Goal: Task Accomplishment & Management: Complete application form

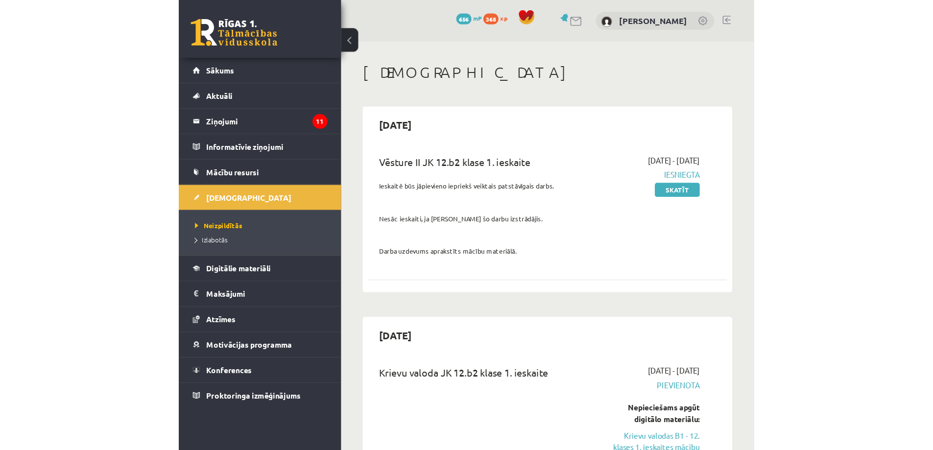
scroll to position [147, 0]
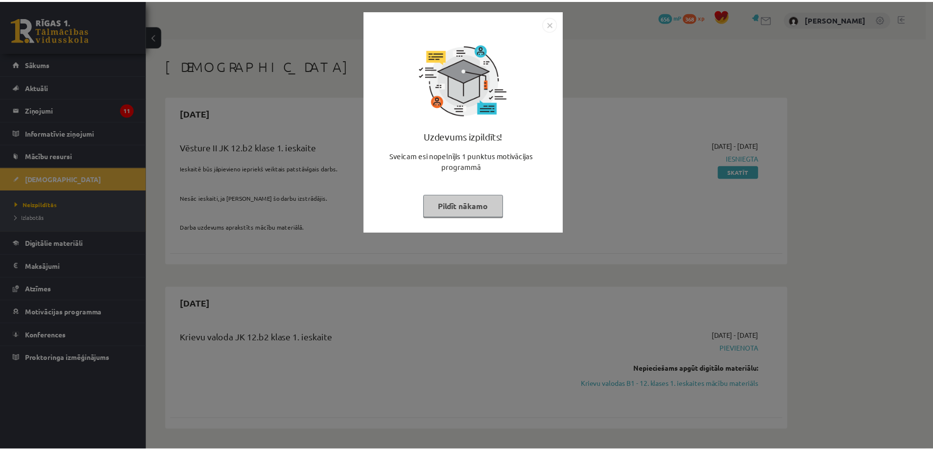
scroll to position [145, 0]
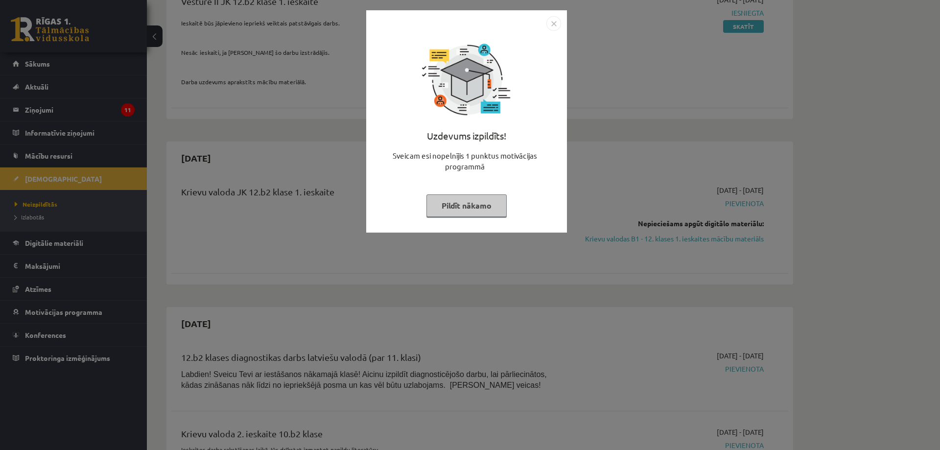
click at [588, 203] on div "Uzdevums izpildīts! Sveicam esi nopelnījis 1 punktus motivācijas programmā Pild…" at bounding box center [470, 225] width 940 height 450
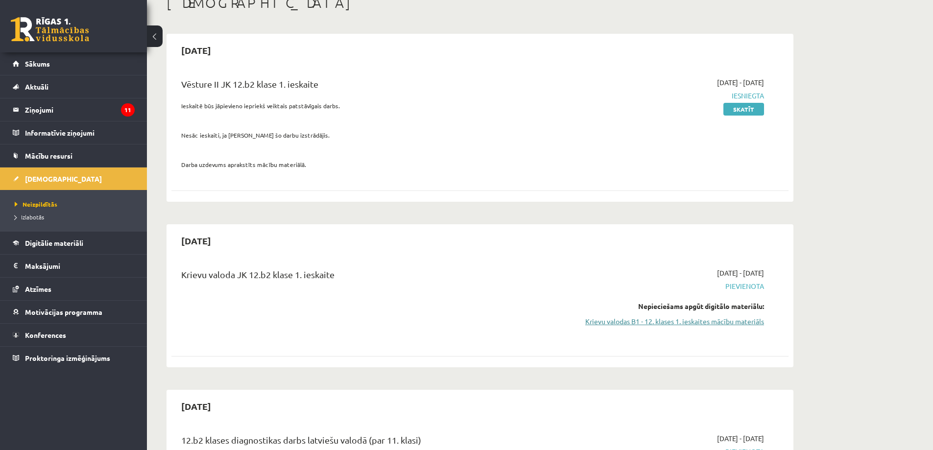
scroll to position [98, 0]
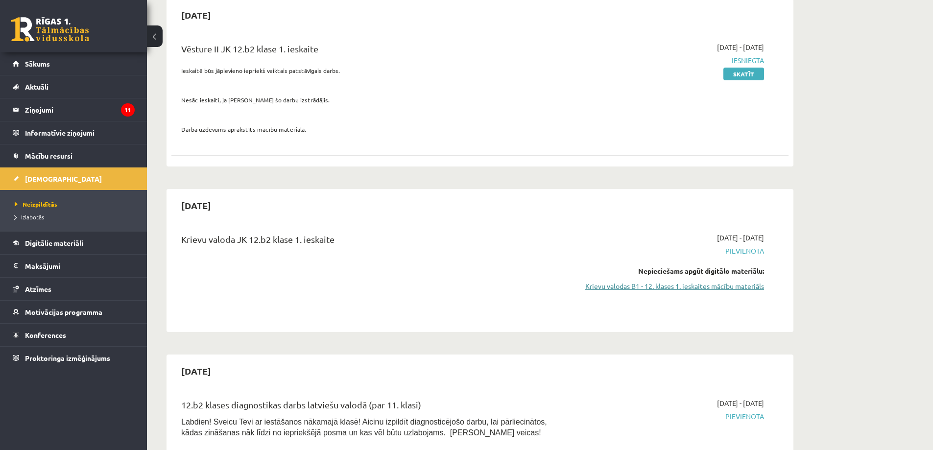
click at [733, 286] on link "Krievu valodas B1 - 12. klases 1. ieskaites mācību materiāls" at bounding box center [671, 286] width 185 height 10
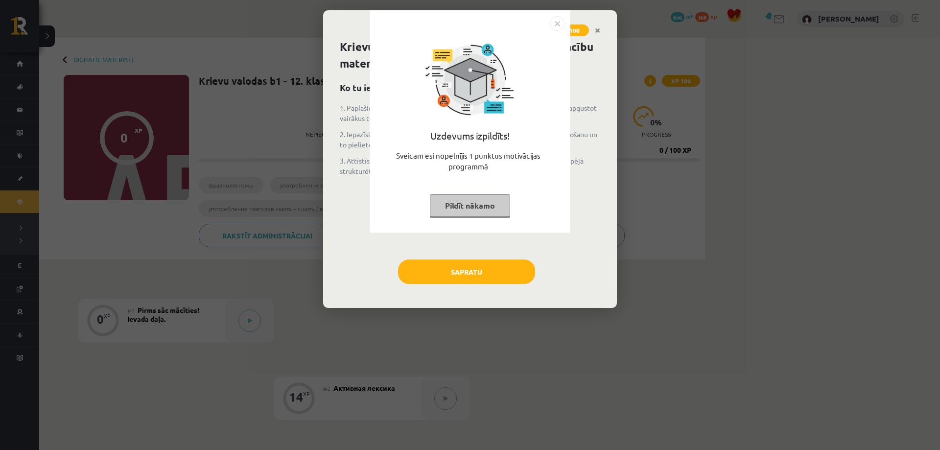
click at [471, 204] on button "Pildīt nākamo" at bounding box center [470, 205] width 80 height 23
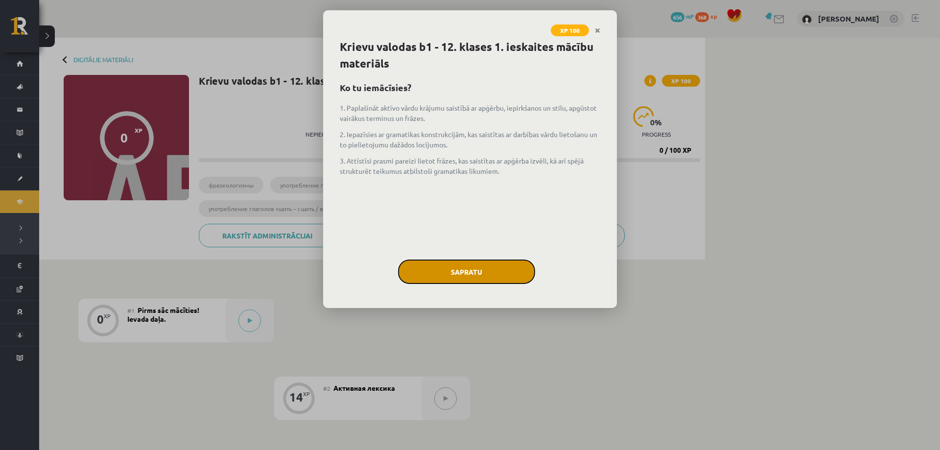
click at [480, 276] on button "Sapratu" at bounding box center [466, 272] width 137 height 24
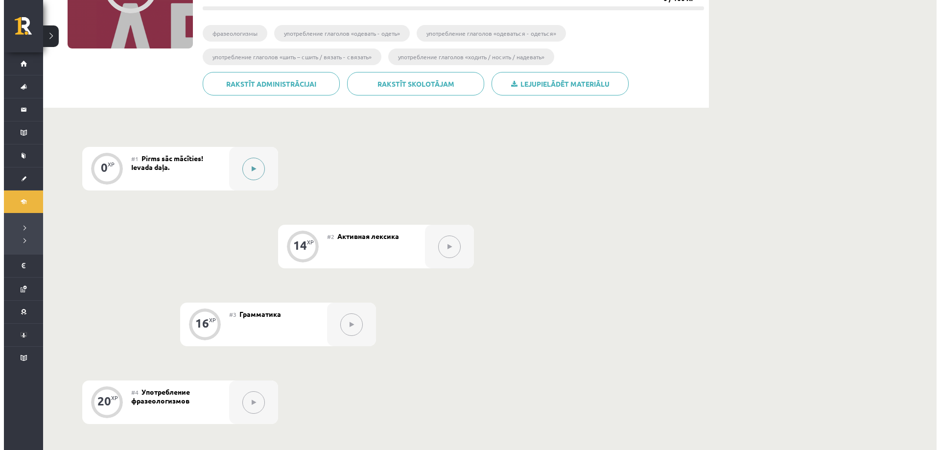
scroll to position [147, 0]
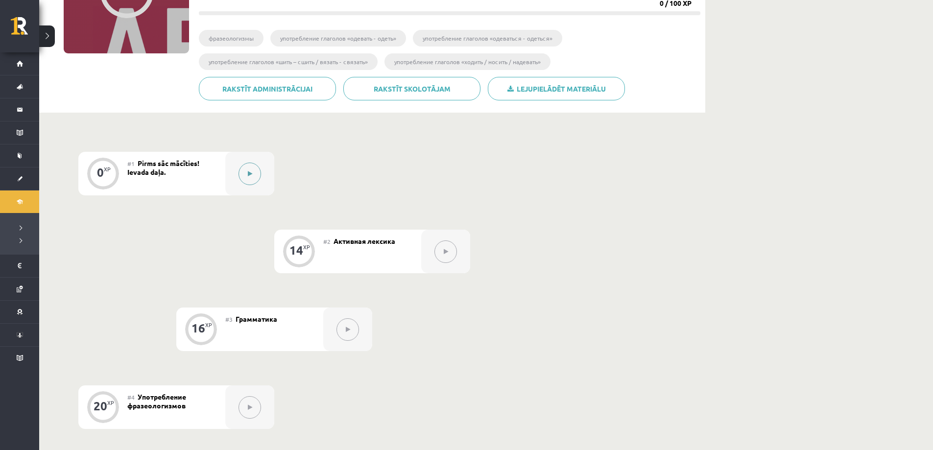
click at [242, 171] on button at bounding box center [249, 174] width 23 height 23
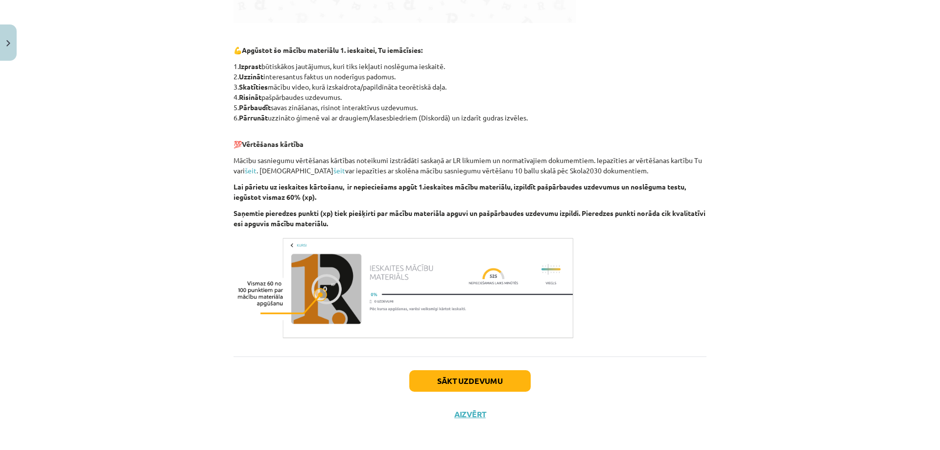
scroll to position [485, 0]
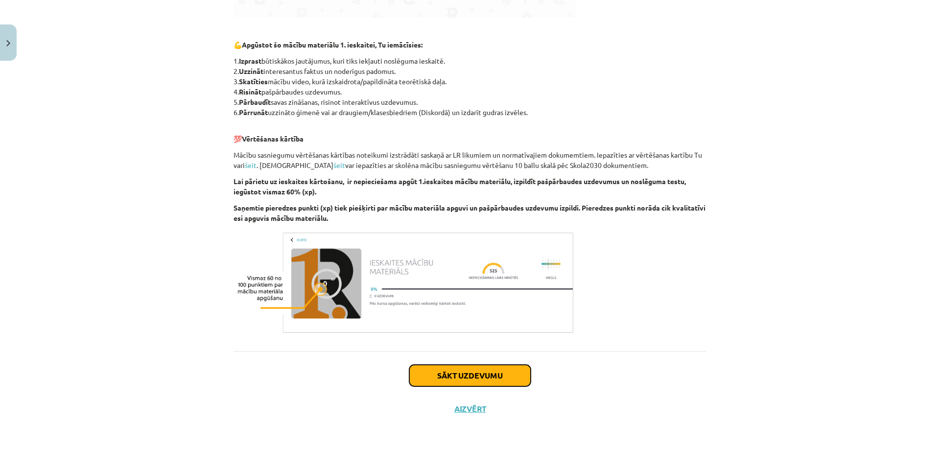
click at [474, 367] on button "Sākt uzdevumu" at bounding box center [469, 376] width 121 height 22
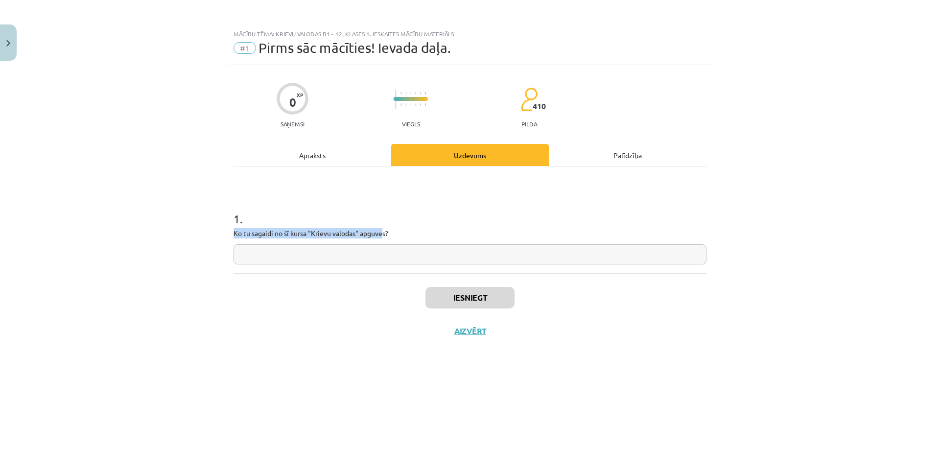
drag, startPoint x: 225, startPoint y: 232, endPoint x: 383, endPoint y: 238, distance: 157.8
click at [383, 238] on div "Mācību tēma: Krievu valodas b1 - 12. klases 1. ieskaites mācību materiāls #1 Pi…" at bounding box center [470, 225] width 940 height 450
drag, startPoint x: 389, startPoint y: 235, endPoint x: 211, endPoint y: 233, distance: 178.2
click at [211, 233] on div "Mācību tēma: Krievu valodas b1 - 12. klases 1. ieskaites mācību materiāls #1 Pi…" at bounding box center [470, 225] width 940 height 450
click at [205, 215] on div at bounding box center [205, 215] width 0 height 0
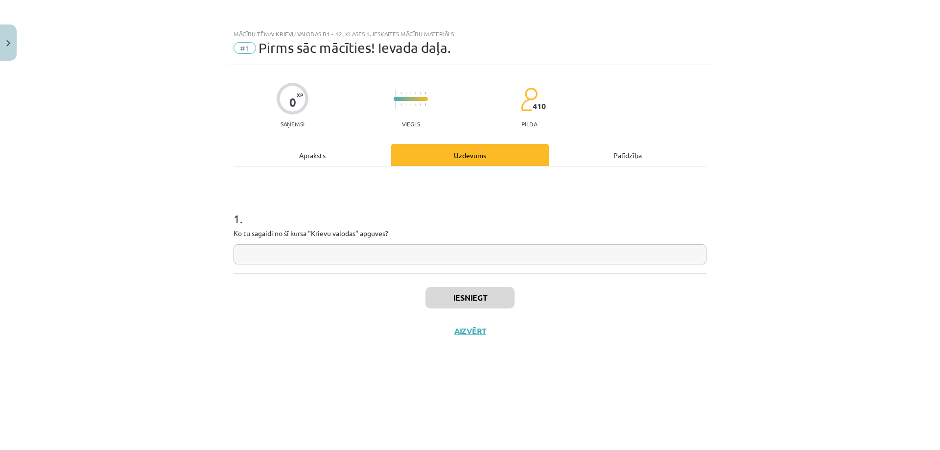
click at [333, 253] on input "text" at bounding box center [470, 254] width 473 height 20
click at [272, 243] on div "1 . Ko tu sagaidi no šī kursa "Krievu valodas" apguves?" at bounding box center [470, 230] width 473 height 70
click at [284, 254] on input "text" at bounding box center [470, 254] width 473 height 20
paste input "**********"
type input "**********"
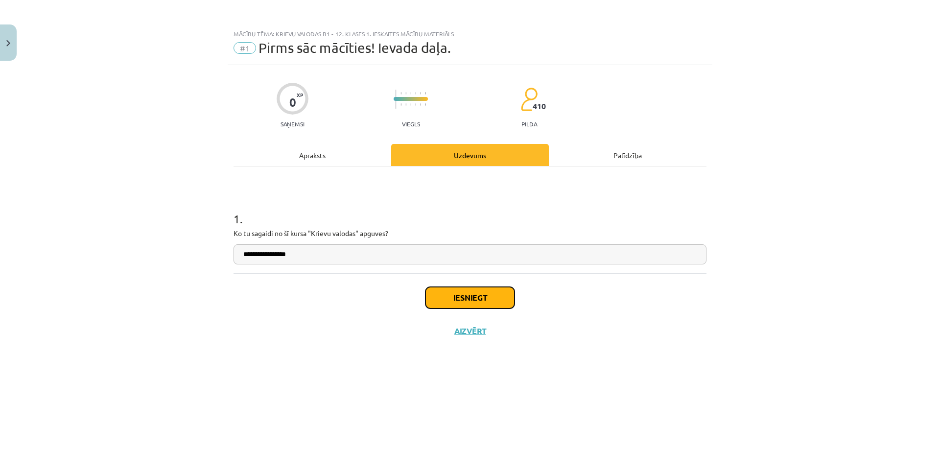
click at [471, 298] on button "Iesniegt" at bounding box center [469, 298] width 89 height 22
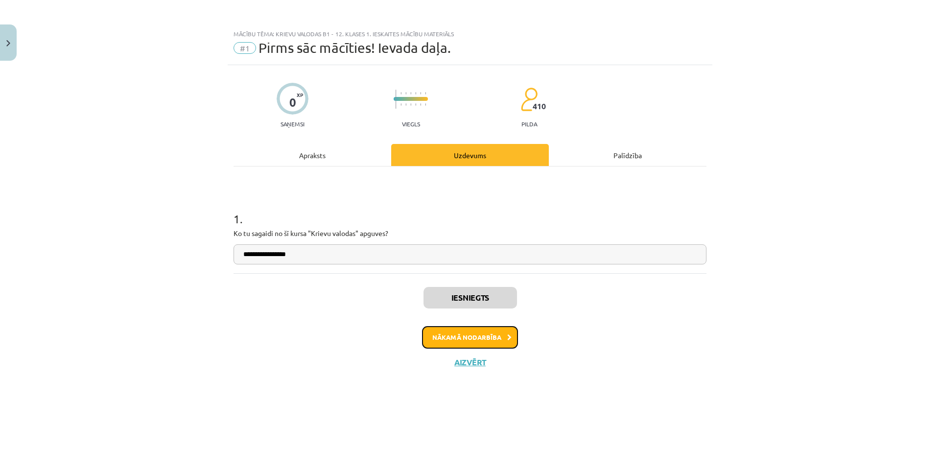
click at [469, 342] on button "Nākamā nodarbība" at bounding box center [470, 337] width 96 height 23
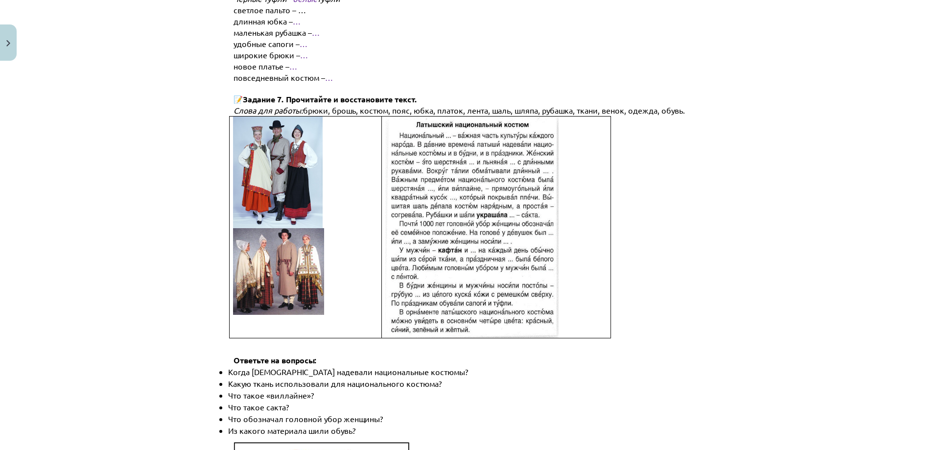
scroll to position [1356, 0]
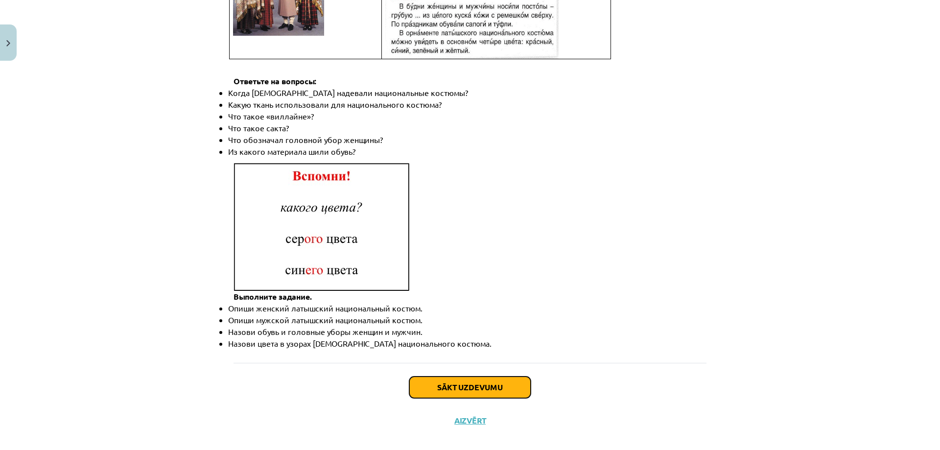
click at [458, 377] on button "Sākt uzdevumu" at bounding box center [469, 388] width 121 height 22
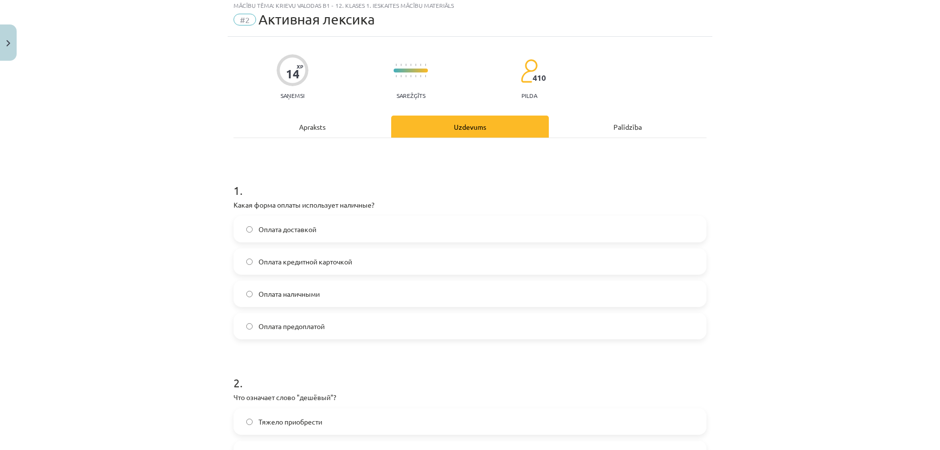
scroll to position [24, 0]
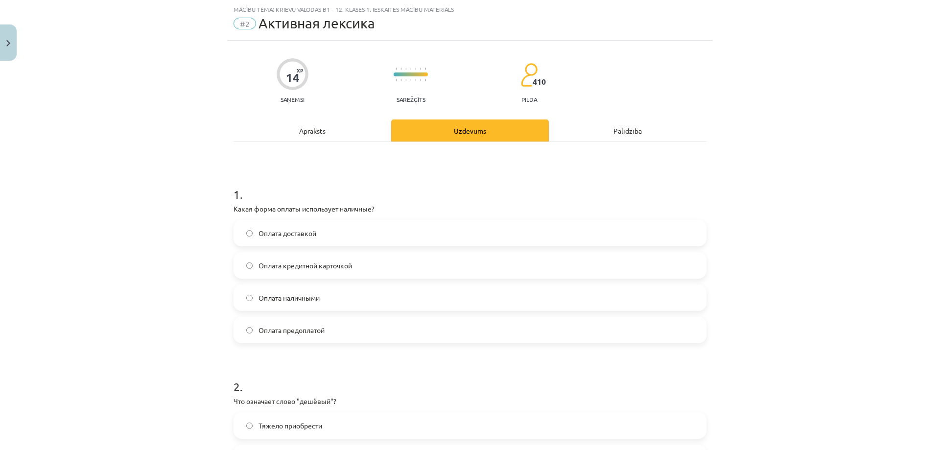
click at [332, 298] on label "Оплата наличными" at bounding box center [470, 297] width 471 height 24
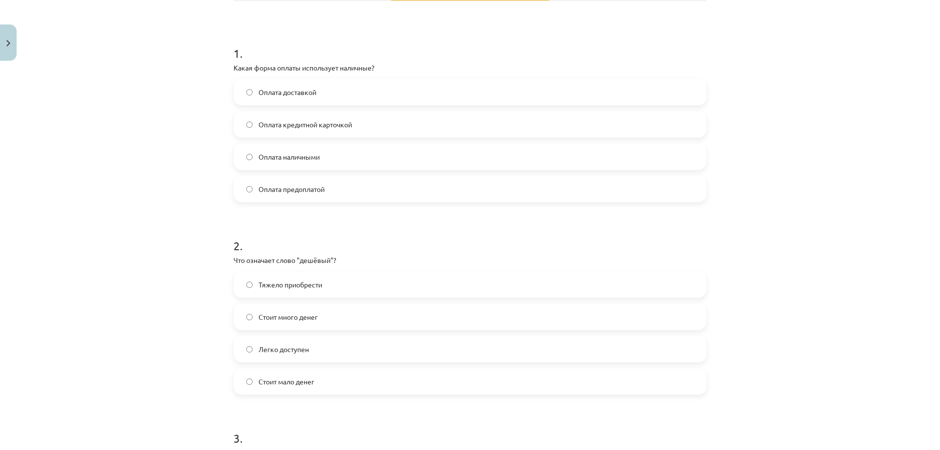
scroll to position [171, 0]
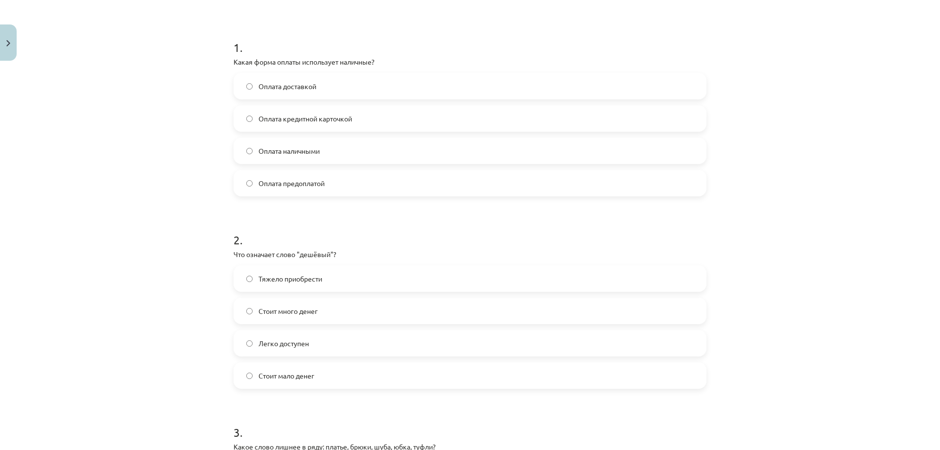
click at [313, 379] on label "Стоит мало денег" at bounding box center [470, 375] width 471 height 24
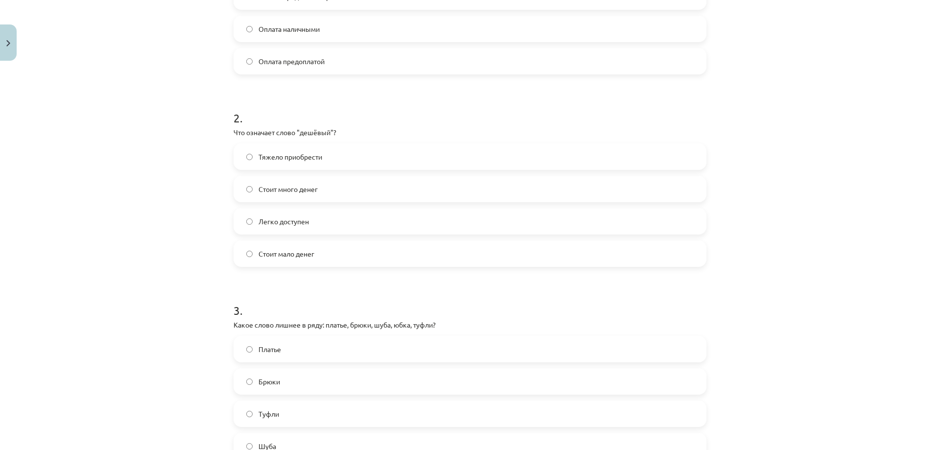
scroll to position [318, 0]
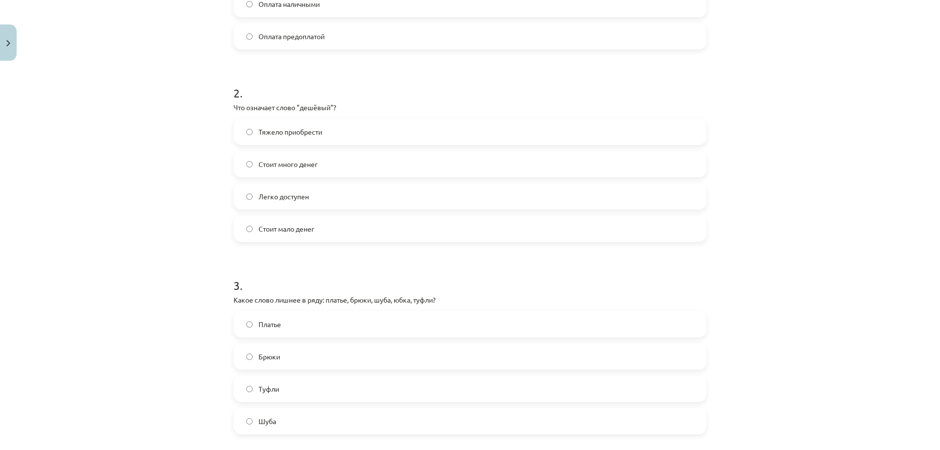
click at [282, 390] on label "Туфли" at bounding box center [470, 389] width 471 height 24
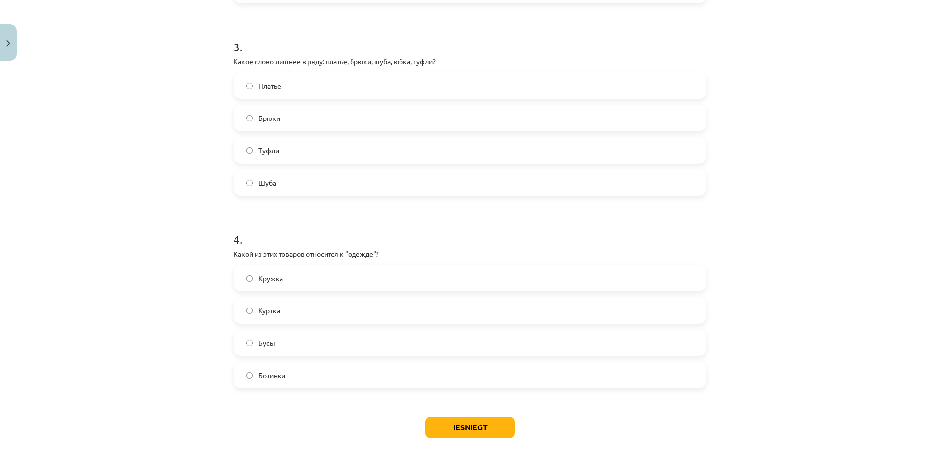
scroll to position [563, 0]
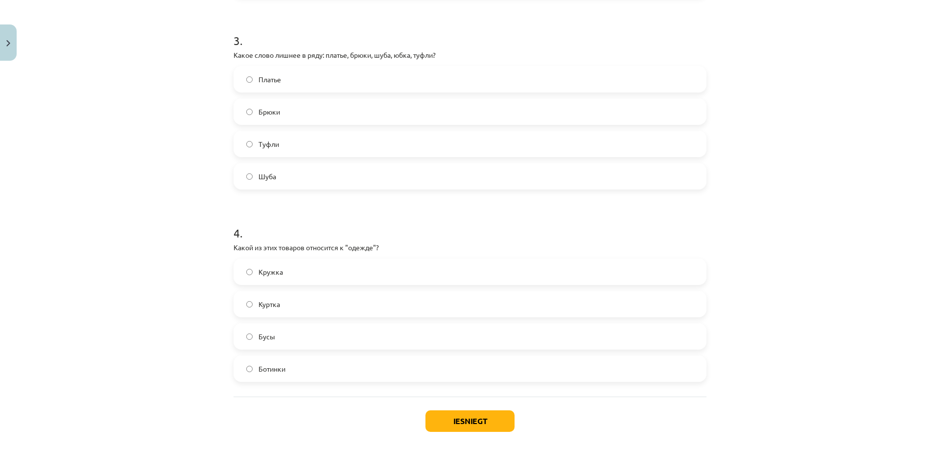
click at [313, 311] on label "Куртка" at bounding box center [470, 304] width 471 height 24
click at [274, 370] on span "Ботинки" at bounding box center [272, 369] width 27 height 10
click at [279, 300] on label "Куртка" at bounding box center [470, 304] width 471 height 24
click at [455, 419] on button "Iesniegt" at bounding box center [469, 421] width 89 height 22
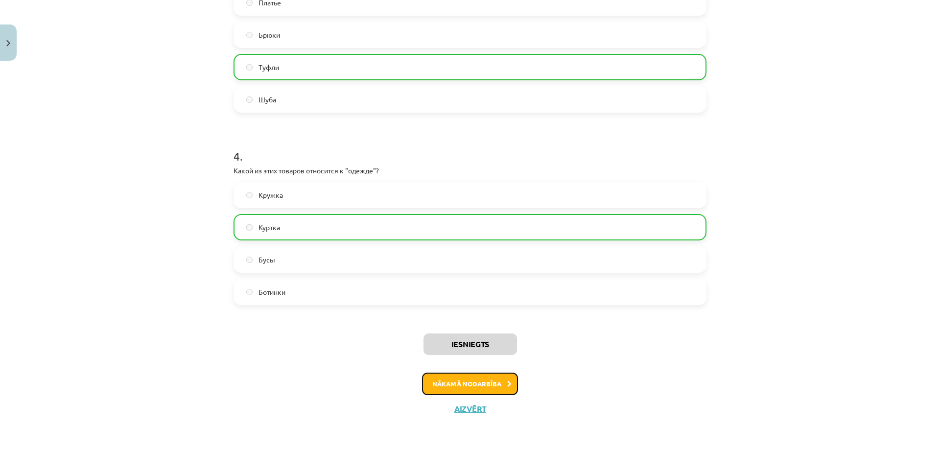
click at [496, 374] on button "Nākamā nodarbība" at bounding box center [470, 384] width 96 height 23
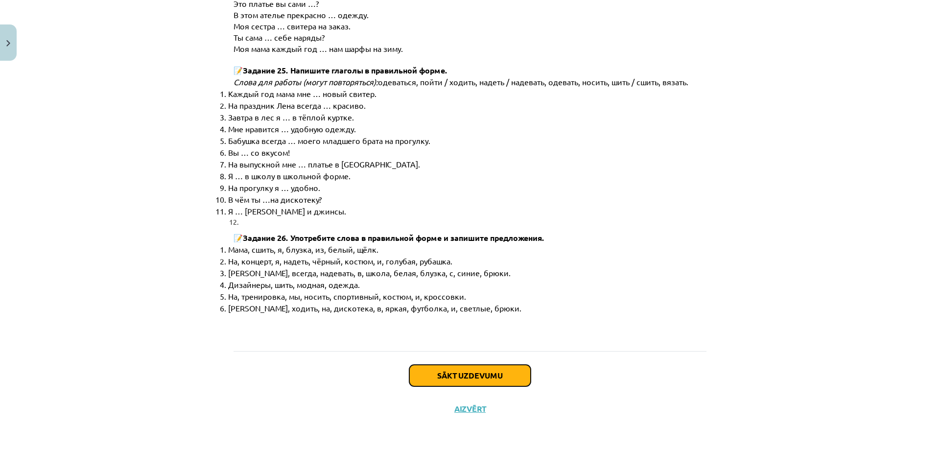
click at [461, 369] on button "Sākt uzdevumu" at bounding box center [469, 376] width 121 height 22
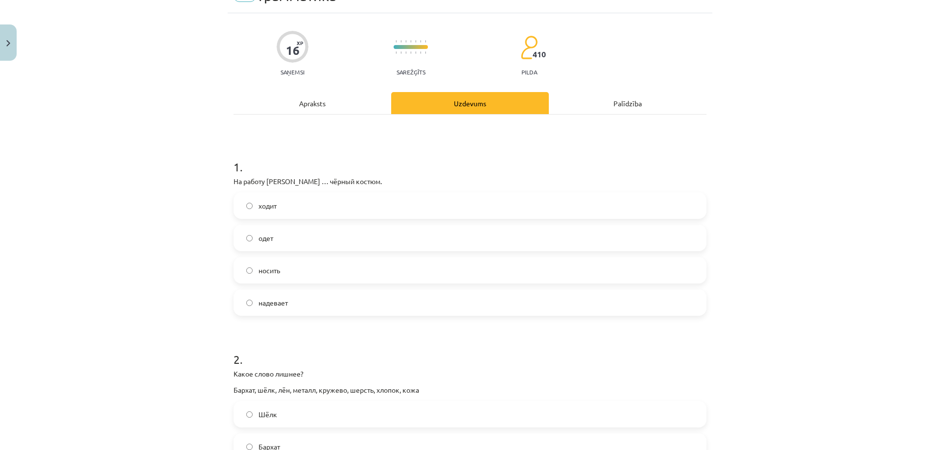
scroll to position [122, 0]
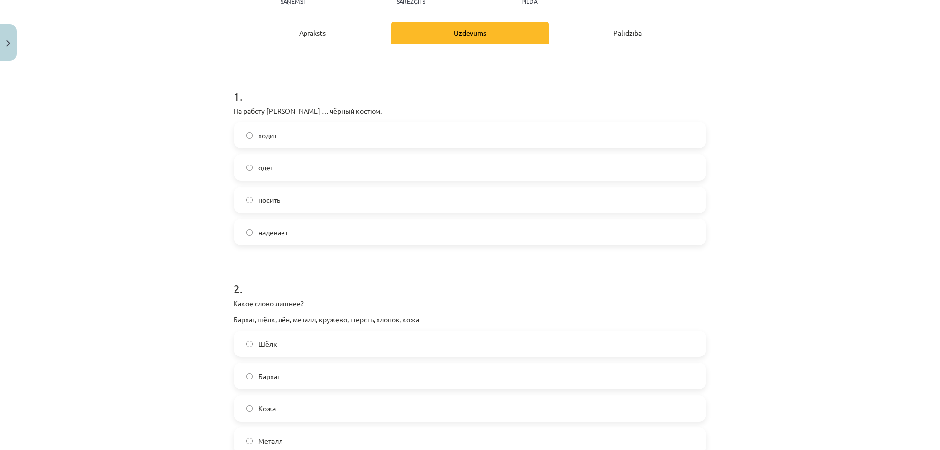
click at [291, 233] on label "надевает" at bounding box center [470, 232] width 471 height 24
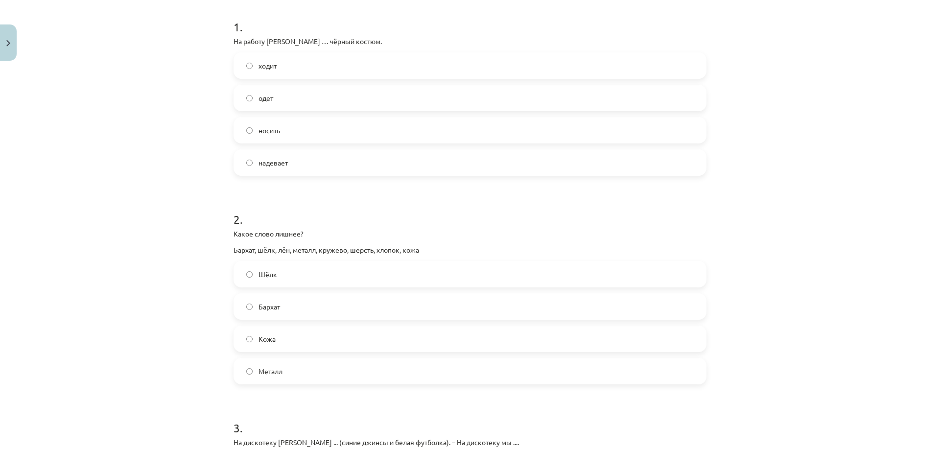
scroll to position [220, 0]
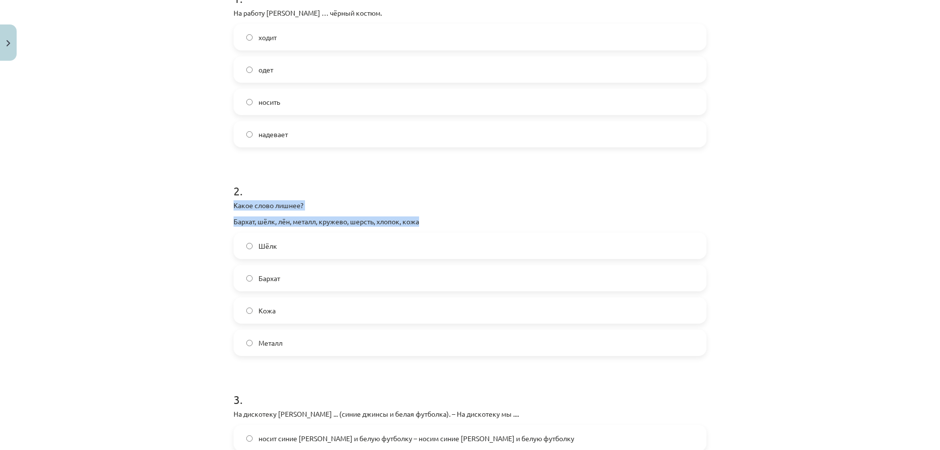
drag, startPoint x: 418, startPoint y: 220, endPoint x: 226, endPoint y: 201, distance: 192.9
click at [228, 201] on div "16 XP Saņemsi Sarežģīts 410 pilda Apraksts Uzdevums Palīdzība 1 . На работу Яни…" at bounding box center [470, 337] width 485 height 985
copy div "Какое слово лишнее? Бархат, шёлк, лён, металл, кружево, шерсть, хлопок, кожа"
click at [181, 268] on div "Mācību tēma: Krievu valodas b1 - 12. klases 1. ieskaites mācību materiāls #3 Гр…" at bounding box center [470, 225] width 940 height 450
click at [297, 347] on label "Металл" at bounding box center [470, 343] width 471 height 24
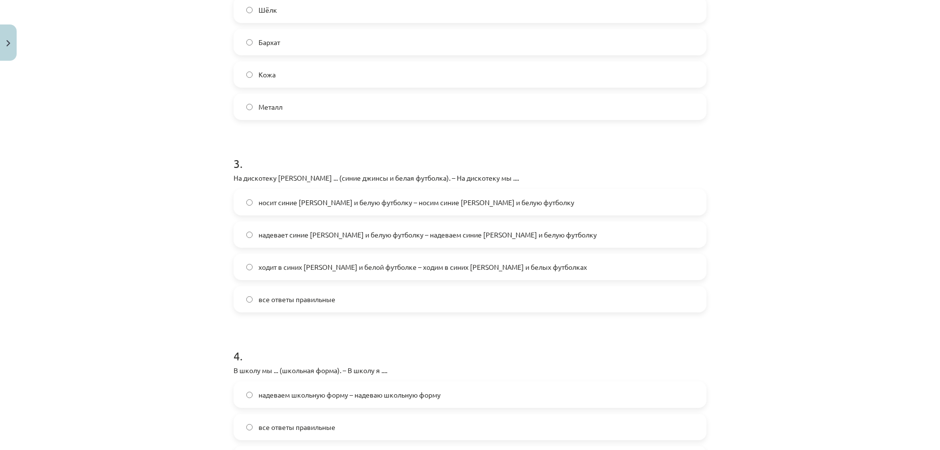
scroll to position [465, 0]
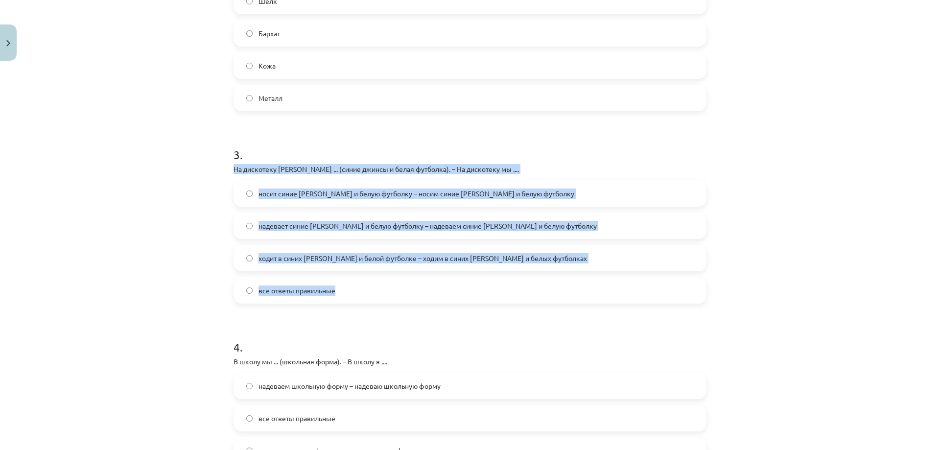
drag, startPoint x: 228, startPoint y: 168, endPoint x: 376, endPoint y: 295, distance: 195.1
click at [376, 295] on div "16 XP Saņemsi Sarežģīts 410 pilda Apraksts Uzdevums Palīdzība 1 . На работу Яни…" at bounding box center [470, 92] width 485 height 985
copy div "На дискотеку Янис ... (синие джинсы и белая футболка). – На дискотеку мы .... н…"
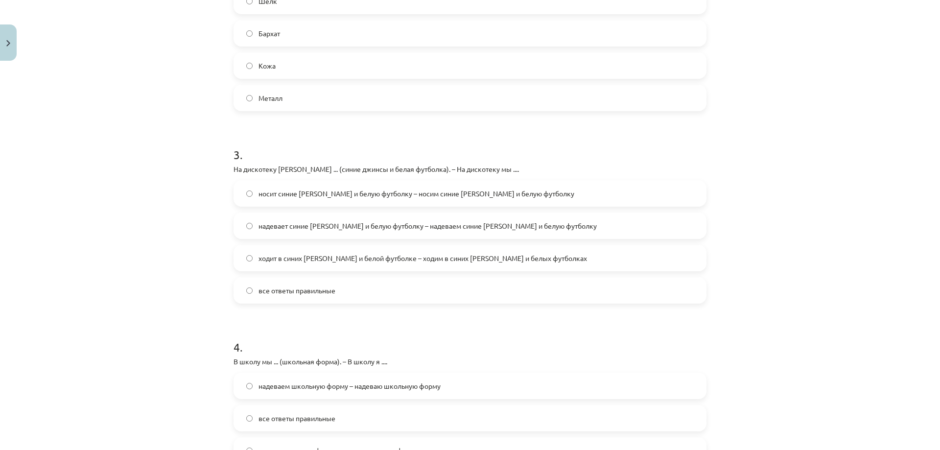
click at [378, 342] on h1 "4 ." at bounding box center [470, 338] width 473 height 30
click at [306, 282] on label "все ответы правильные" at bounding box center [470, 290] width 471 height 24
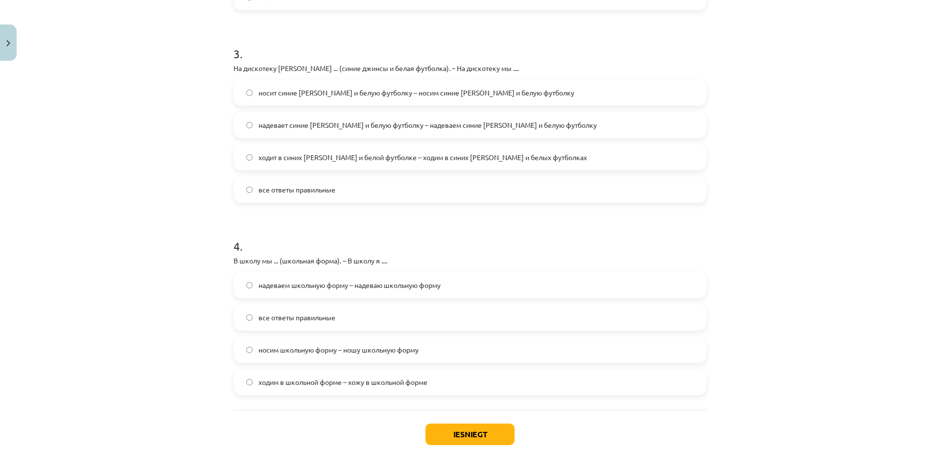
scroll to position [625, 0]
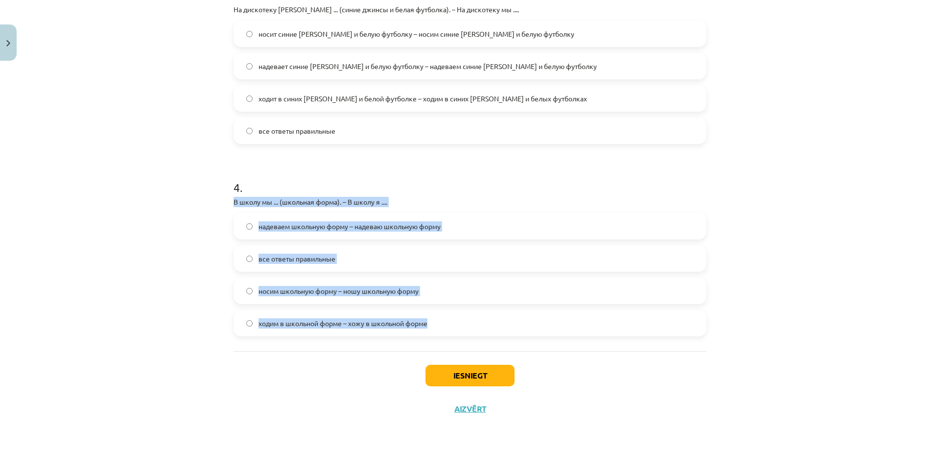
drag, startPoint x: 241, startPoint y: 205, endPoint x: 435, endPoint y: 316, distance: 223.5
click at [435, 316] on div "4 . В школу мы ... (школьная форма). – В школу я .... надеваем школьную форму –…" at bounding box center [470, 250] width 473 height 173
copy div "В школу мы ... (школьная форма). – В школу я .... надеваем школьную форму – над…"
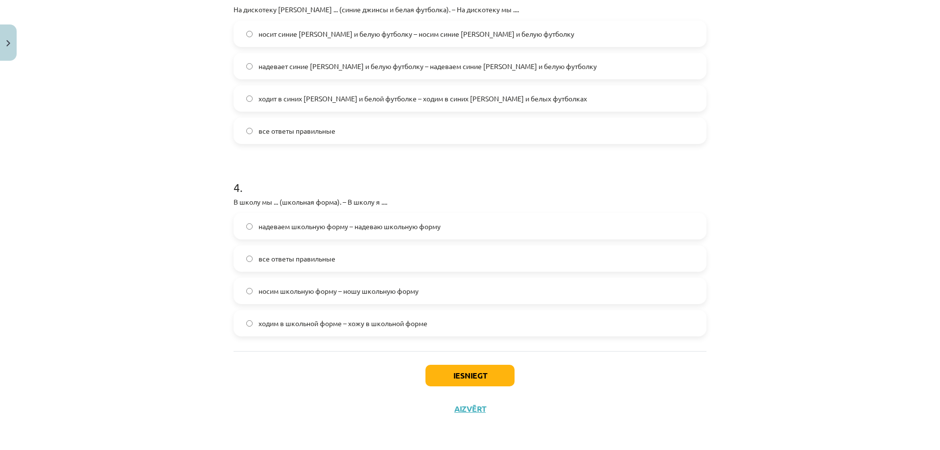
click at [292, 365] on div "Iesniegt Aizvērt" at bounding box center [470, 385] width 473 height 69
drag, startPoint x: 320, startPoint y: 252, endPoint x: 333, endPoint y: 266, distance: 19.4
click at [320, 253] on label "все ответы правильные" at bounding box center [470, 258] width 471 height 24
click at [457, 382] on button "Iesniegt" at bounding box center [469, 376] width 89 height 22
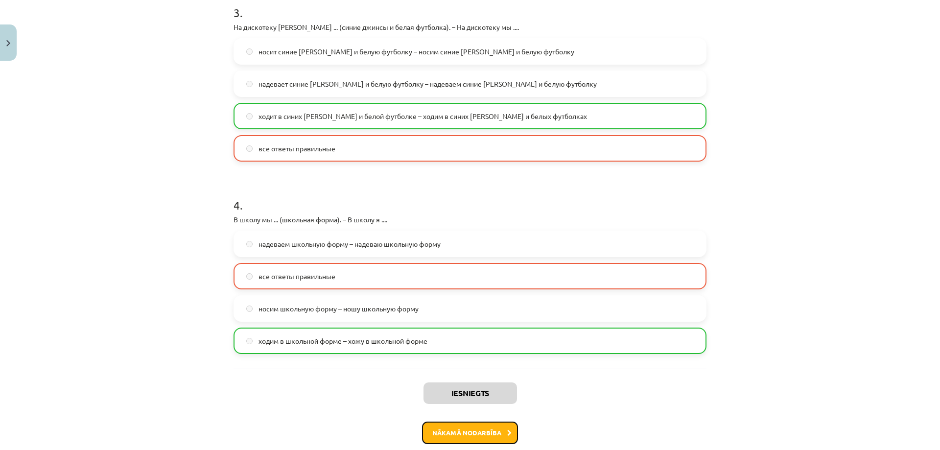
click at [461, 428] on button "Nākamā nodarbība" at bounding box center [470, 433] width 96 height 23
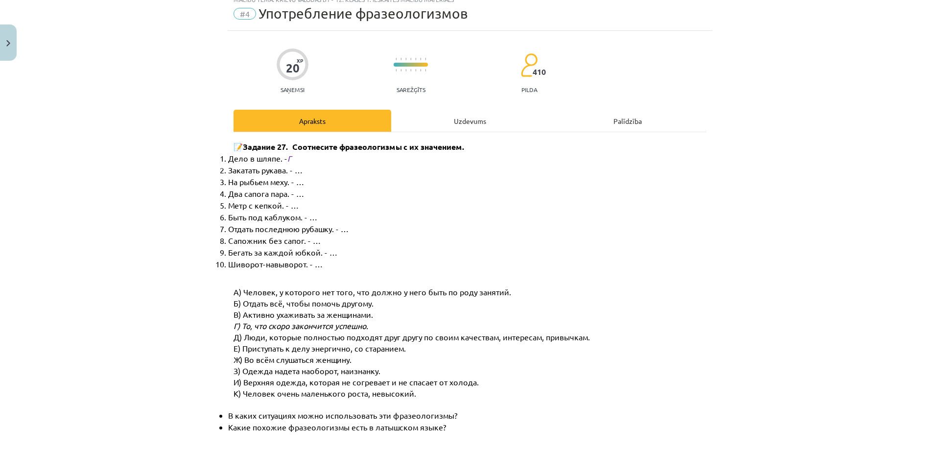
scroll to position [24, 0]
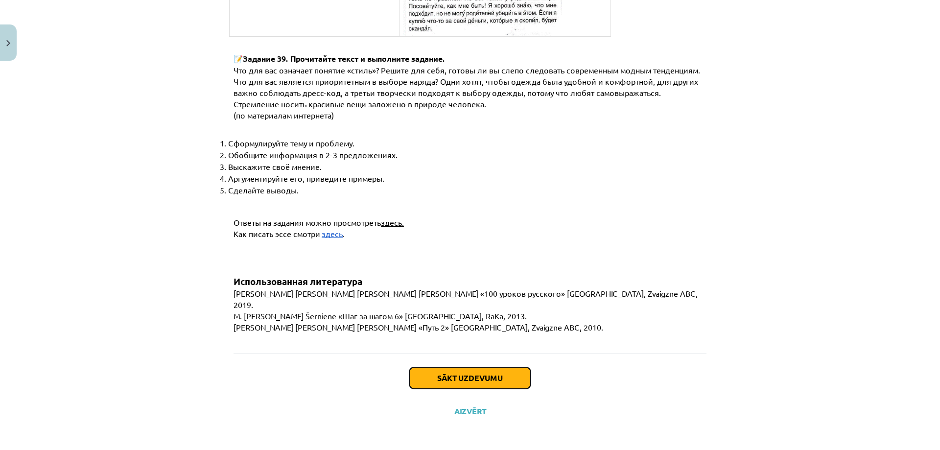
click at [466, 371] on button "Sākt uzdevumu" at bounding box center [469, 378] width 121 height 22
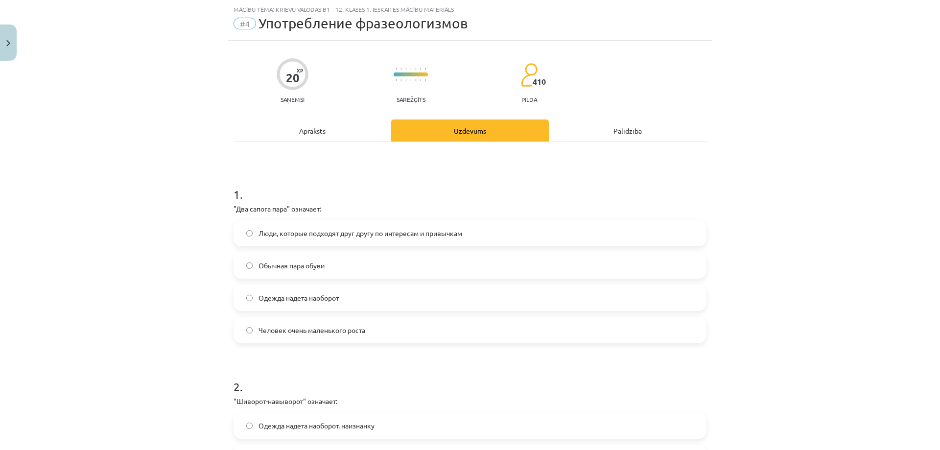
click at [444, 228] on span "Люди, которые подходят друг другу по интересам и привычкам" at bounding box center [361, 233] width 204 height 10
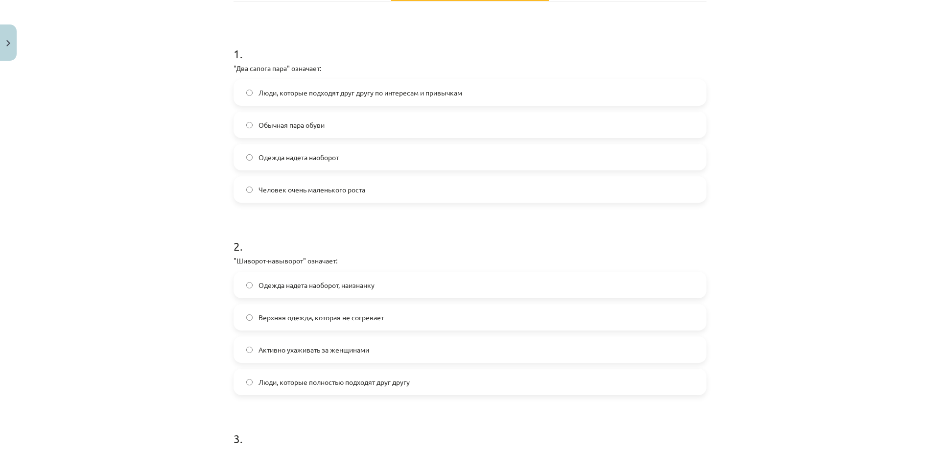
scroll to position [171, 0]
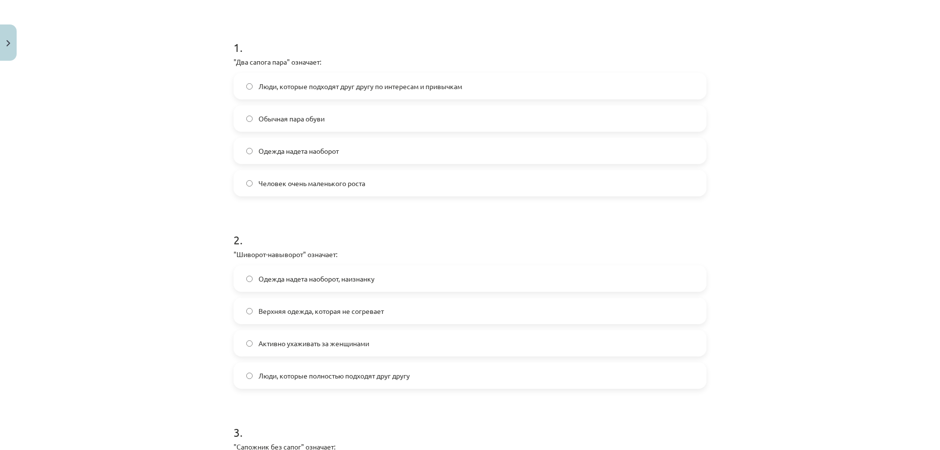
click at [397, 282] on label "Одежда надета наоборот, наизнанку" at bounding box center [470, 278] width 471 height 24
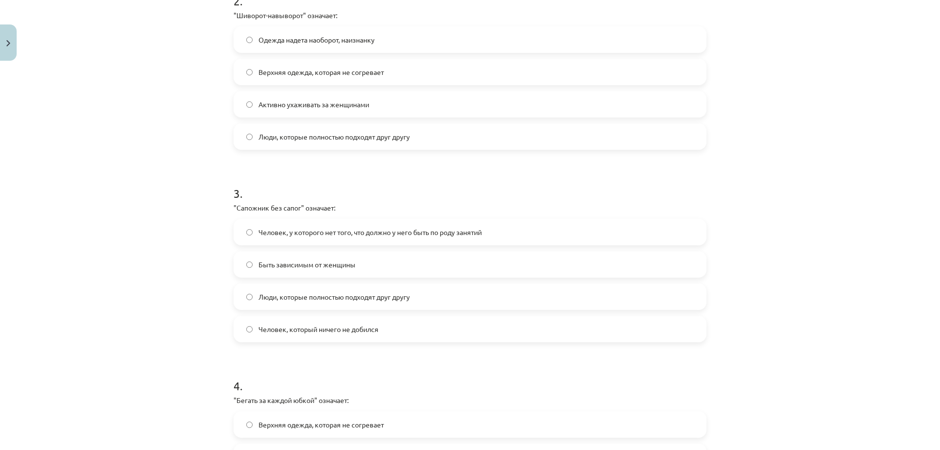
scroll to position [416, 0]
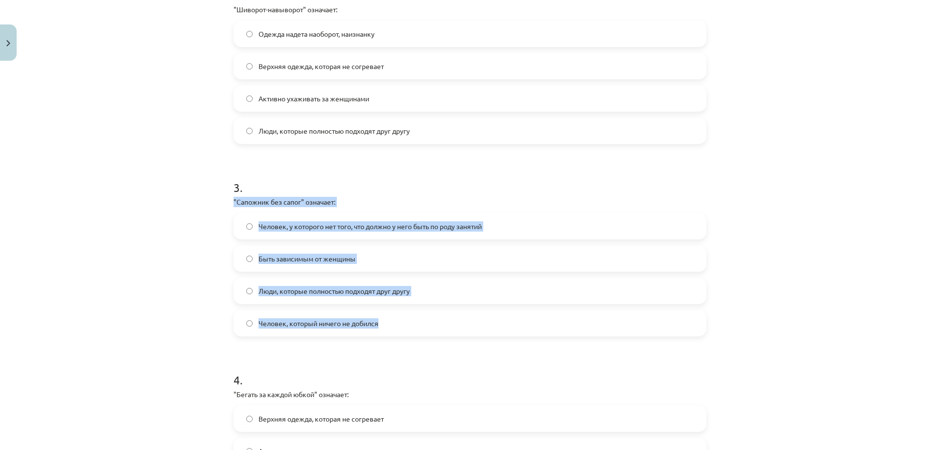
drag, startPoint x: 227, startPoint y: 201, endPoint x: 406, endPoint y: 321, distance: 215.9
click at [406, 321] on div "20 XP Saņemsi Sarežģīts 410 pilda Apraksts Uzdevums Palīdzība 1 . "Два сапога п…" at bounding box center [470, 133] width 485 height 969
copy div ""Сапожник без сапог" означает: Человек, у которого нет того, что должно у него …"
drag, startPoint x: 150, startPoint y: 302, endPoint x: 159, endPoint y: 298, distance: 9.9
click at [150, 302] on div "Mācību tēma: Krievu valodas b1 - 12. klases 1. ieskaites mācību materiāls #4 Уп…" at bounding box center [470, 225] width 940 height 450
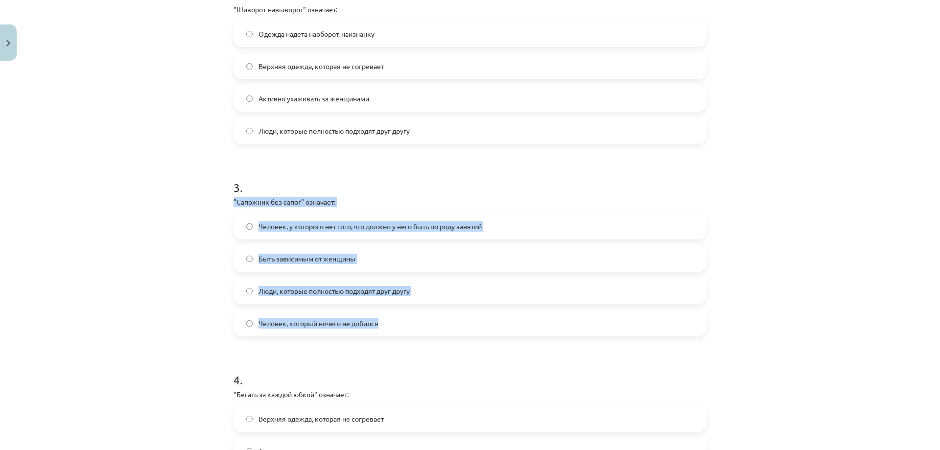
click at [282, 224] on span "Человек, у которого нет того, что должно у него быть по роду занятий" at bounding box center [370, 226] width 223 height 10
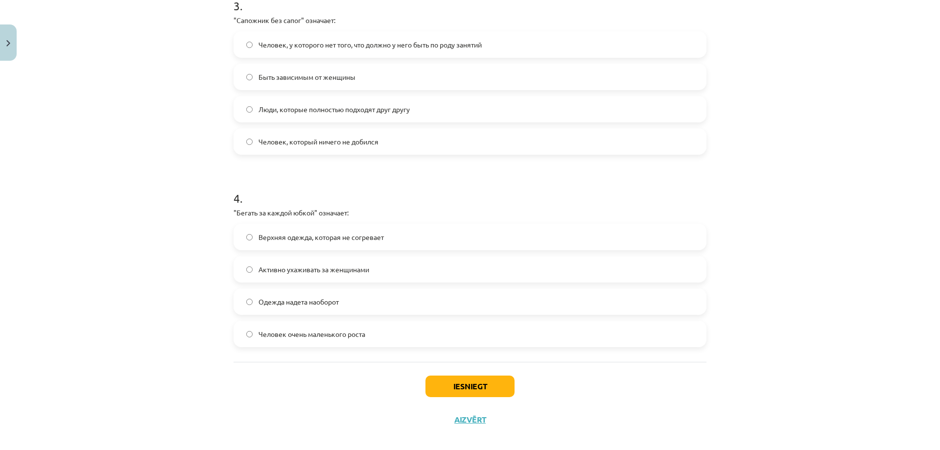
scroll to position [609, 0]
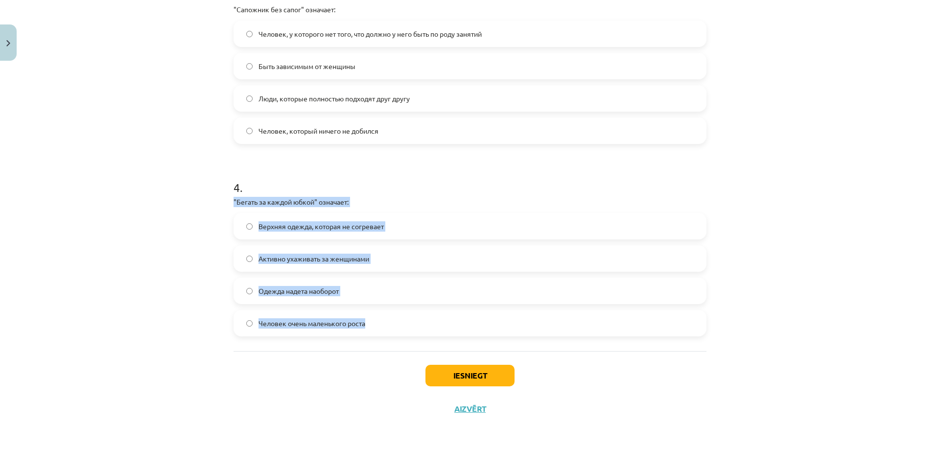
drag, startPoint x: 231, startPoint y: 201, endPoint x: 391, endPoint y: 324, distance: 201.8
click at [391, 324] on div "4 . "Бегать за каждой юбкой" означает: Верхняя одежда, которая не согревает Акт…" at bounding box center [470, 250] width 473 height 173
copy div ""Бегать за каждой юбкой" означает: Верхняя одежда, которая не согревает Активно…"
click at [169, 282] on div "Mācību tēma: Krievu valodas b1 - 12. klases 1. ieskaites mācību materiāls #4 Уп…" at bounding box center [470, 225] width 940 height 450
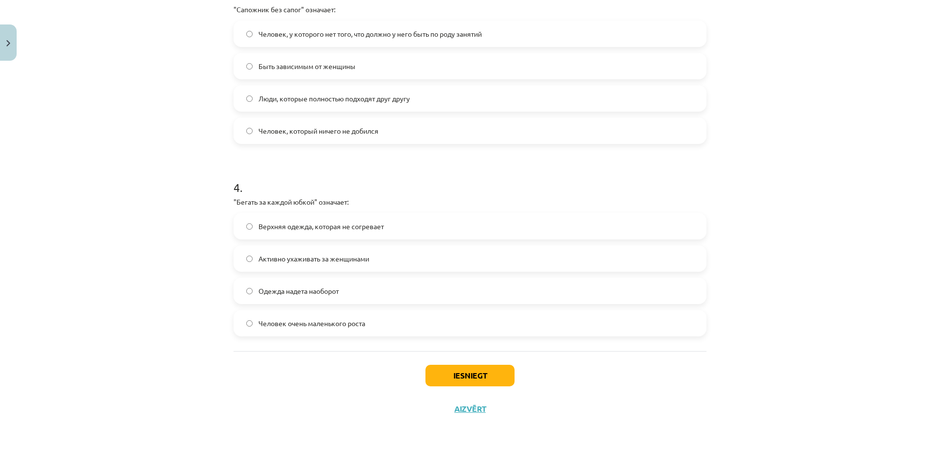
click at [395, 253] on label "Активно ухаживать за женщинами" at bounding box center [470, 258] width 471 height 24
click at [464, 378] on button "Iesniegt" at bounding box center [469, 376] width 89 height 22
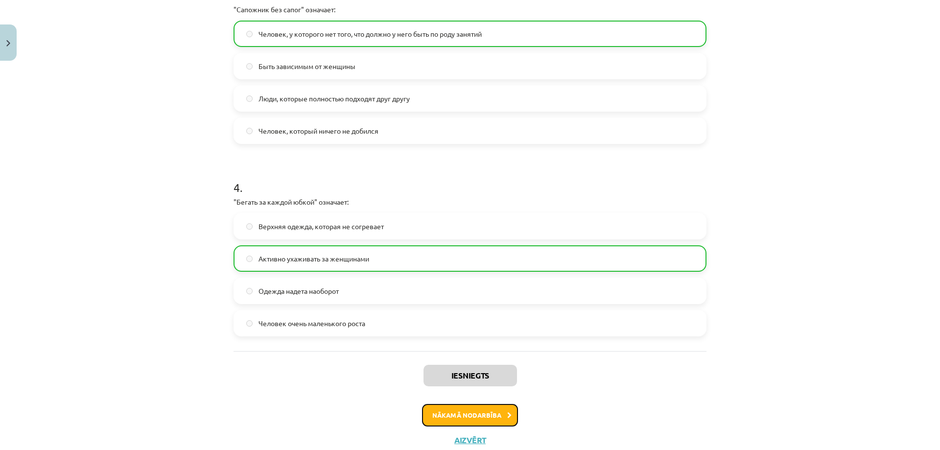
click at [475, 411] on button "Nākamā nodarbība" at bounding box center [470, 415] width 96 height 23
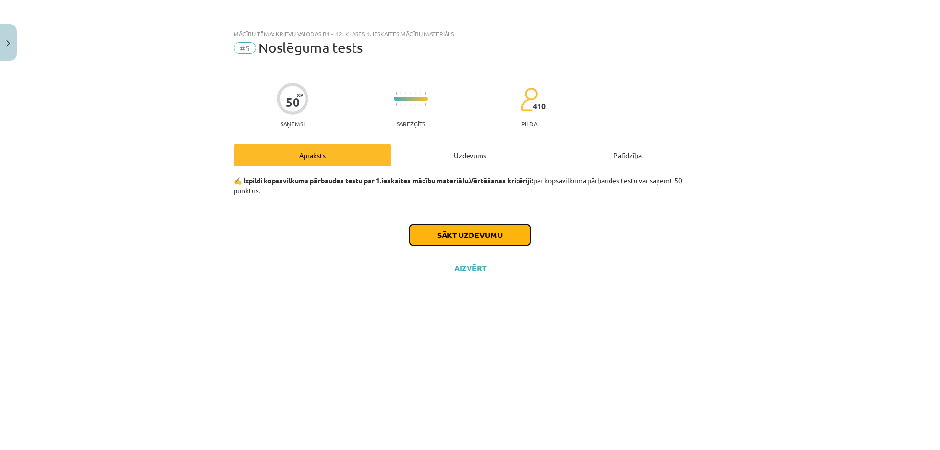
click at [446, 231] on button "Sākt uzdevumu" at bounding box center [469, 235] width 121 height 22
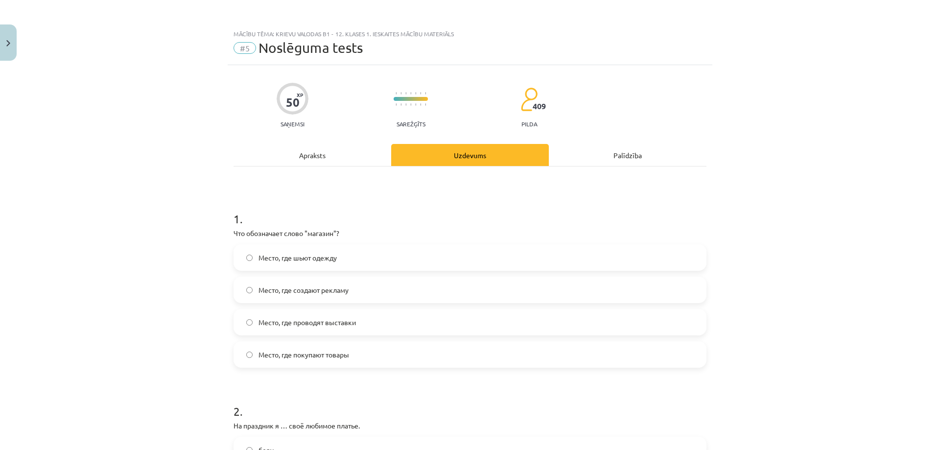
drag, startPoint x: 258, startPoint y: 230, endPoint x: 296, endPoint y: 233, distance: 38.8
click at [358, 355] on label "Место, где покупают товары" at bounding box center [470, 354] width 471 height 24
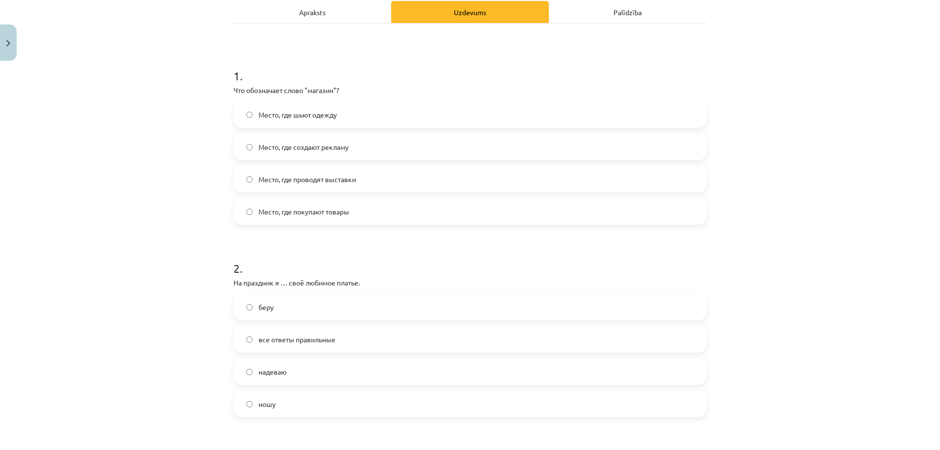
scroll to position [147, 0]
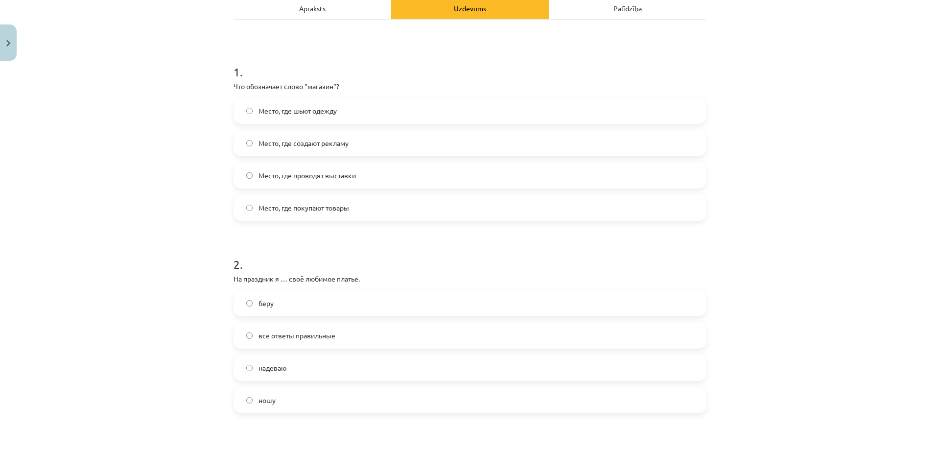
click at [276, 371] on span "надеваю" at bounding box center [273, 368] width 28 height 10
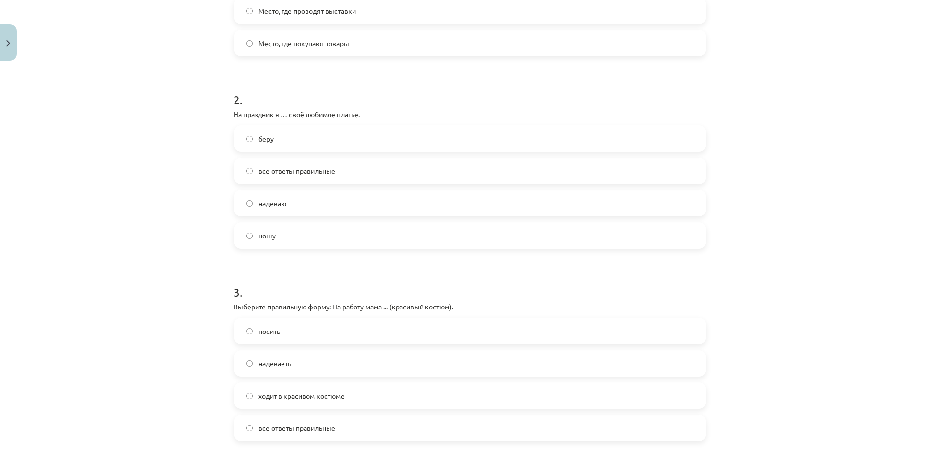
scroll to position [392, 0]
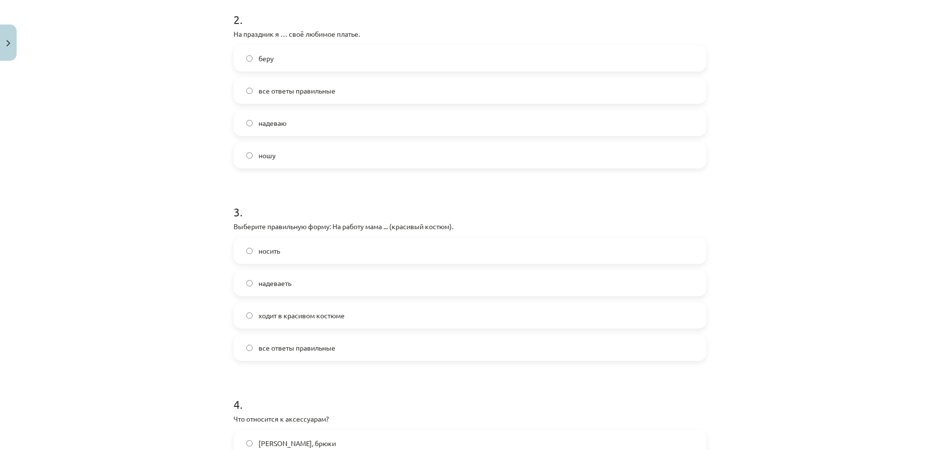
click at [285, 326] on label "ходит в красивом костюме" at bounding box center [470, 315] width 471 height 24
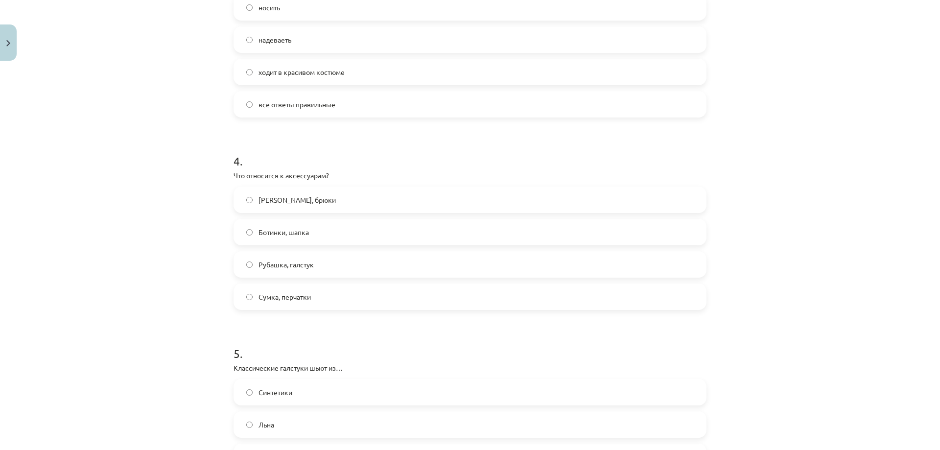
scroll to position [637, 0]
click at [312, 299] on label "Сумка, перчатки" at bounding box center [470, 295] width 471 height 24
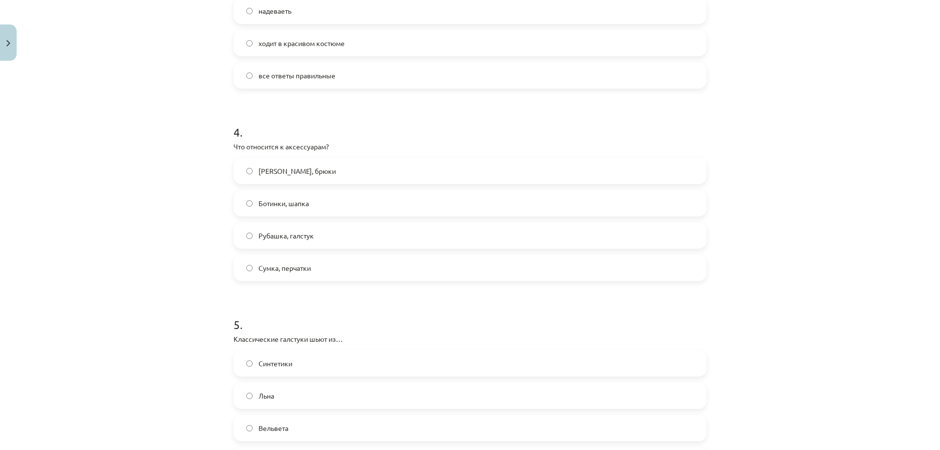
scroll to position [832, 0]
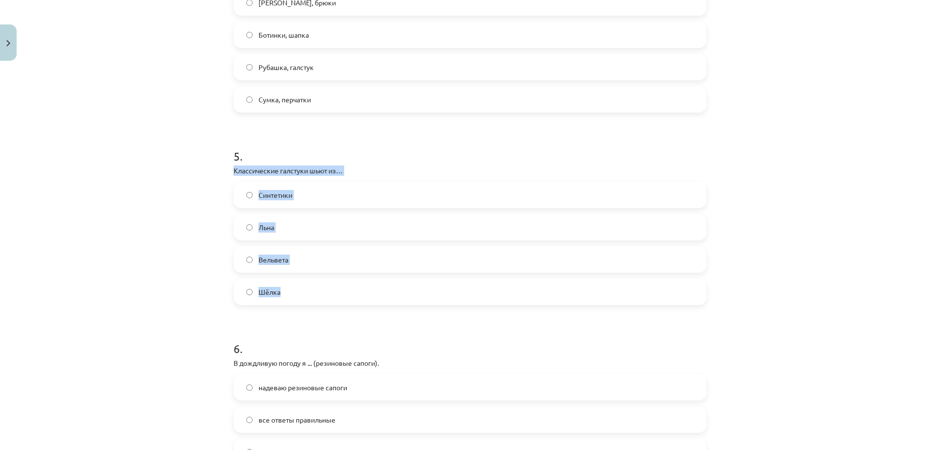
drag, startPoint x: 229, startPoint y: 173, endPoint x: 333, endPoint y: 303, distance: 167.2
click at [333, 303] on div "50 XP Saņemsi Sarežģīts 409 pilda Apraksts Uzdevums Palīdzība 1 . Что обозначае…" at bounding box center [470, 295] width 485 height 2124
copy div "Классические галстуки шьют из… Синтетики Льна Вельвета Шёлка"
click at [179, 258] on div "Mācību tēma: Krievu valodas b1 - 12. klases 1. ieskaites mācību materiāls #5 No…" at bounding box center [470, 225] width 940 height 450
click at [280, 292] on label "Шёлка" at bounding box center [470, 292] width 471 height 24
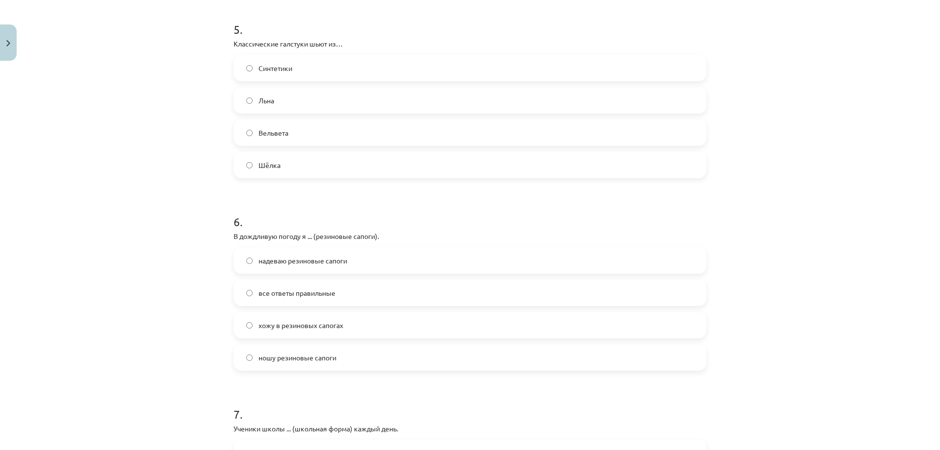
scroll to position [1028, 0]
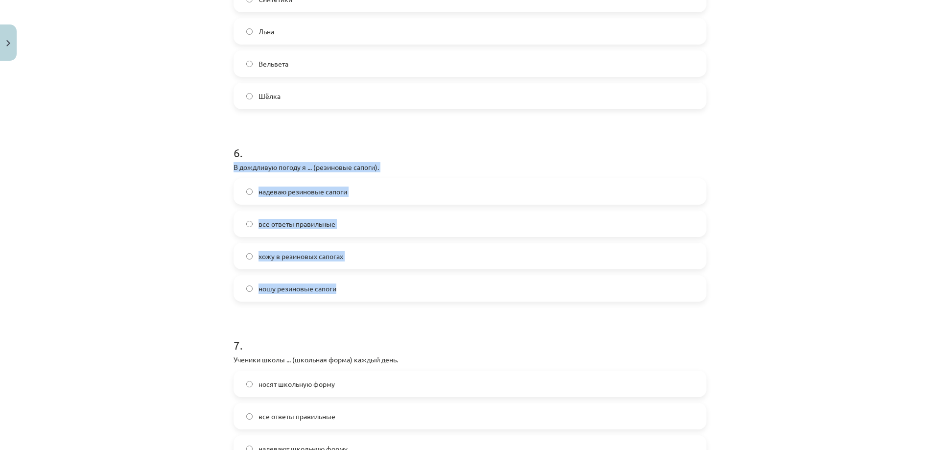
drag, startPoint x: 243, startPoint y: 171, endPoint x: 365, endPoint y: 294, distance: 172.8
click at [364, 291] on div "6 . В дождливую погоду я ... (резиновые сапоги). надеваю резиновые сапоги все о…" at bounding box center [470, 215] width 473 height 173
copy div "В дождливую погоду я ... (резиновые сапоги). надеваю резиновые сапоги все ответ…"
click at [202, 255] on div "Mācību tēma: Krievu valodas b1 - 12. klases 1. ieskaites mācību materiāls #5 No…" at bounding box center [470, 225] width 940 height 450
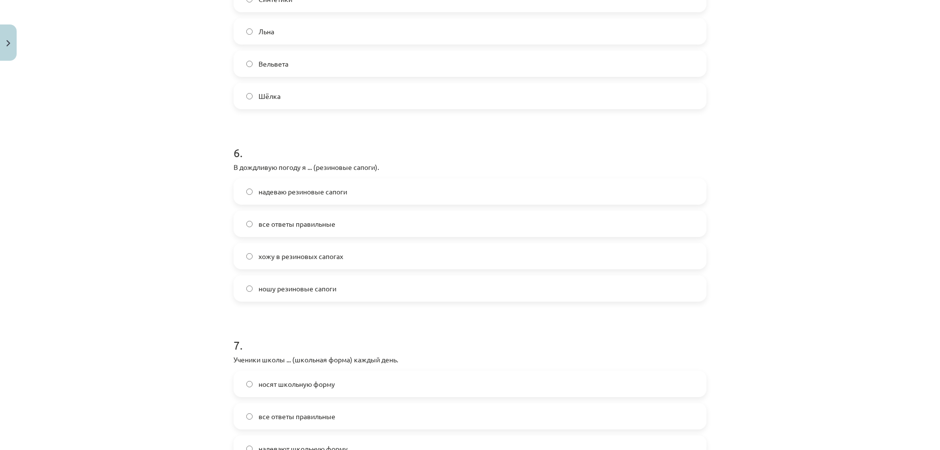
click at [361, 195] on label "надеваю резиновые сапоги" at bounding box center [470, 191] width 471 height 24
click at [365, 229] on label "все ответы правильные" at bounding box center [470, 224] width 471 height 24
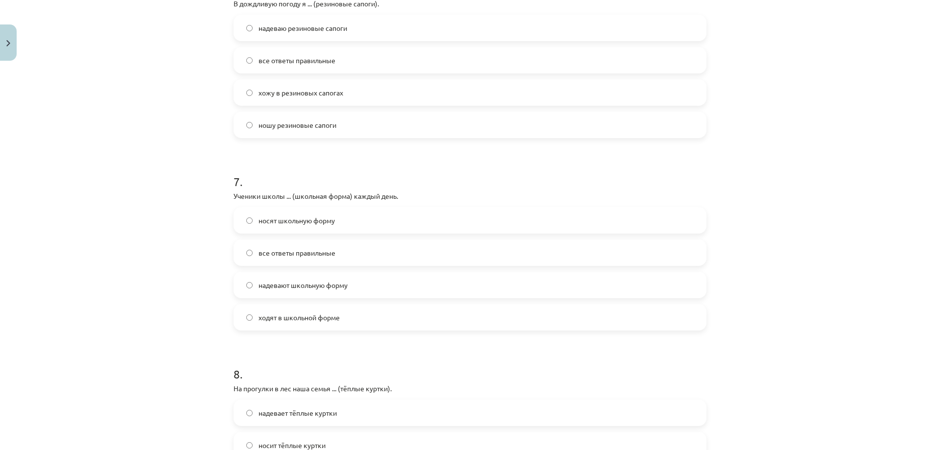
scroll to position [1224, 0]
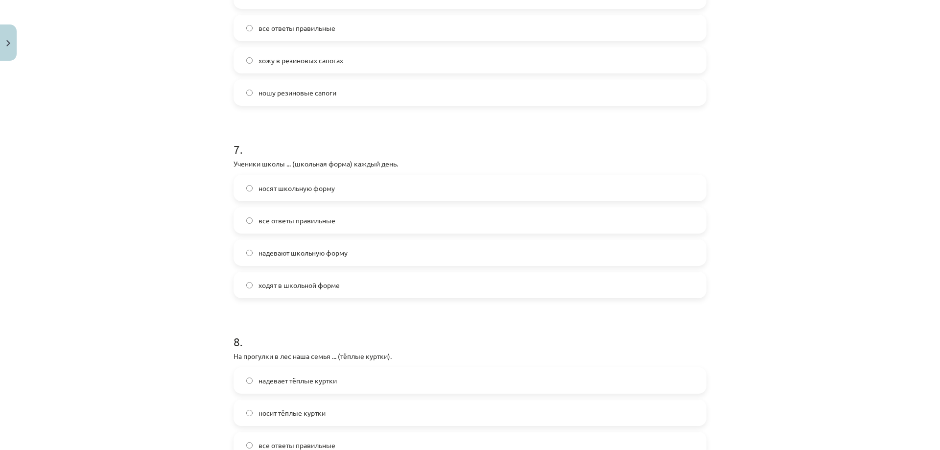
click at [328, 185] on span "носят школьную форму" at bounding box center [297, 188] width 76 height 10
click at [348, 224] on label "все ответы правильные" at bounding box center [470, 220] width 471 height 24
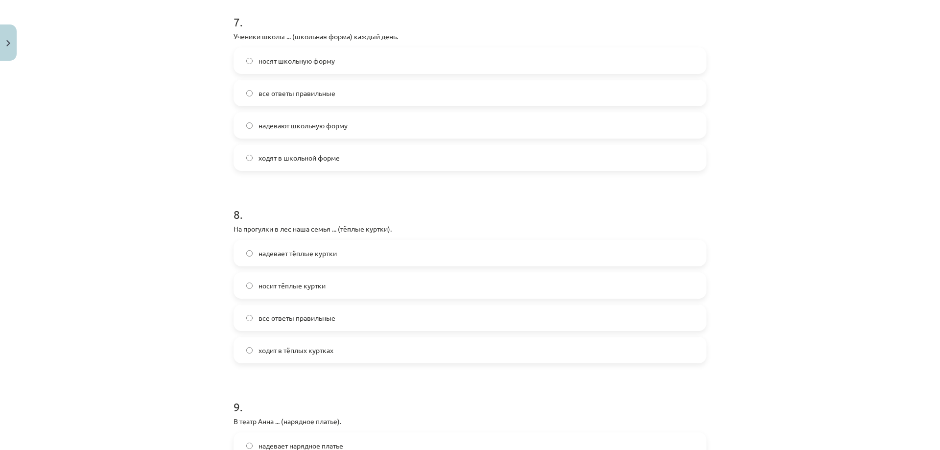
scroll to position [1420, 0]
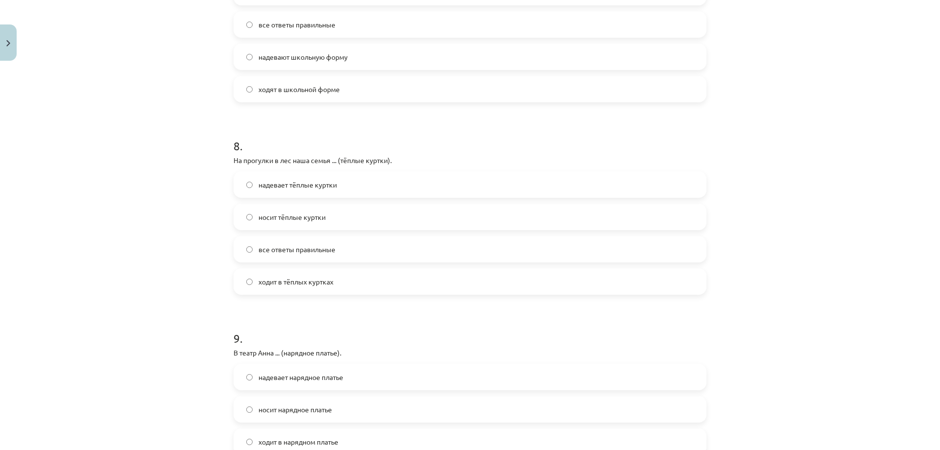
click at [292, 195] on label "надевает тёплые куртки" at bounding box center [470, 184] width 471 height 24
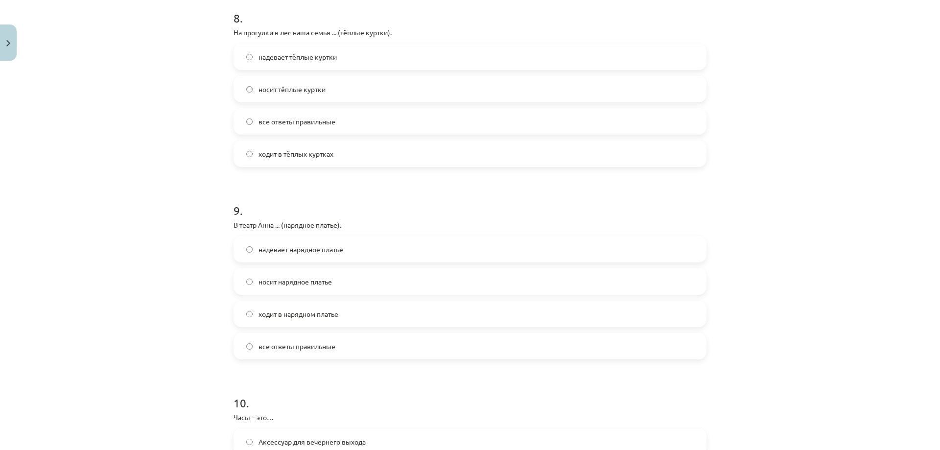
scroll to position [1665, 0]
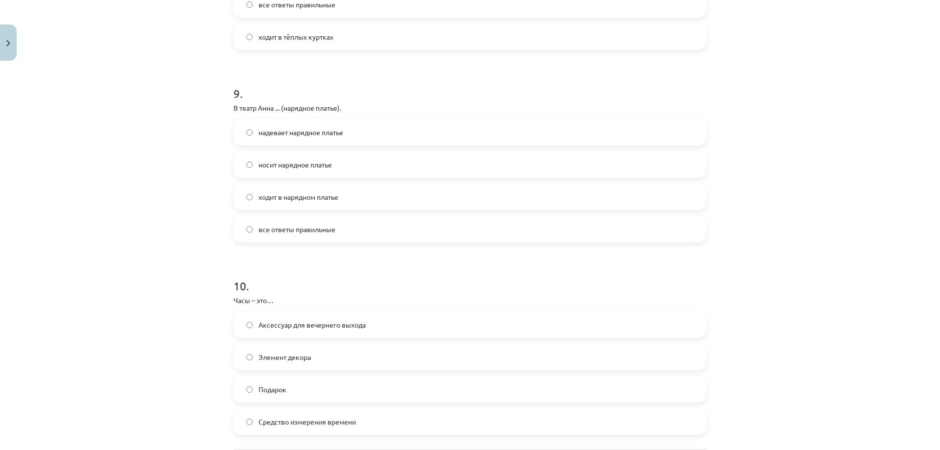
click at [264, 139] on label "надевает нарядное платье" at bounding box center [470, 132] width 471 height 24
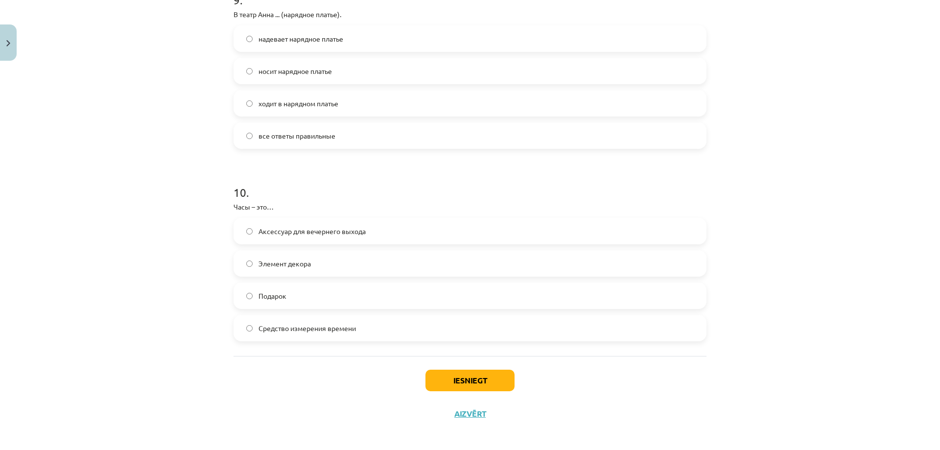
scroll to position [1763, 0]
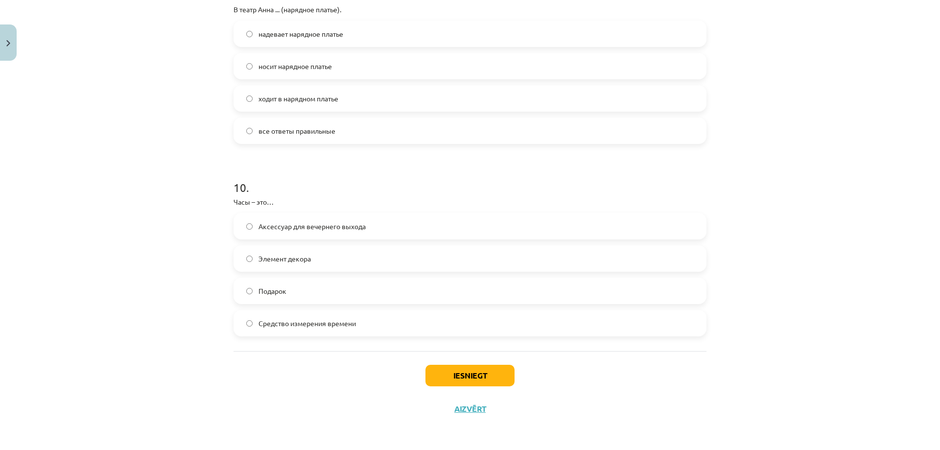
click at [284, 332] on label "Средство измерения времени" at bounding box center [470, 323] width 471 height 24
click at [457, 371] on button "Iesniegt" at bounding box center [469, 376] width 89 height 22
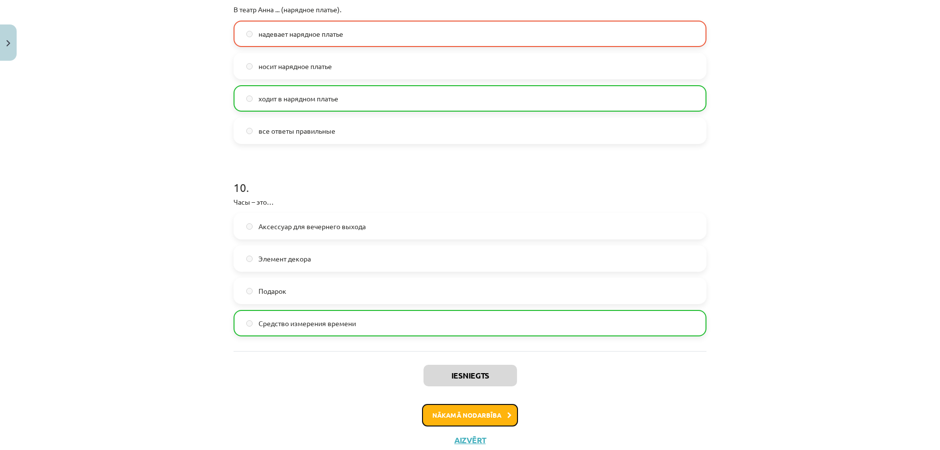
click at [454, 406] on button "Nākamā nodarbība" at bounding box center [470, 415] width 96 height 23
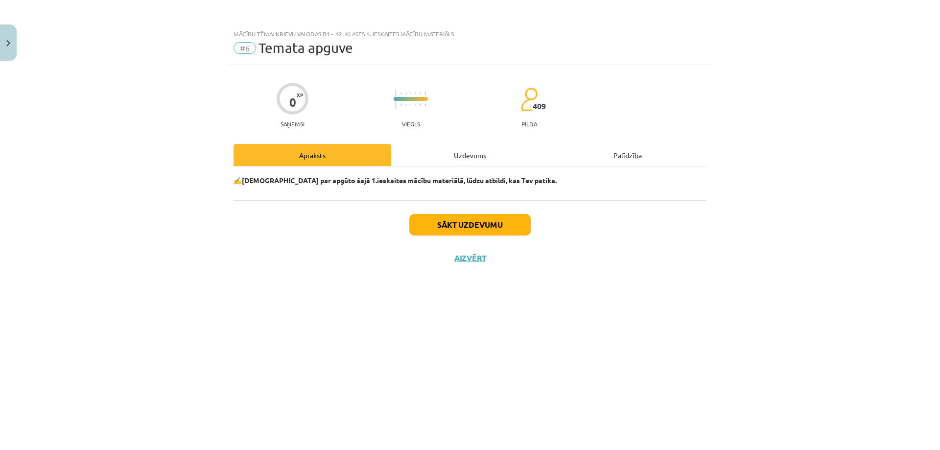
click at [468, 213] on div "Sākt uzdevumu Aizvērt" at bounding box center [470, 234] width 473 height 69
click at [467, 212] on div "Sākt uzdevumu Aizvērt" at bounding box center [470, 234] width 473 height 69
click at [464, 219] on button "Sākt uzdevumu" at bounding box center [469, 225] width 121 height 22
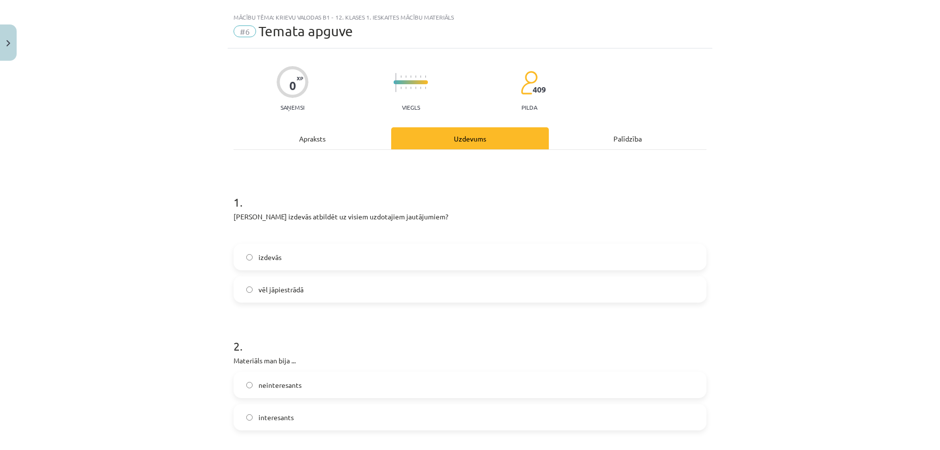
scroll to position [49, 0]
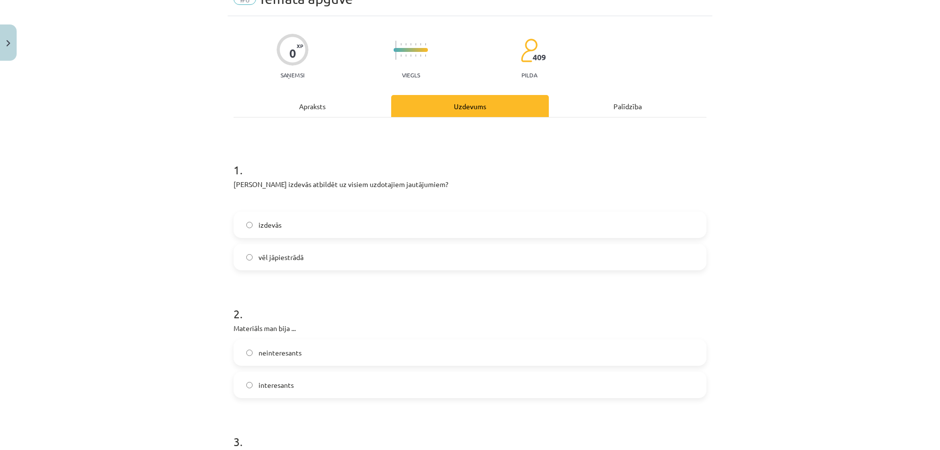
click at [279, 210] on div "1 . Vai Tev izdevās atbildēt uz visiem uzdotajiem jautājumiem? izdevās vēl jāpi…" at bounding box center [470, 208] width 473 height 124
click at [299, 231] on label "izdevās" at bounding box center [470, 225] width 471 height 24
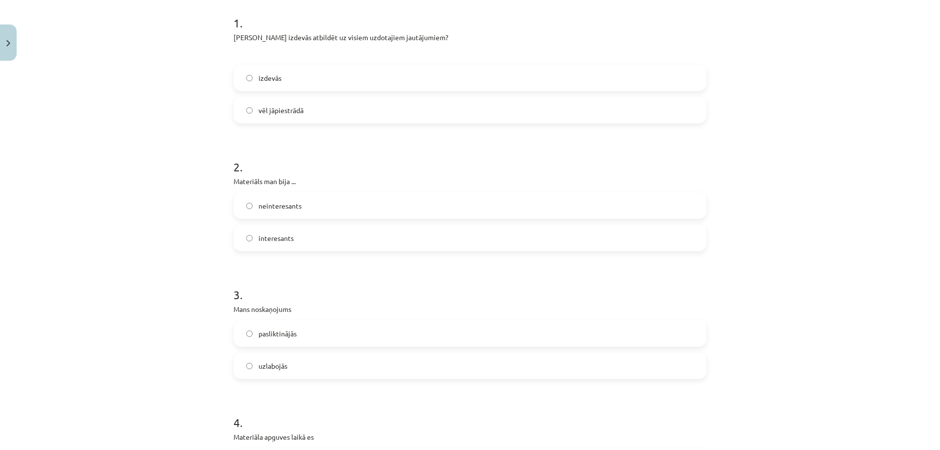
click at [301, 231] on label "interesants" at bounding box center [470, 238] width 471 height 24
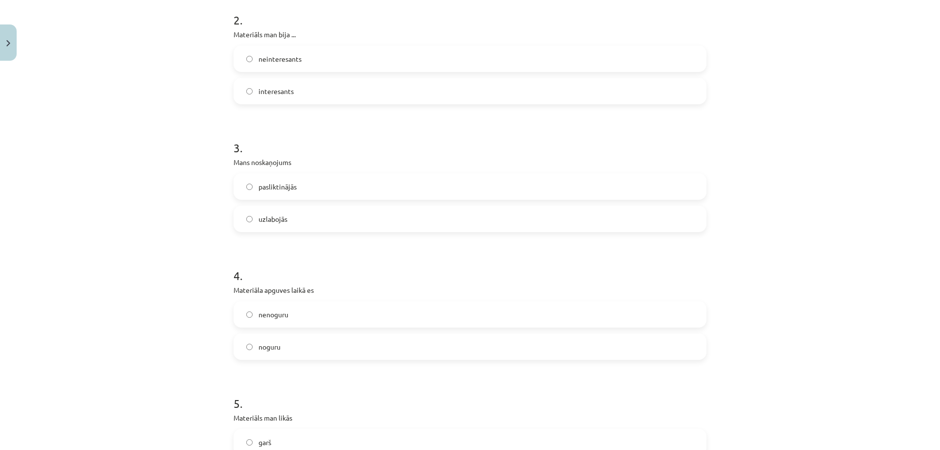
click at [306, 224] on label "uzlabojās" at bounding box center [470, 219] width 471 height 24
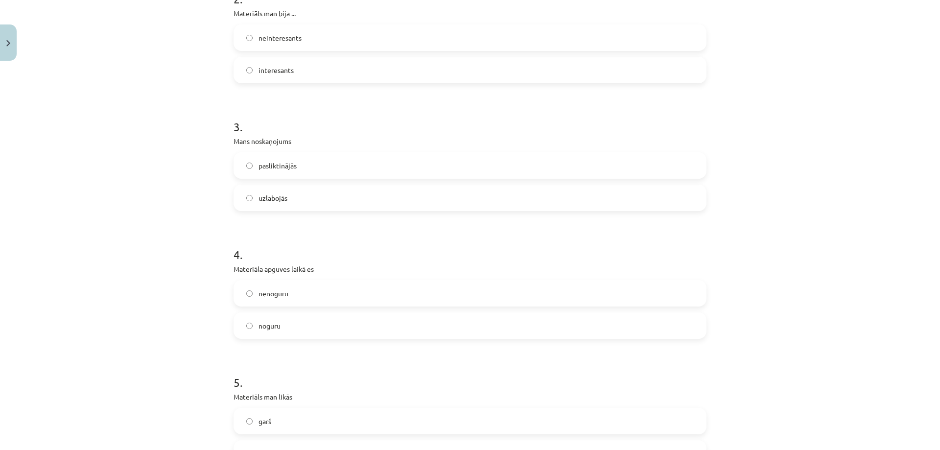
scroll to position [490, 0]
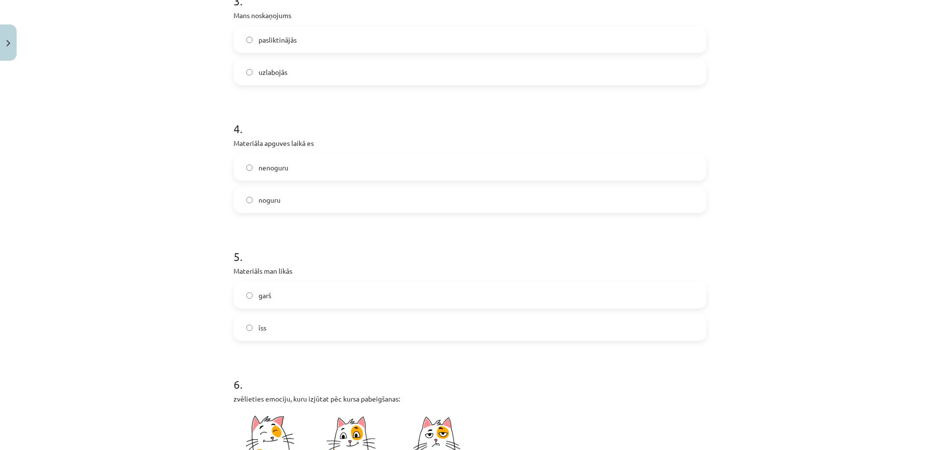
click at [306, 166] on label "nenoguru" at bounding box center [470, 167] width 471 height 24
click at [299, 291] on label "garš" at bounding box center [470, 295] width 471 height 24
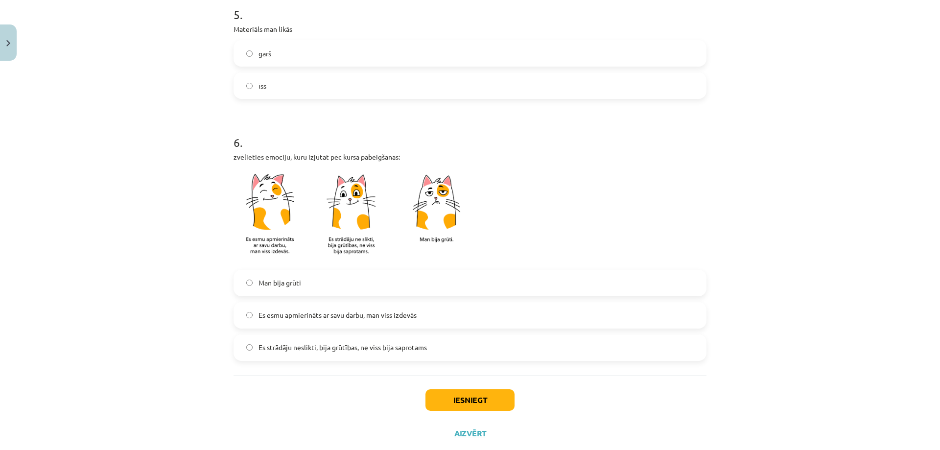
scroll to position [734, 0]
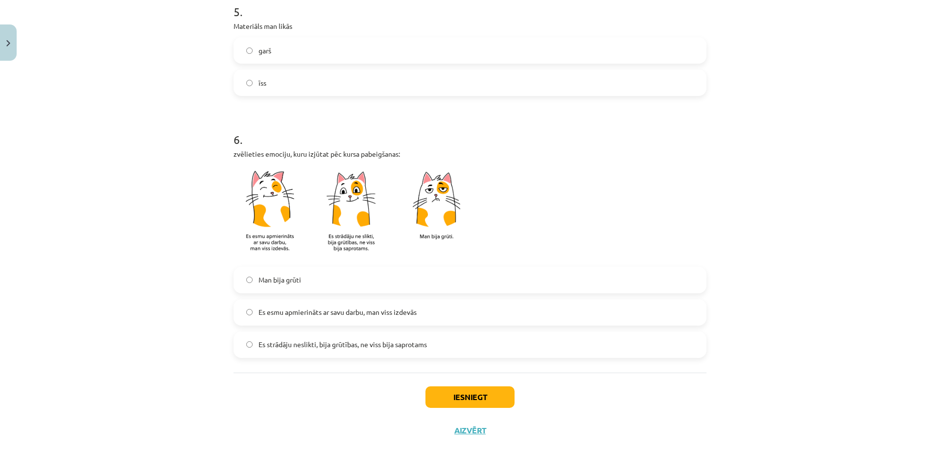
click at [332, 270] on label "Man bija grūti" at bounding box center [470, 280] width 471 height 24
click at [444, 403] on button "Iesniegt" at bounding box center [469, 397] width 89 height 22
click at [286, 312] on span "Es esmu apmierināts ar savu darbu, man viss izdevās" at bounding box center [338, 312] width 158 height 10
click at [455, 404] on button "Iesniegt" at bounding box center [469, 397] width 89 height 22
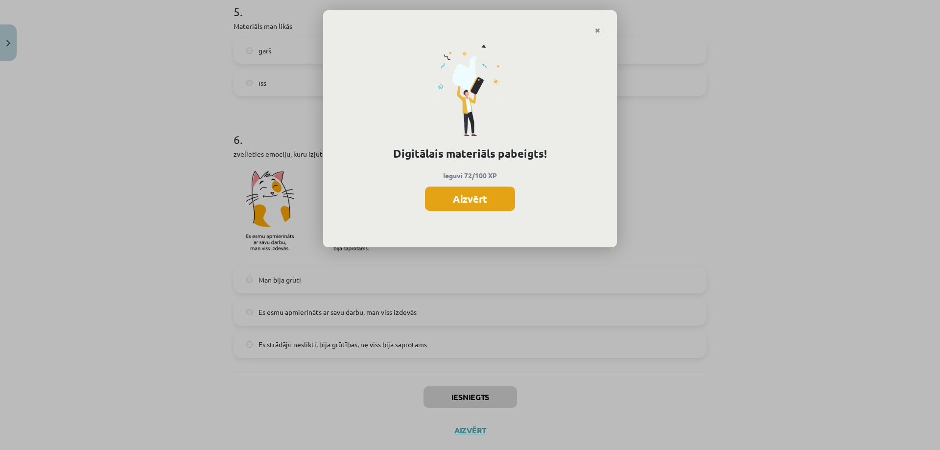
click at [457, 201] on button "Aizvērt" at bounding box center [470, 199] width 90 height 24
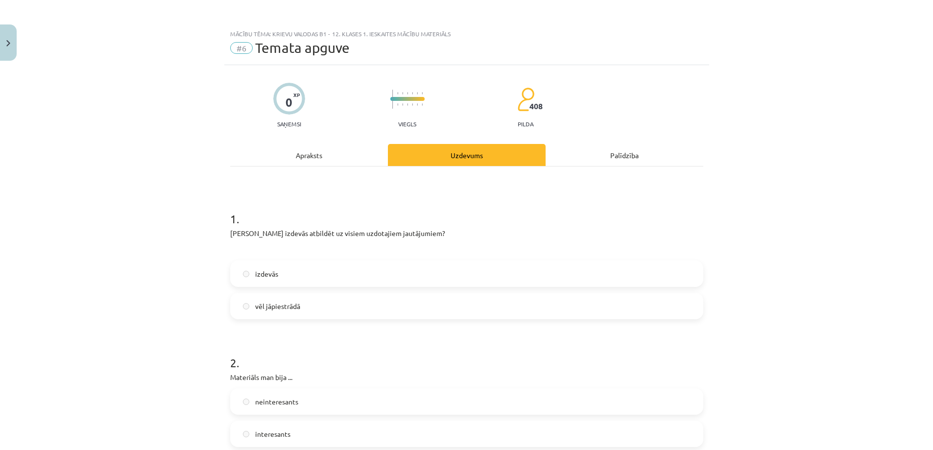
scroll to position [0, 0]
click at [2, 47] on button "Close" at bounding box center [8, 42] width 17 height 36
click at [24, 172] on link "[DEMOGRAPHIC_DATA]" at bounding box center [19, 178] width 39 height 23
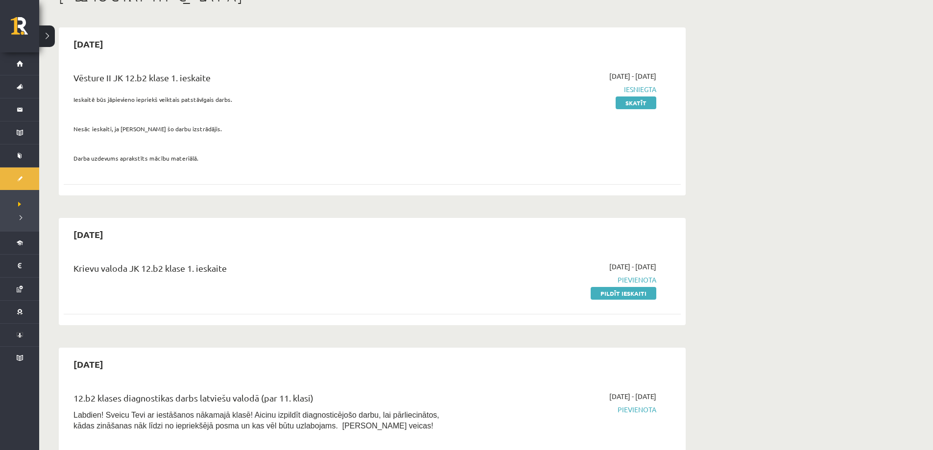
scroll to position [98, 0]
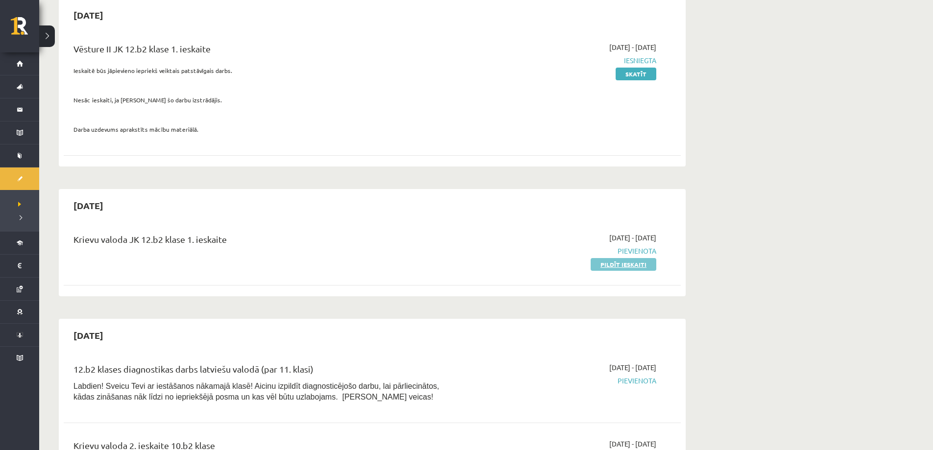
click at [609, 264] on link "Pildīt ieskaiti" at bounding box center [623, 264] width 66 height 13
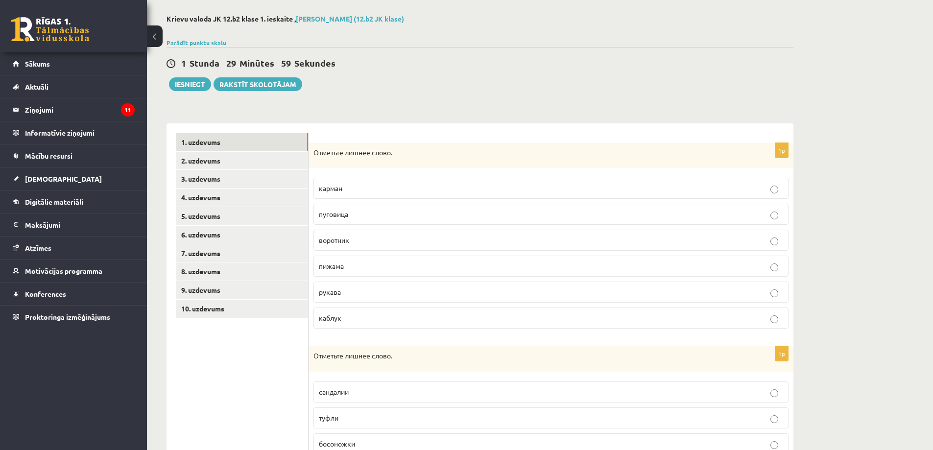
scroll to position [49, 0]
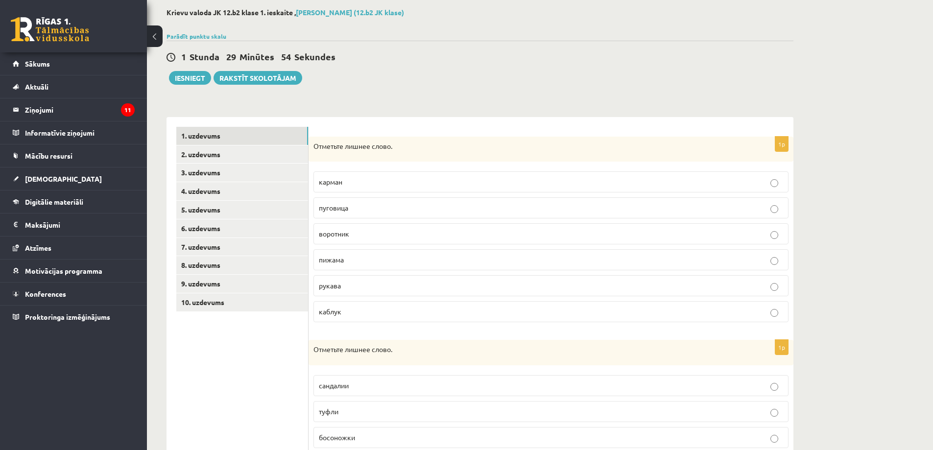
click at [353, 186] on p "карман" at bounding box center [551, 182] width 464 height 10
click at [394, 260] on p "пижама" at bounding box center [551, 260] width 464 height 10
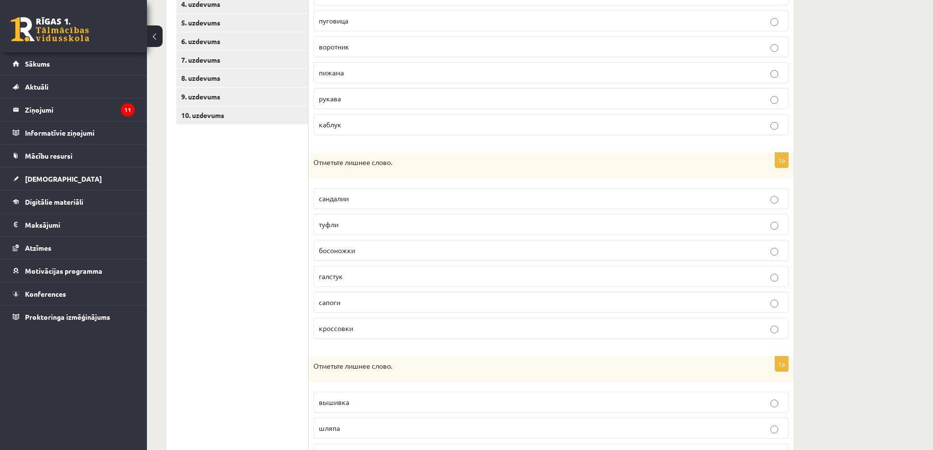
scroll to position [245, 0]
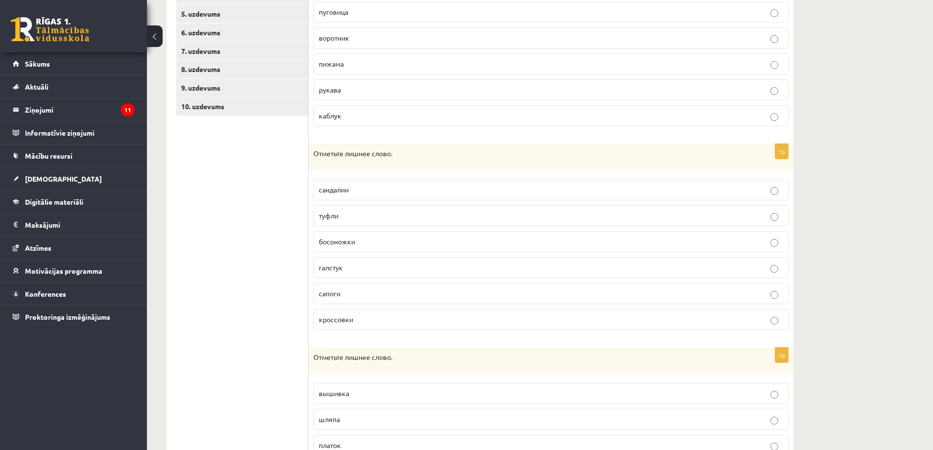
click at [348, 265] on p "галстук" at bounding box center [551, 267] width 464 height 10
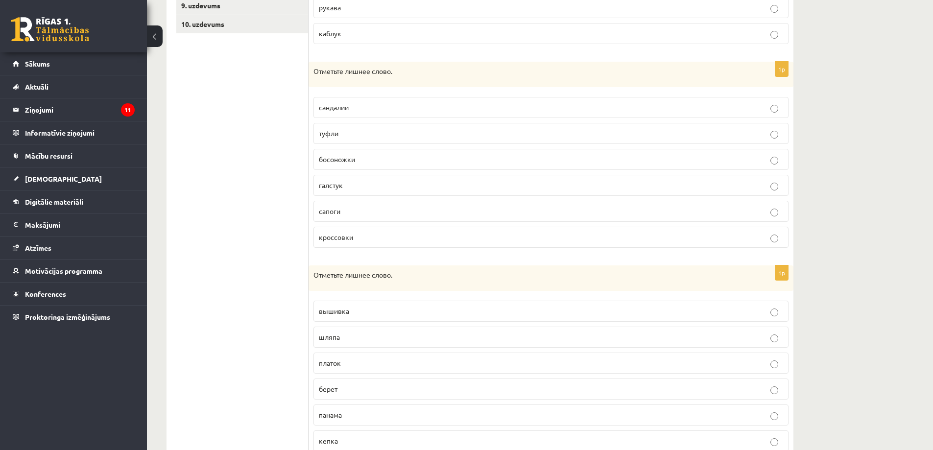
scroll to position [366, 0]
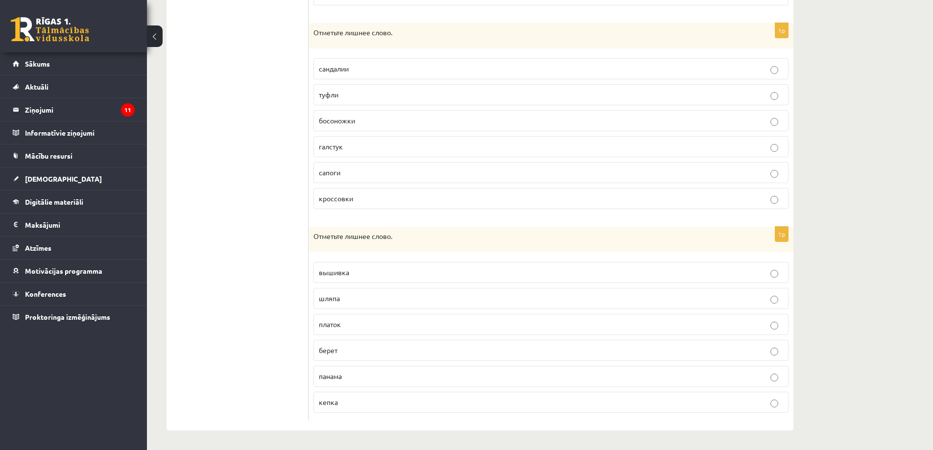
click at [358, 271] on p "вышивка" at bounding box center [551, 272] width 464 height 10
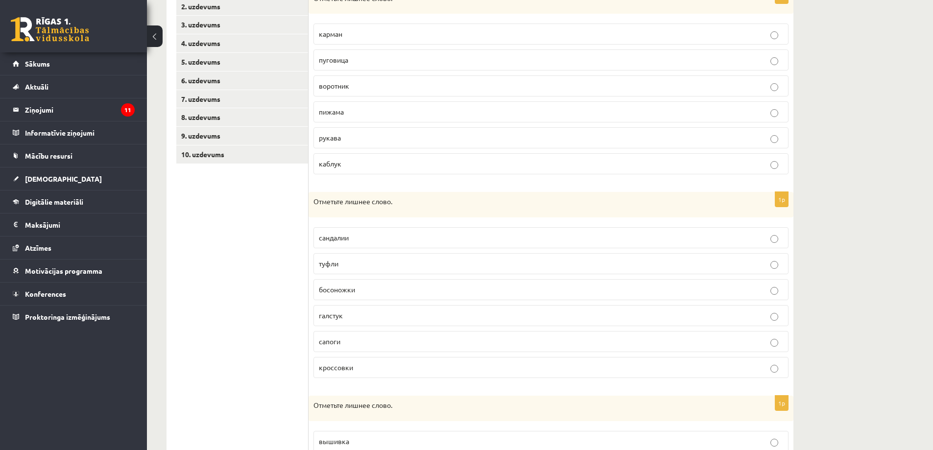
scroll to position [24, 0]
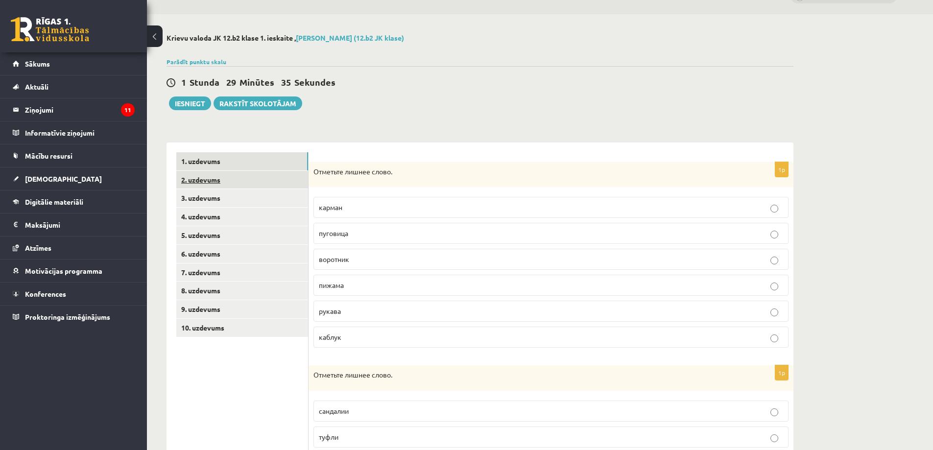
click at [203, 177] on link "2. uzdevums" at bounding box center [242, 180] width 132 height 18
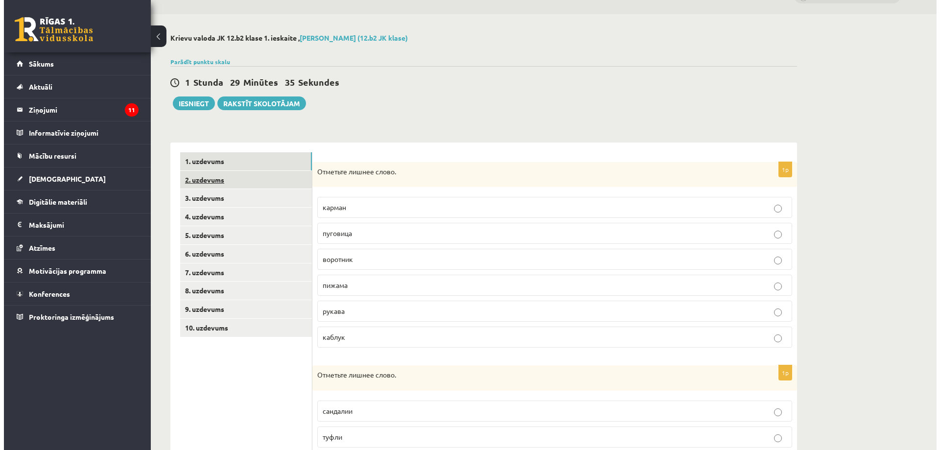
scroll to position [0, 0]
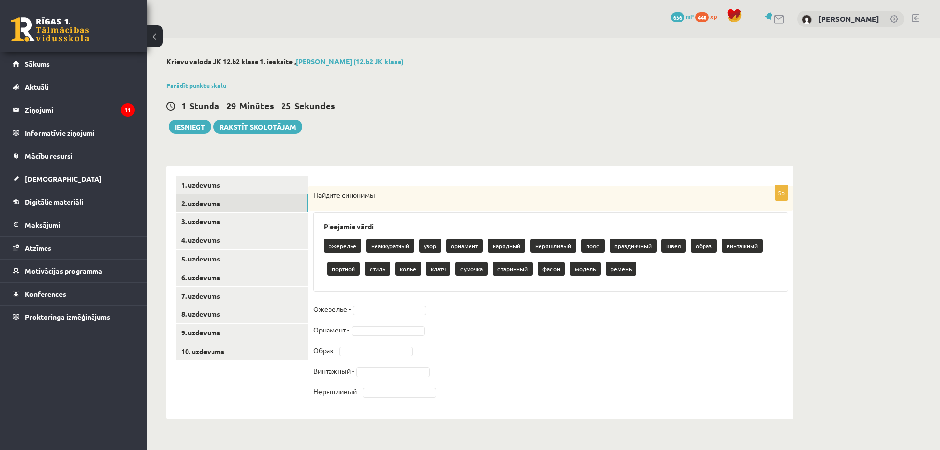
drag, startPoint x: 342, startPoint y: 199, endPoint x: 385, endPoint y: 200, distance: 43.6
drag, startPoint x: 414, startPoint y: 265, endPoint x: 408, endPoint y: 270, distance: 7.0
click at [408, 272] on p "колье" at bounding box center [408, 269] width 26 height 14
click at [405, 268] on p "колье" at bounding box center [408, 269] width 26 height 14
drag, startPoint x: 402, startPoint y: 269, endPoint x: 385, endPoint y: 306, distance: 39.9
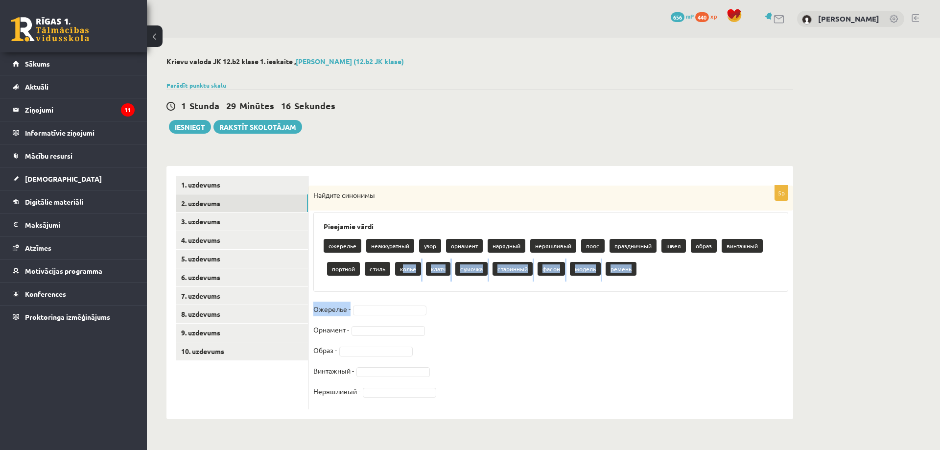
click at [385, 306] on div "5p Найдите синонимы Pieejamie vārdi ожерелье неаккуратный узор орнамент нарядны…" at bounding box center [550, 298] width 485 height 224
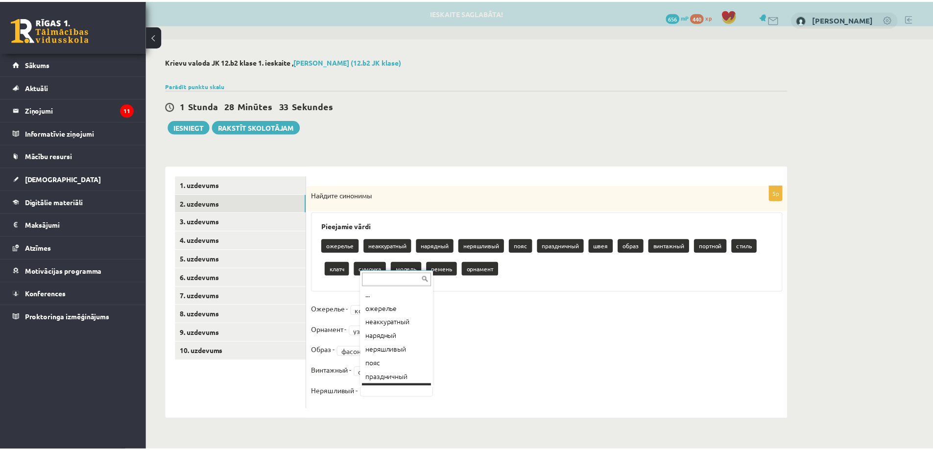
scroll to position [12, 0]
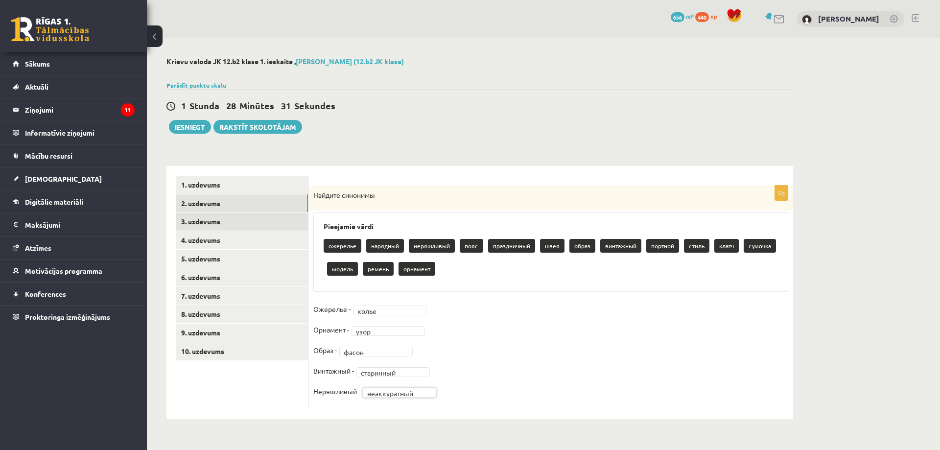
click at [210, 223] on link "3. uzdevums" at bounding box center [242, 222] width 132 height 18
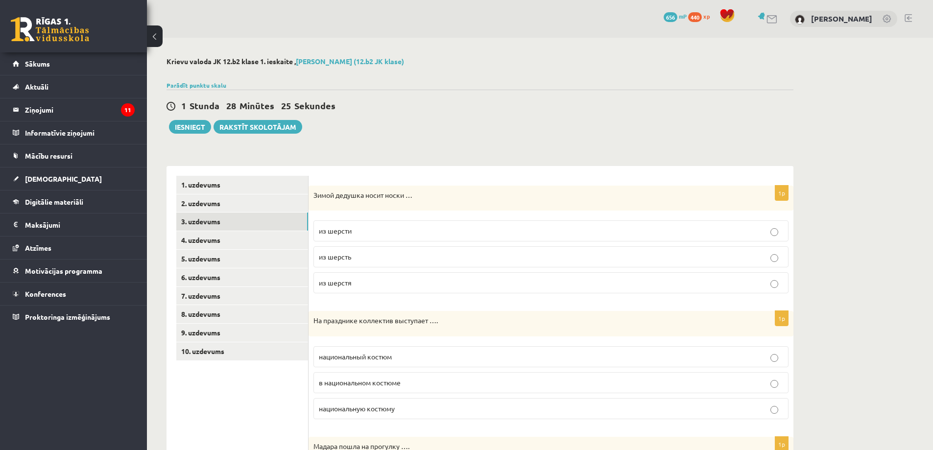
click at [364, 237] on label "из шерсти" at bounding box center [550, 230] width 475 height 21
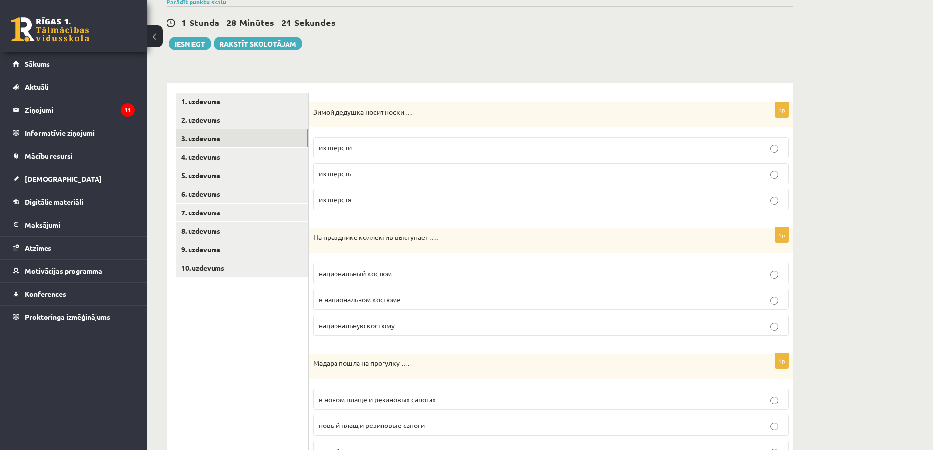
scroll to position [98, 0]
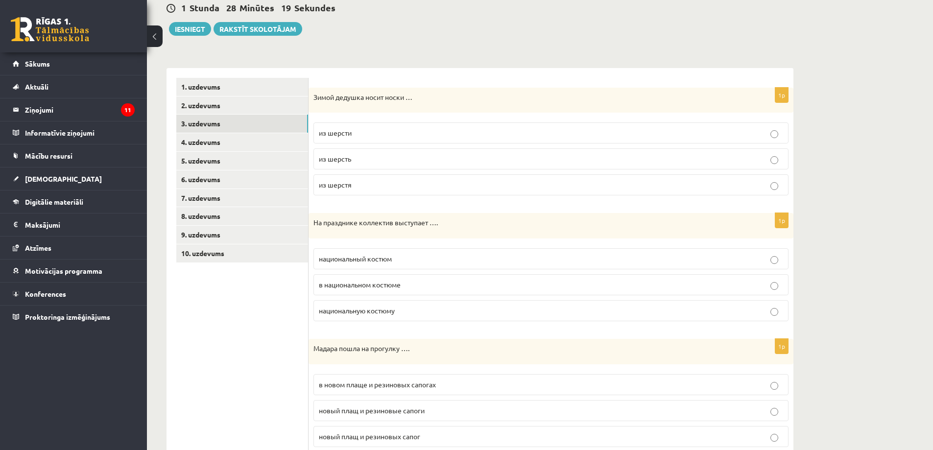
click at [405, 282] on p "в национальном костюме" at bounding box center [551, 285] width 464 height 10
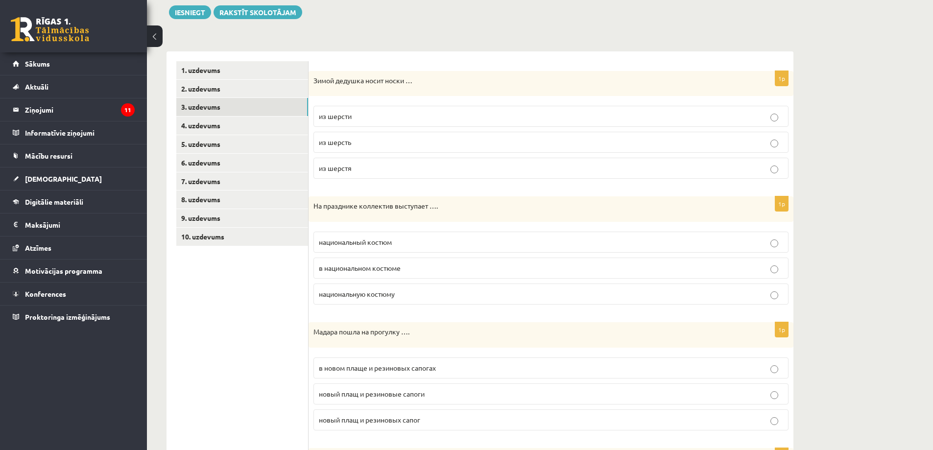
scroll to position [196, 0]
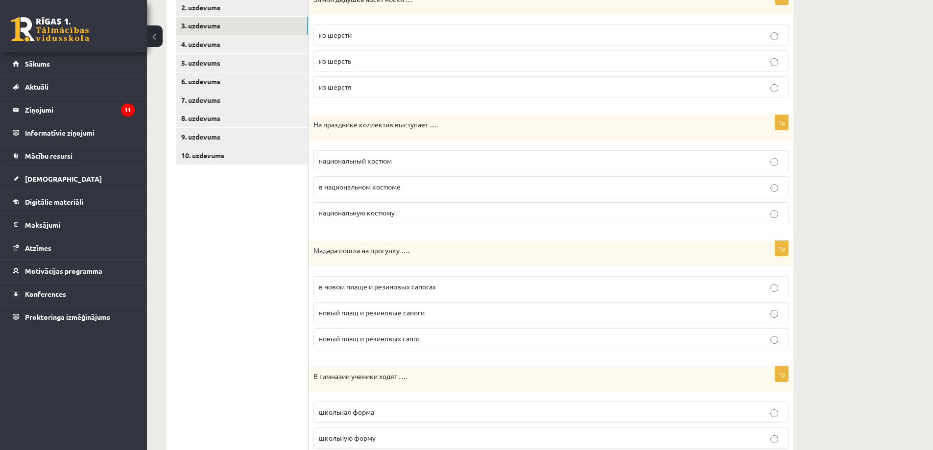
drag, startPoint x: 328, startPoint y: 252, endPoint x: 374, endPoint y: 248, distance: 46.2
click at [360, 284] on span "в новом плаще и резиновых сапогах" at bounding box center [377, 286] width 117 height 9
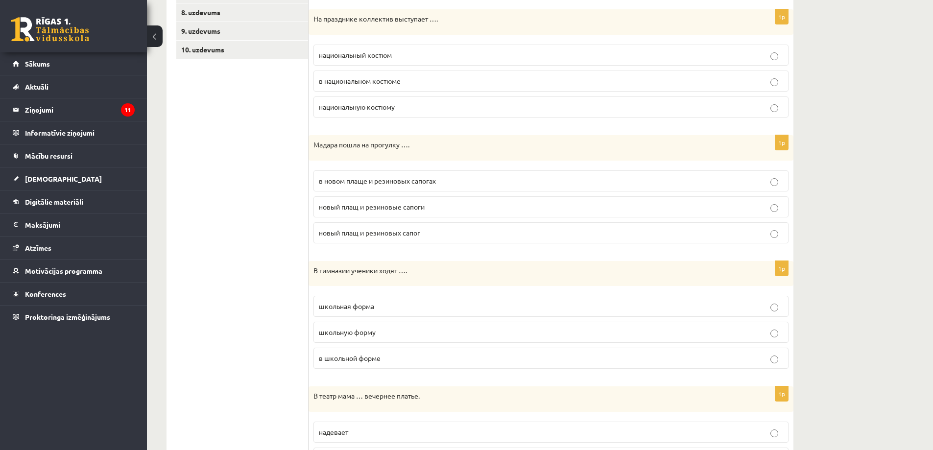
scroll to position [343, 0]
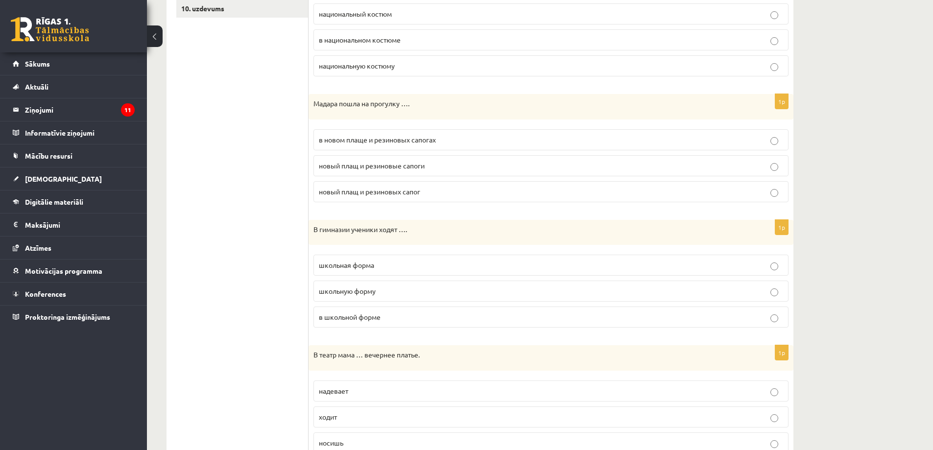
click at [383, 327] on label "в школьной форме" at bounding box center [550, 317] width 475 height 21
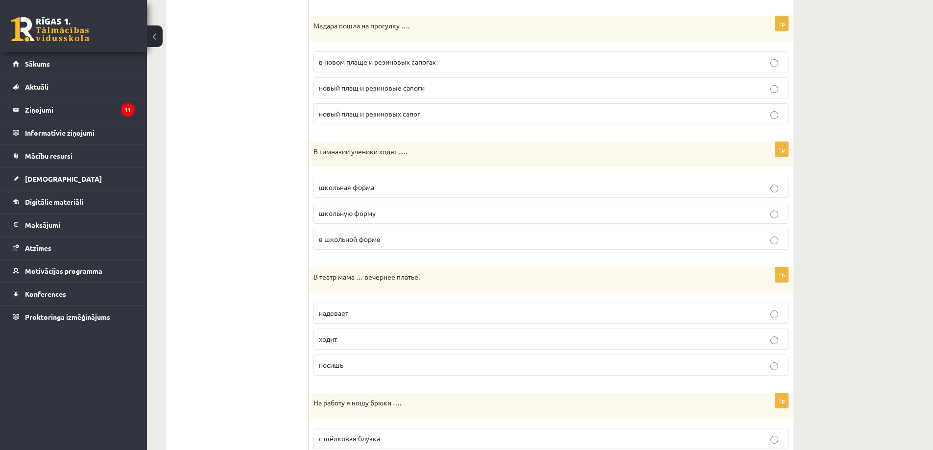
scroll to position [441, 0]
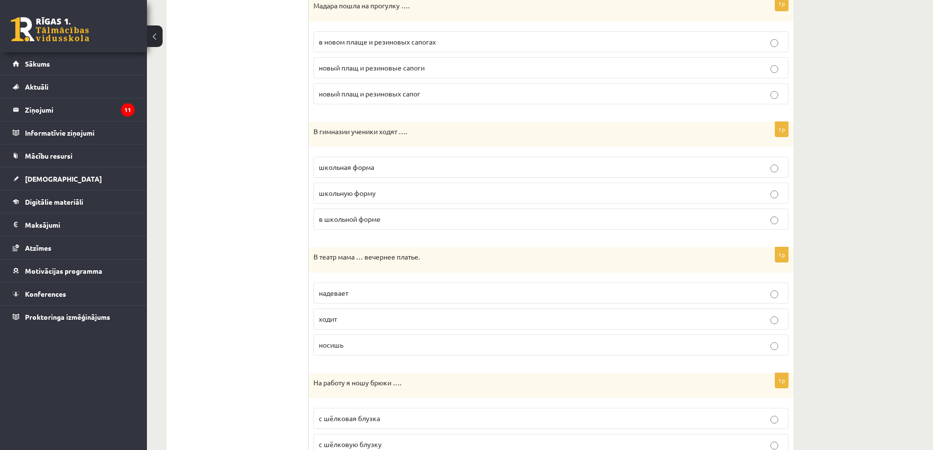
click at [355, 292] on p "надевает" at bounding box center [551, 293] width 464 height 10
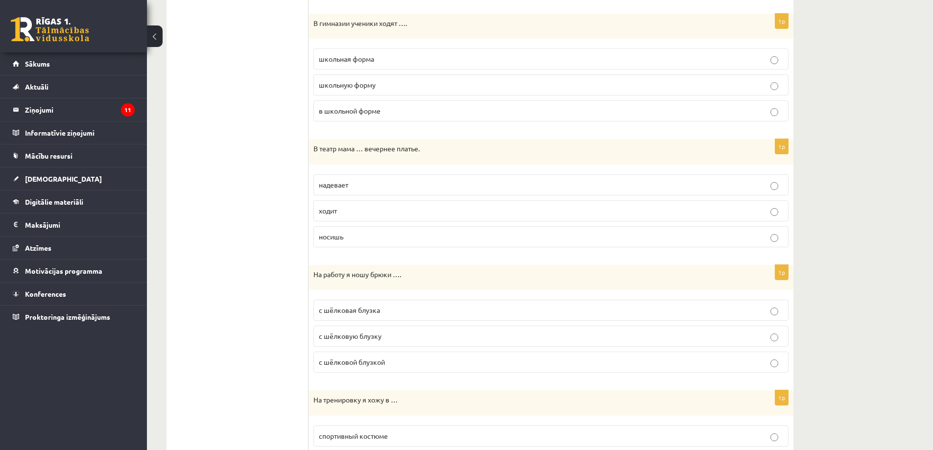
scroll to position [588, 0]
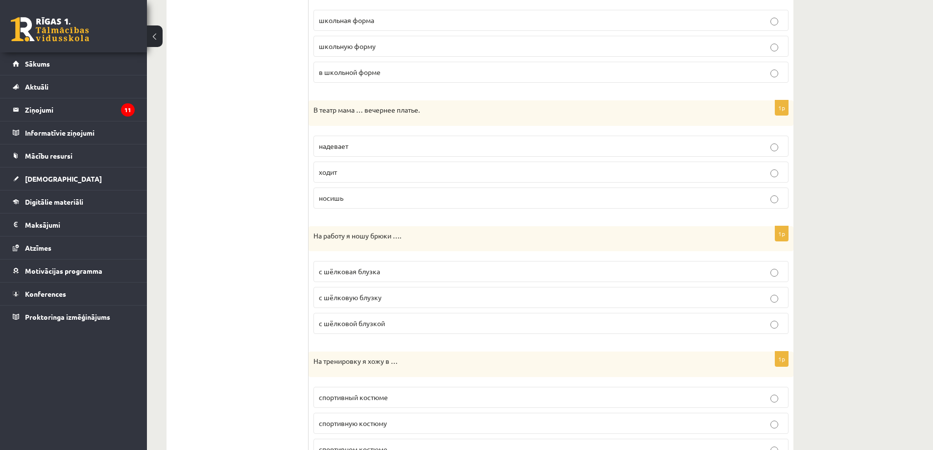
click at [389, 326] on p "с шёлковой блузкой" at bounding box center [551, 323] width 464 height 10
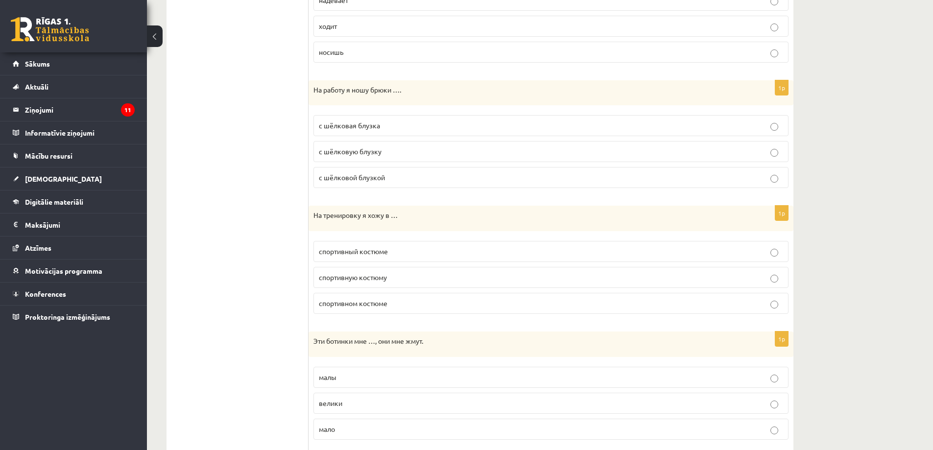
scroll to position [734, 0]
click at [391, 313] on label "спортивном костюме" at bounding box center [550, 302] width 475 height 21
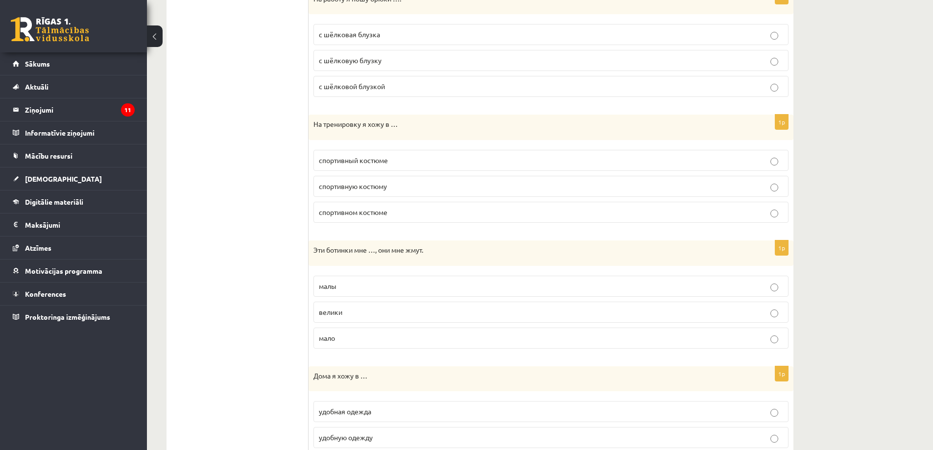
scroll to position [832, 0]
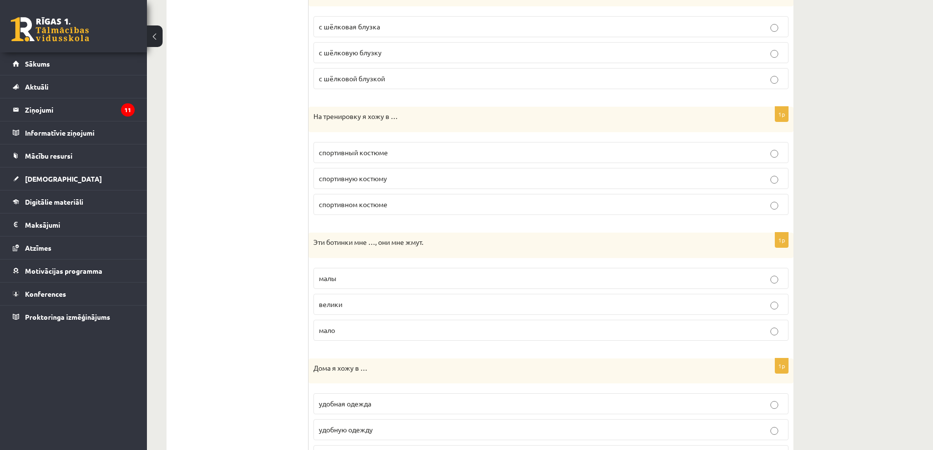
drag, startPoint x: 365, startPoint y: 258, endPoint x: 361, endPoint y: 254, distance: 5.6
drag, startPoint x: 356, startPoint y: 246, endPoint x: 326, endPoint y: 242, distance: 30.1
click at [357, 284] on label "малы" at bounding box center [550, 278] width 475 height 21
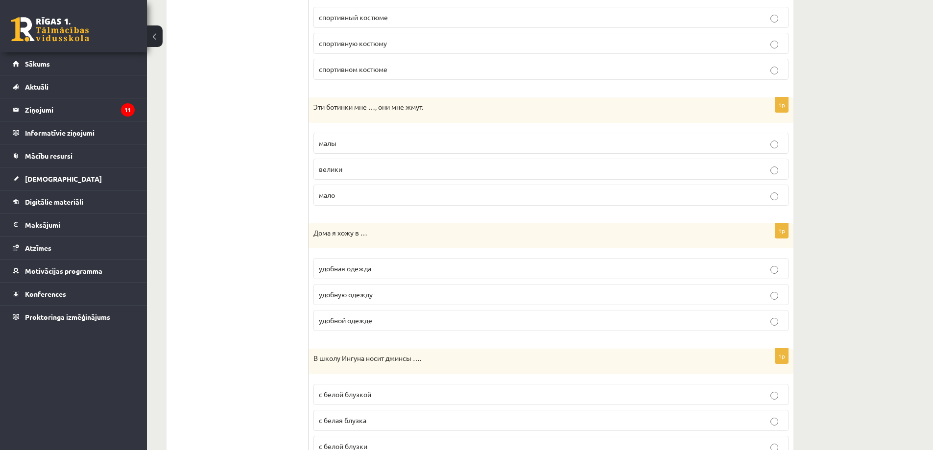
scroll to position [1012, 0]
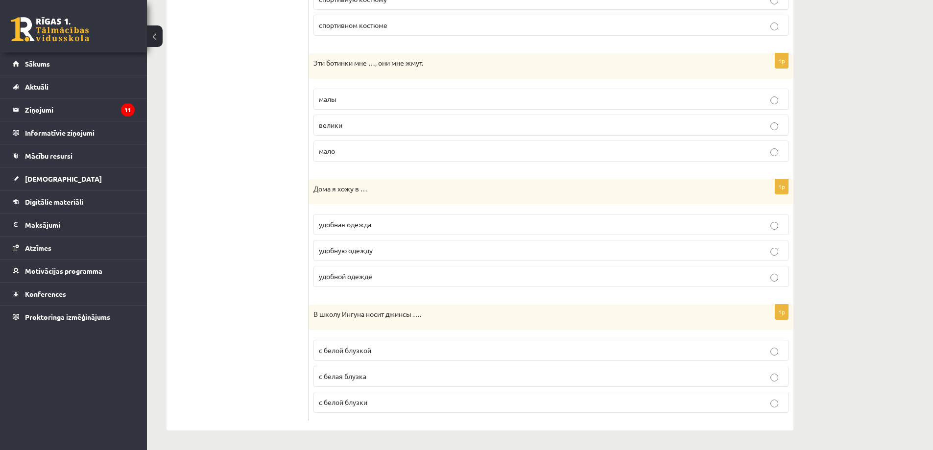
click at [378, 276] on p "удобной одежде" at bounding box center [551, 276] width 464 height 10
click at [373, 351] on p "с белой блузкой" at bounding box center [551, 350] width 464 height 10
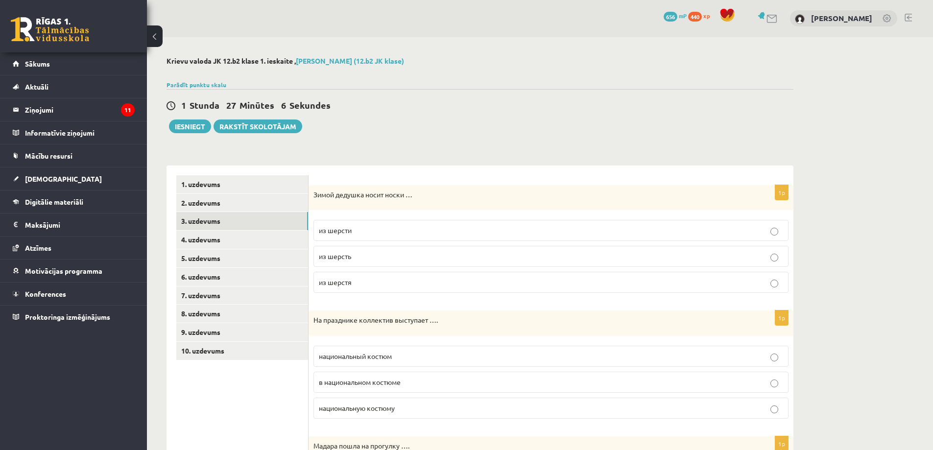
scroll to position [0, 0]
click at [201, 236] on link "4. uzdevums" at bounding box center [242, 240] width 132 height 18
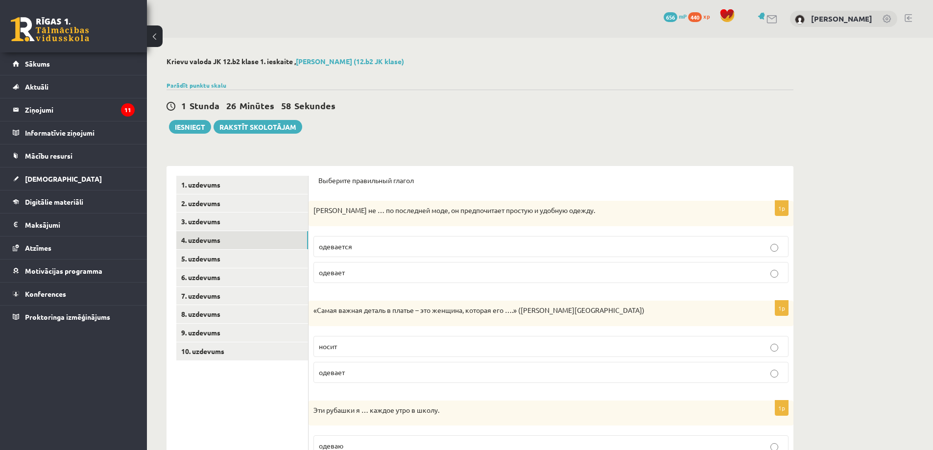
drag, startPoint x: 418, startPoint y: 197, endPoint x: 378, endPoint y: 247, distance: 63.8
click at [376, 249] on p "одевается" at bounding box center [551, 246] width 464 height 10
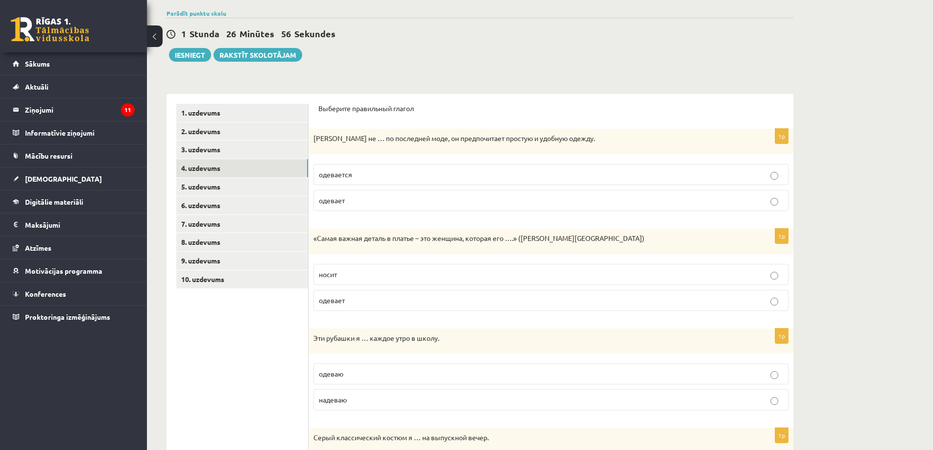
scroll to position [98, 0]
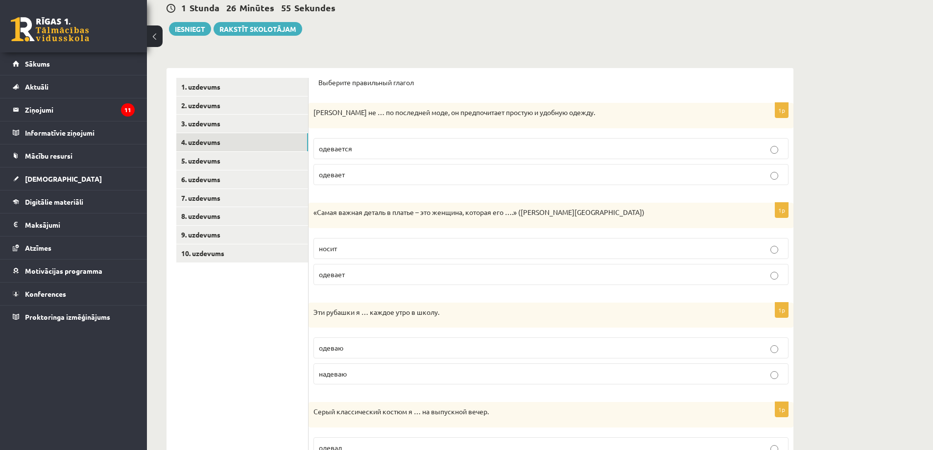
drag, startPoint x: 378, startPoint y: 241, endPoint x: 381, endPoint y: 216, distance: 25.6
click at [368, 255] on label "носит" at bounding box center [550, 248] width 475 height 21
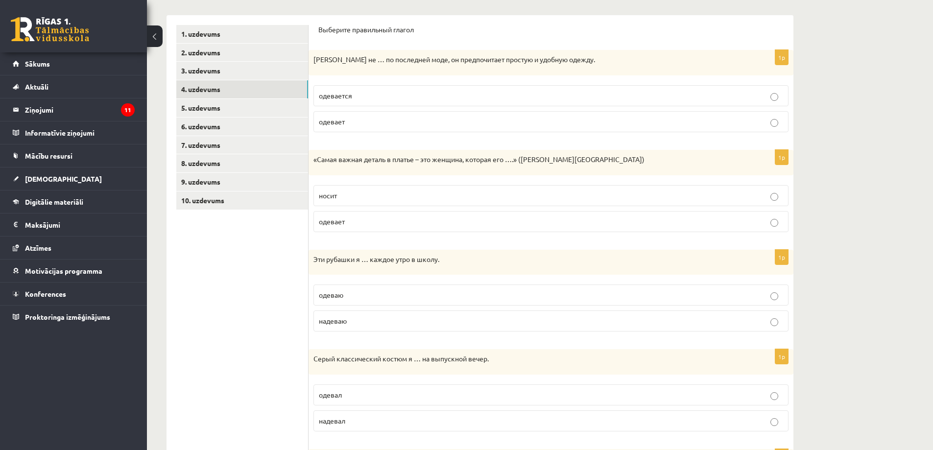
scroll to position [196, 0]
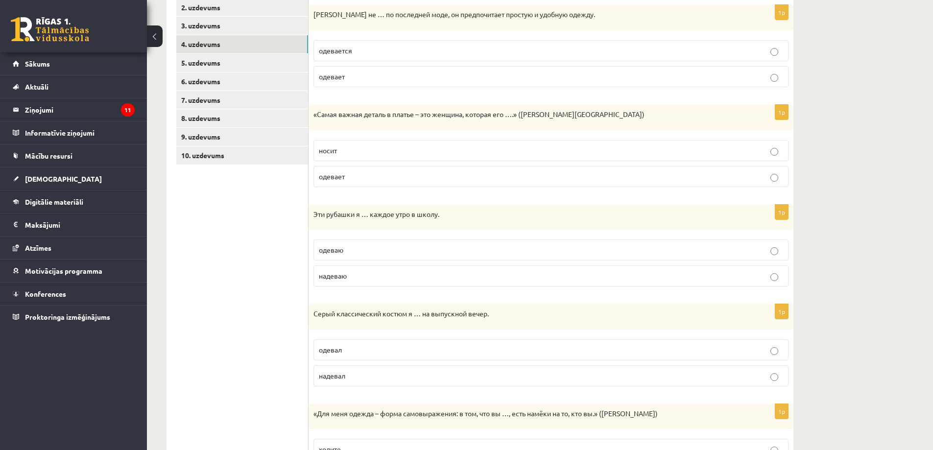
click at [354, 255] on p "одеваю" at bounding box center [551, 250] width 464 height 10
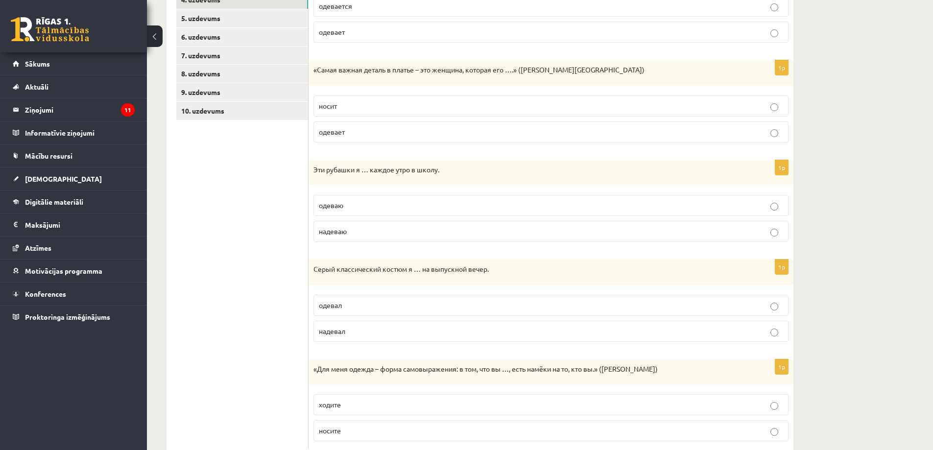
scroll to position [269, 0]
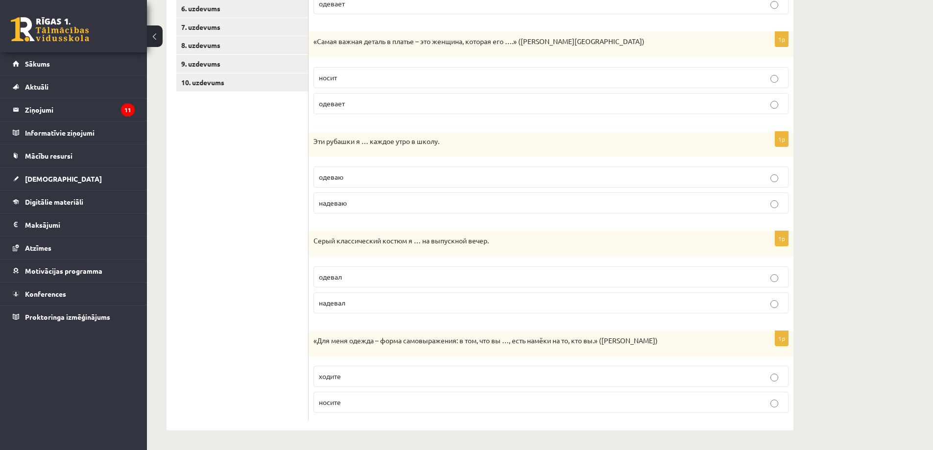
click at [395, 275] on p "одевал" at bounding box center [551, 277] width 464 height 10
click at [492, 367] on label "ходите" at bounding box center [550, 376] width 475 height 21
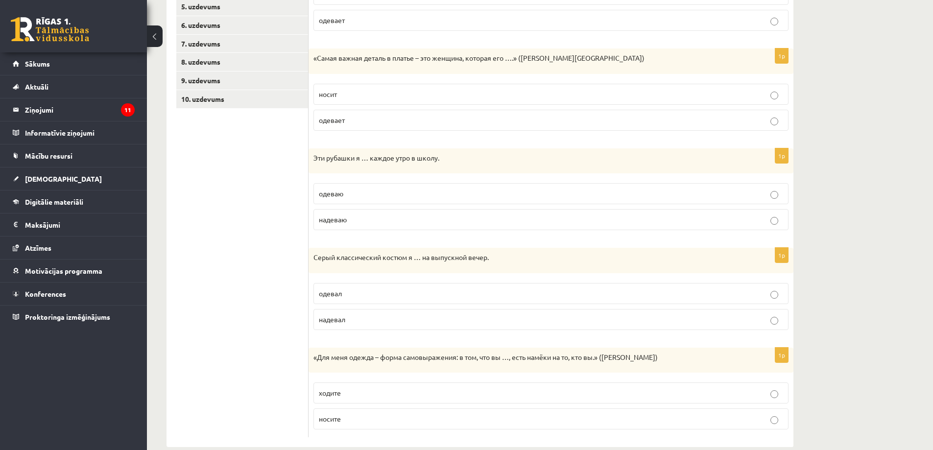
scroll to position [171, 0]
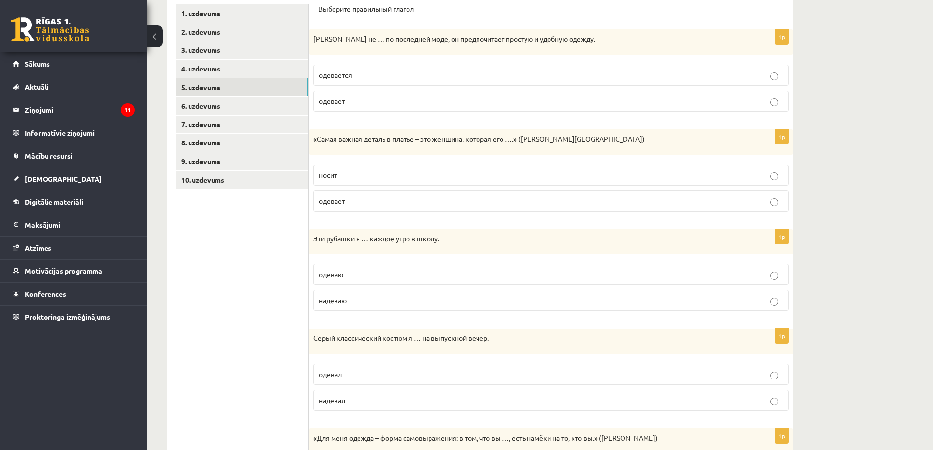
click at [219, 92] on link "5. uzdevums" at bounding box center [242, 87] width 132 height 18
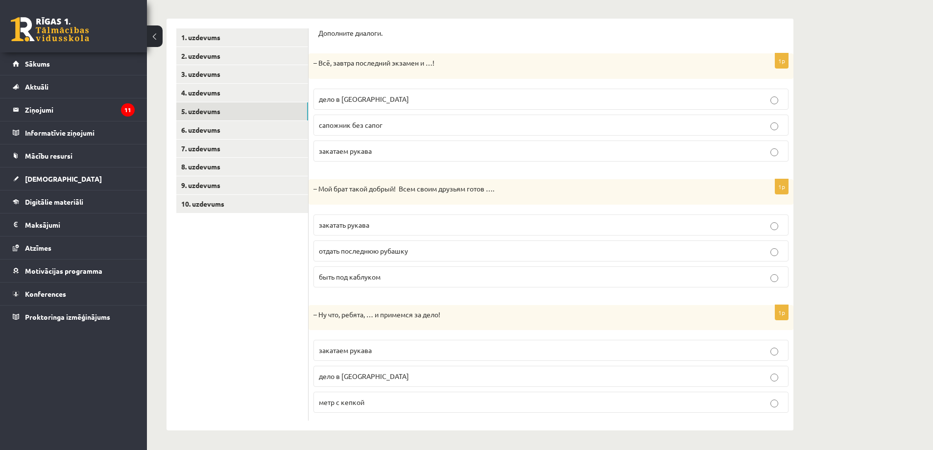
click at [378, 94] on p "дело в шляпе" at bounding box center [551, 99] width 464 height 10
click at [413, 246] on p "отдать последнюю рубашку" at bounding box center [551, 251] width 464 height 10
drag, startPoint x: 378, startPoint y: 285, endPoint x: 373, endPoint y: 324, distance: 38.5
click at [376, 353] on p "закатаем рукава" at bounding box center [551, 350] width 464 height 10
click at [215, 127] on link "6. uzdevums" at bounding box center [242, 130] width 132 height 18
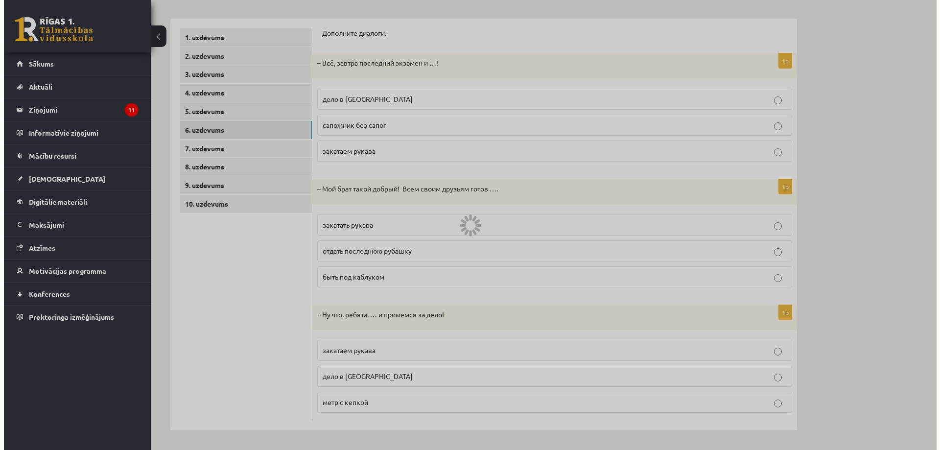
scroll to position [0, 0]
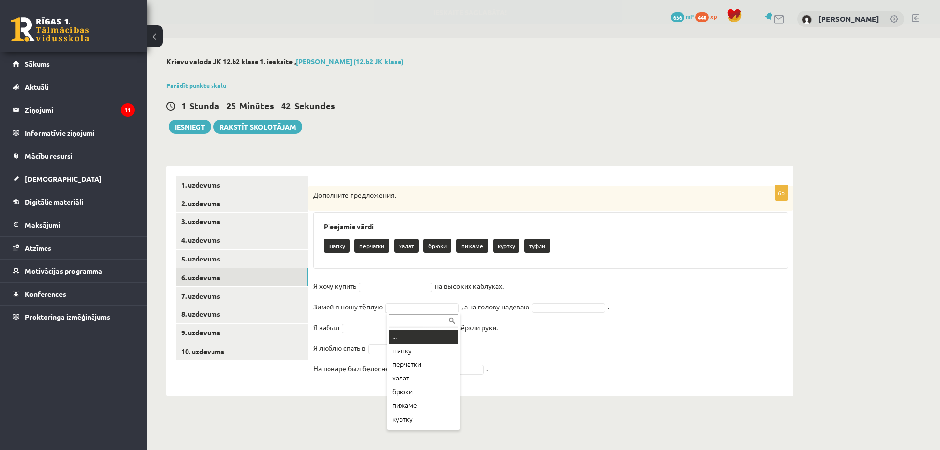
drag, startPoint x: 413, startPoint y: 290, endPoint x: 343, endPoint y: 261, distance: 76.2
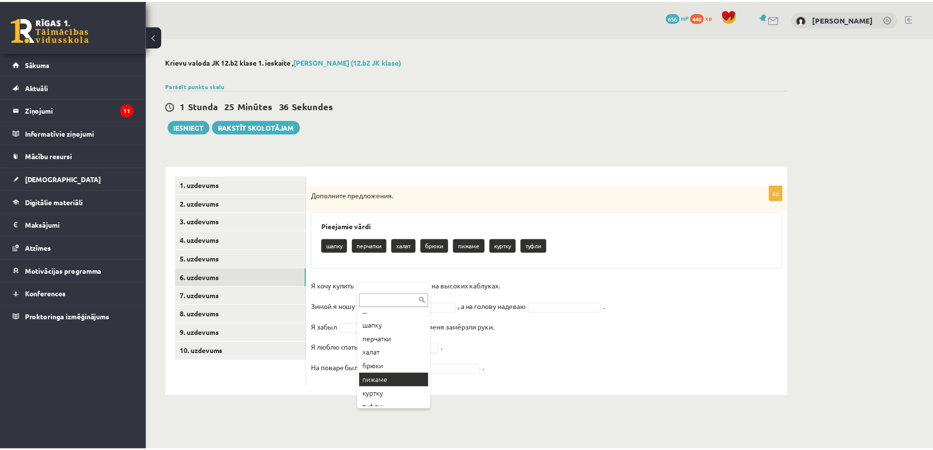
scroll to position [12, 0]
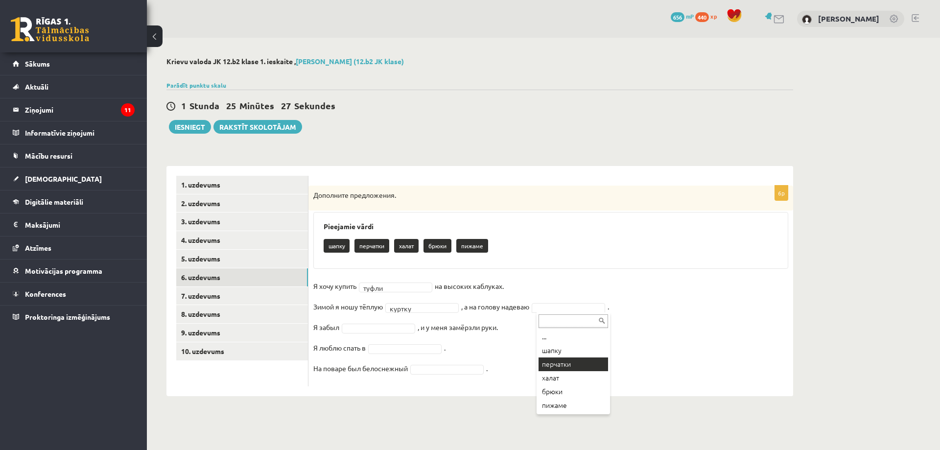
drag, startPoint x: 567, startPoint y: 360, endPoint x: 555, endPoint y: 361, distance: 11.8
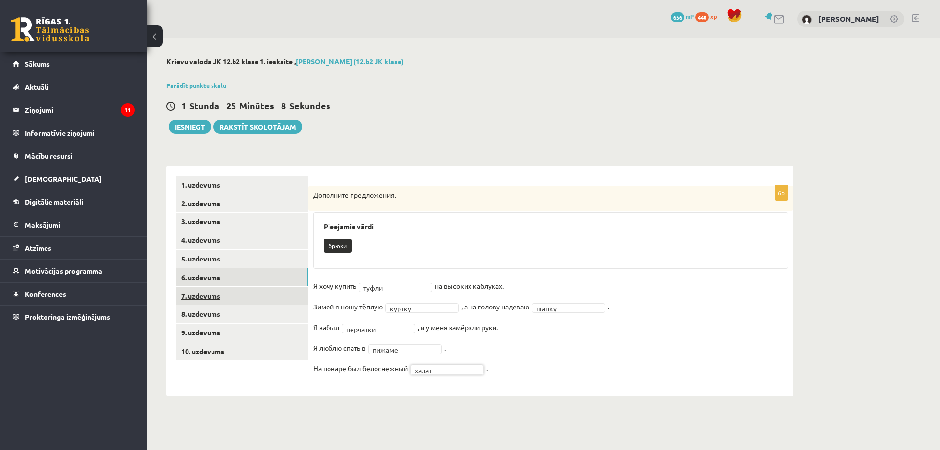
click at [216, 295] on link "7. uzdevums" at bounding box center [242, 296] width 132 height 18
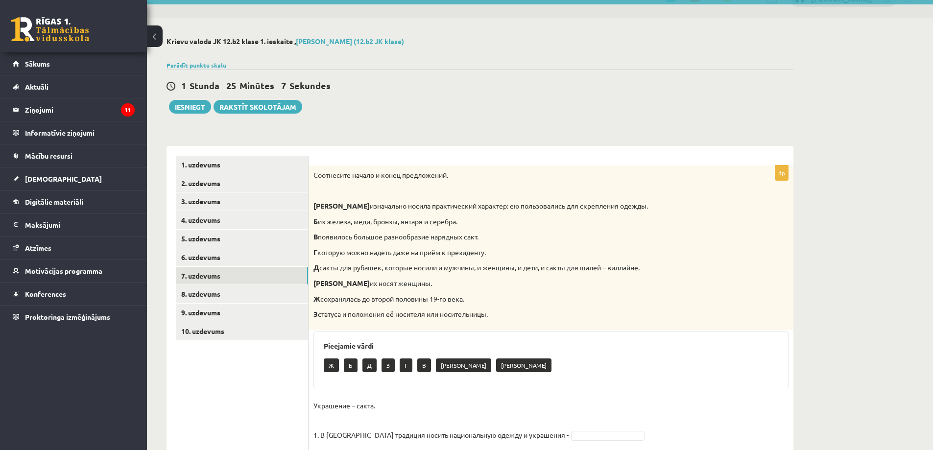
scroll to position [129, 0]
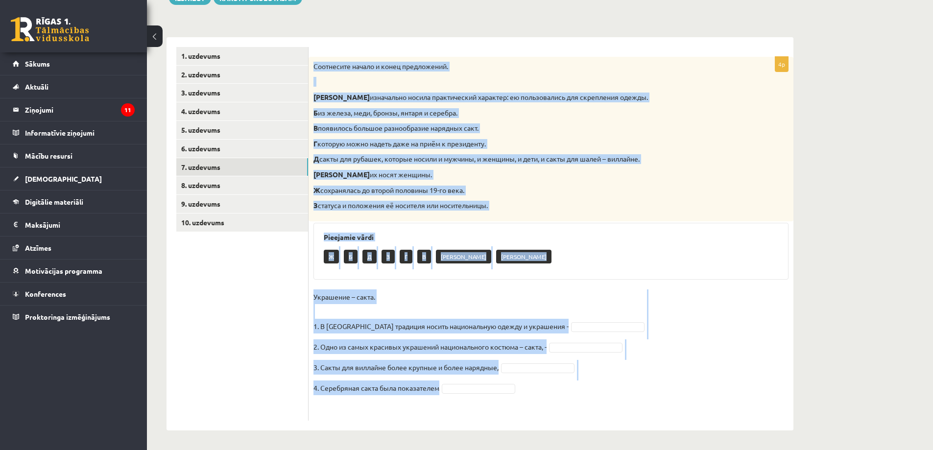
drag, startPoint x: 312, startPoint y: 65, endPoint x: 441, endPoint y: 388, distance: 347.4
click at [441, 388] on div "4p Соотнесите начало и конец предложений. А изначально носила практический хара…" at bounding box center [550, 239] width 485 height 364
copy div "Соотнесите начало и конец предложений. А изначально носила практический характе…"
click at [488, 236] on h3 "Pieejamie vārdi" at bounding box center [551, 237] width 454 height 8
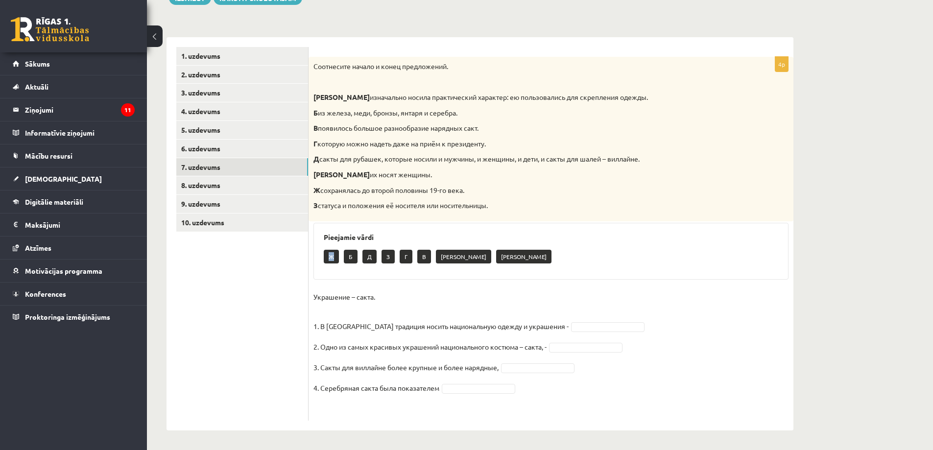
drag, startPoint x: 328, startPoint y: 255, endPoint x: 336, endPoint y: 257, distance: 8.1
click at [336, 257] on p "Ж" at bounding box center [331, 257] width 15 height 14
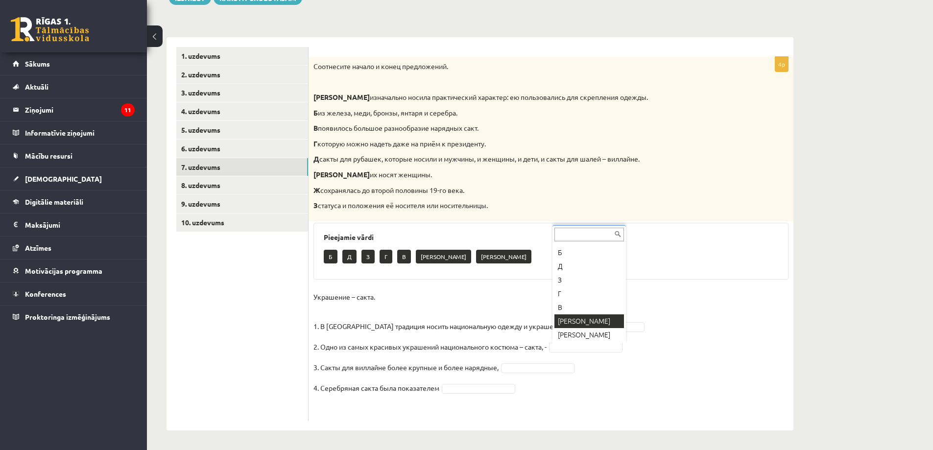
scroll to position [12, 0]
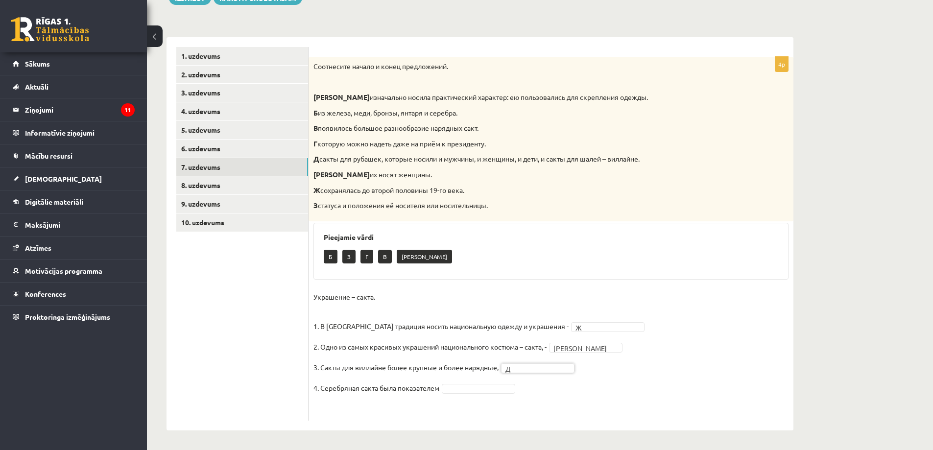
click at [463, 395] on fieldset "Украшение – сакта. 1. В Латвии традиция носить национальную одежду и украшения …" at bounding box center [550, 352] width 475 height 126
click at [193, 175] on link "7. uzdevums" at bounding box center [242, 167] width 132 height 18
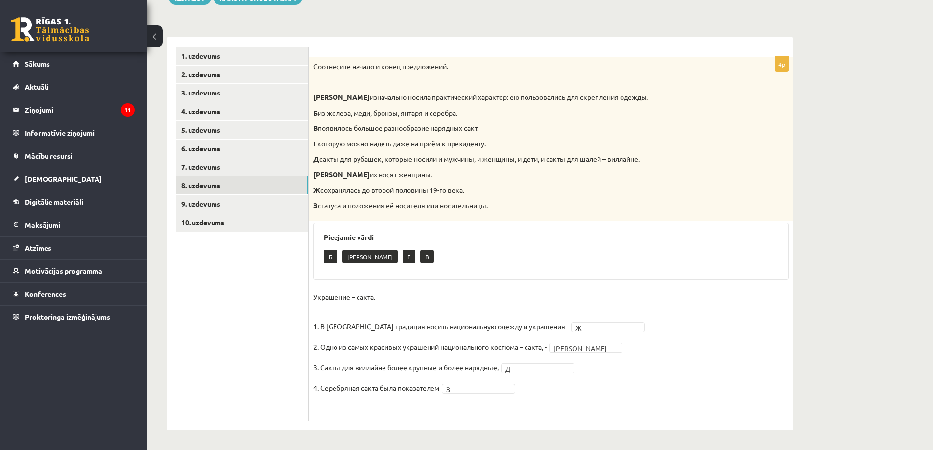
click at [197, 181] on link "8. uzdevums" at bounding box center [242, 185] width 132 height 18
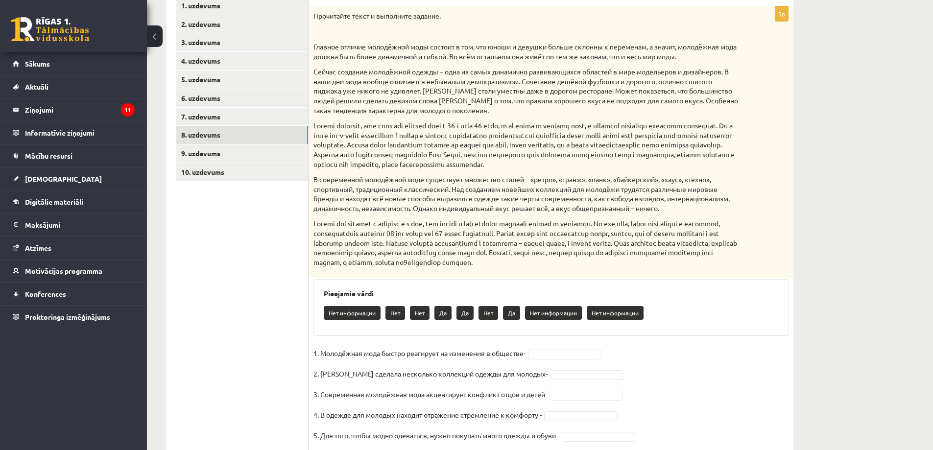
scroll to position [213, 0]
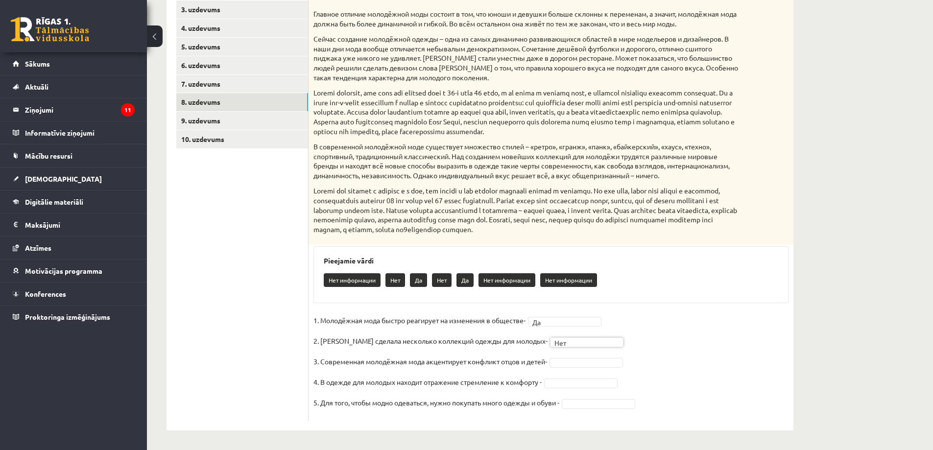
drag, startPoint x: 574, startPoint y: 363, endPoint x: 575, endPoint y: 356, distance: 7.4
click at [202, 124] on link "9. uzdevums" at bounding box center [242, 121] width 132 height 18
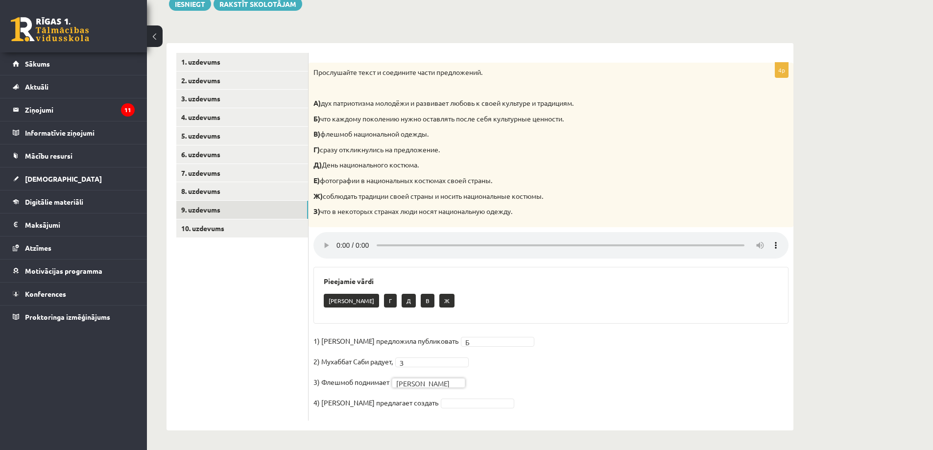
click at [469, 410] on fieldset "1) Девушка предложила публиковать Б * 2) Мухаббат Саби радует, З * 3) Флешмоб п…" at bounding box center [550, 374] width 475 height 82
click at [468, 408] on fieldset "1) Девушка предложила публиковать Б * 2) Мухаббат Саби радует, З * 3) Флешмоб п…" at bounding box center [550, 374] width 475 height 82
click at [203, 223] on link "10. uzdevums" at bounding box center [242, 228] width 132 height 18
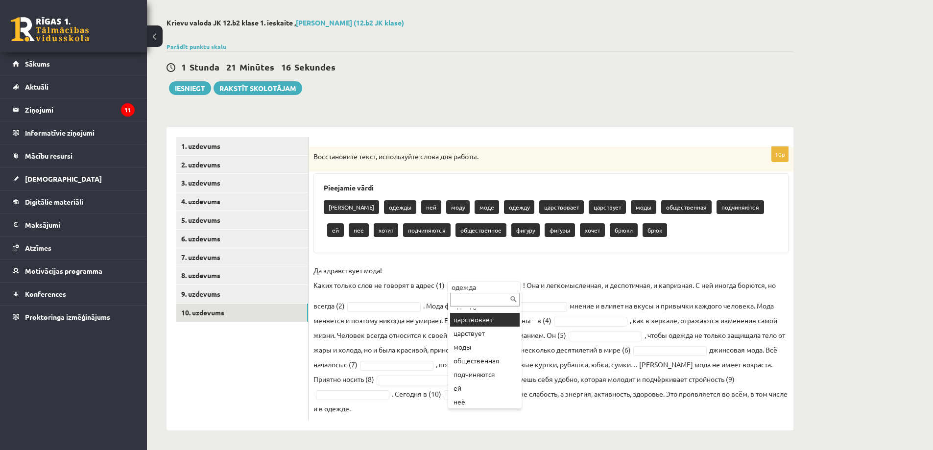
scroll to position [98, 0]
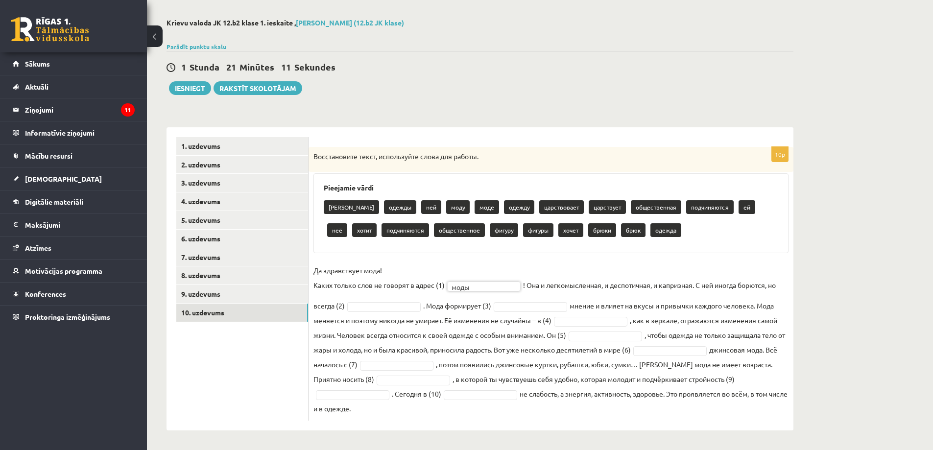
drag, startPoint x: 366, startPoint y: 305, endPoint x: 368, endPoint y: 300, distance: 5.6
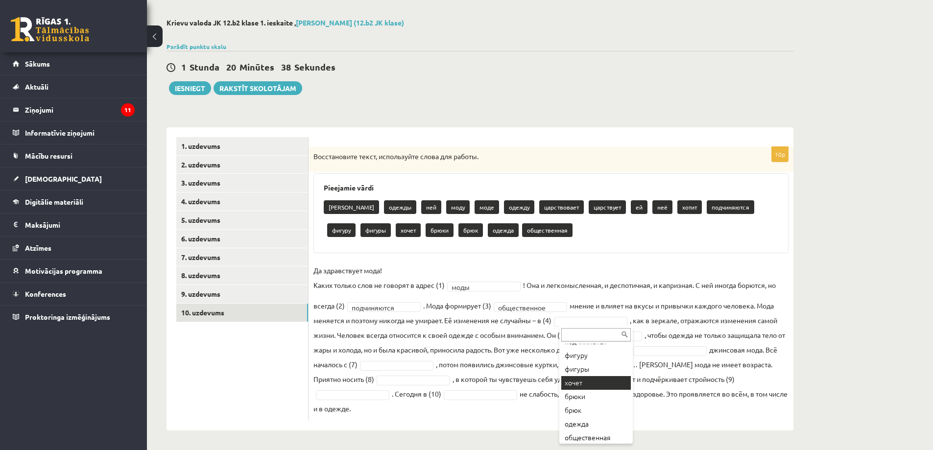
scroll to position [176, 0]
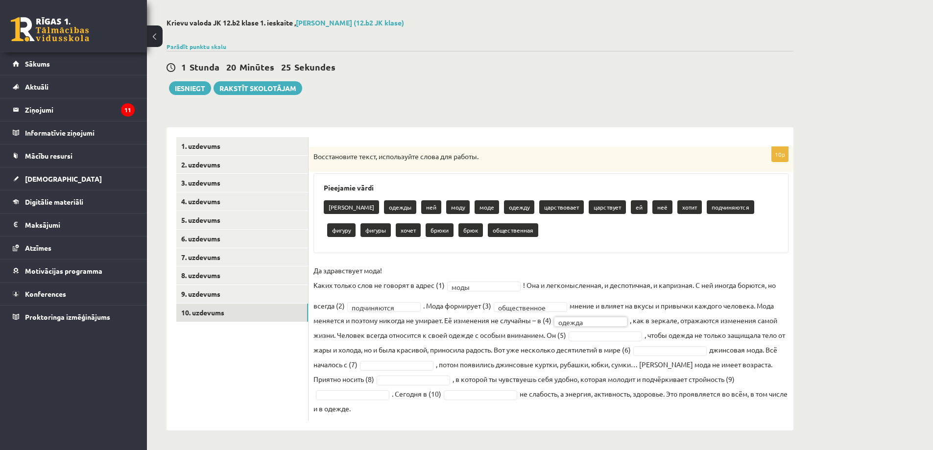
click at [594, 313] on fieldset "**********" at bounding box center [550, 339] width 475 height 153
drag, startPoint x: 594, startPoint y: 384, endPoint x: 591, endPoint y: 402, distance: 18.4
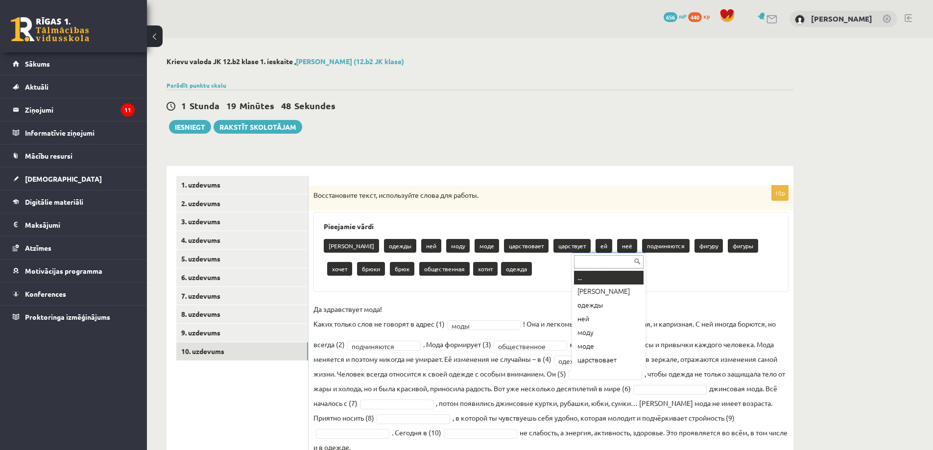
scroll to position [12, 0]
drag, startPoint x: 609, startPoint y: 375, endPoint x: 330, endPoint y: 1, distance: 466.3
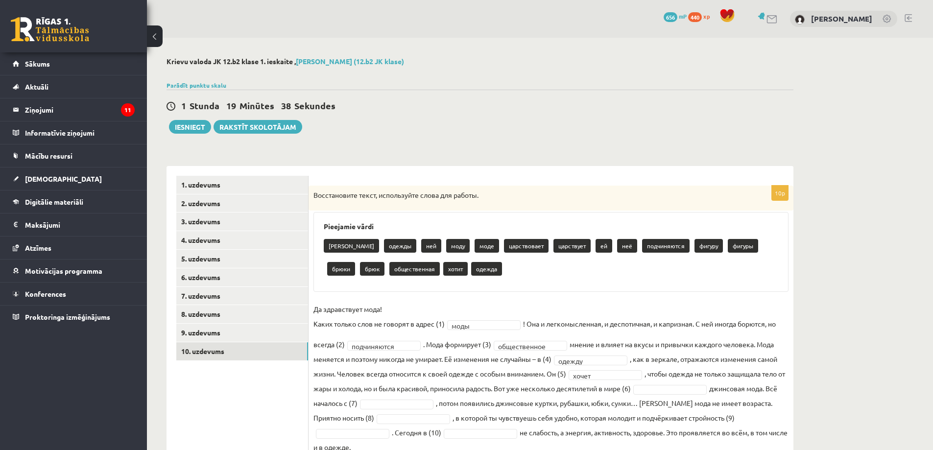
click at [684, 396] on fieldset "**********" at bounding box center [550, 378] width 475 height 153
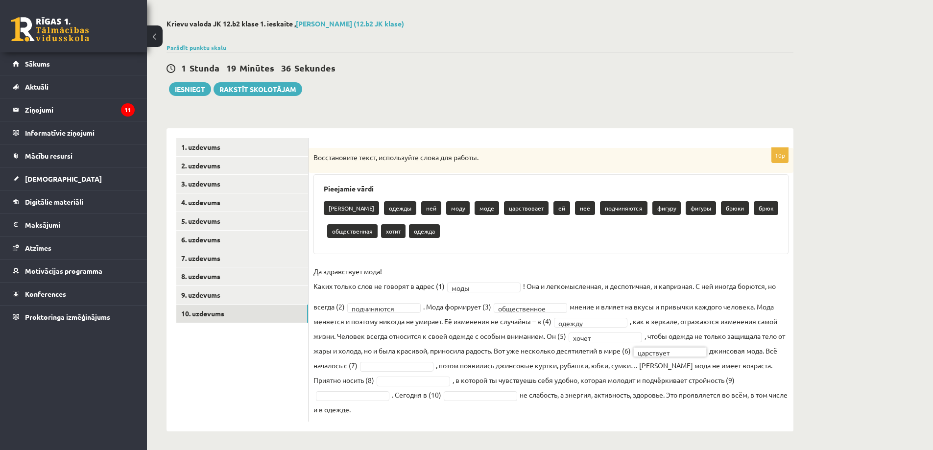
scroll to position [39, 0]
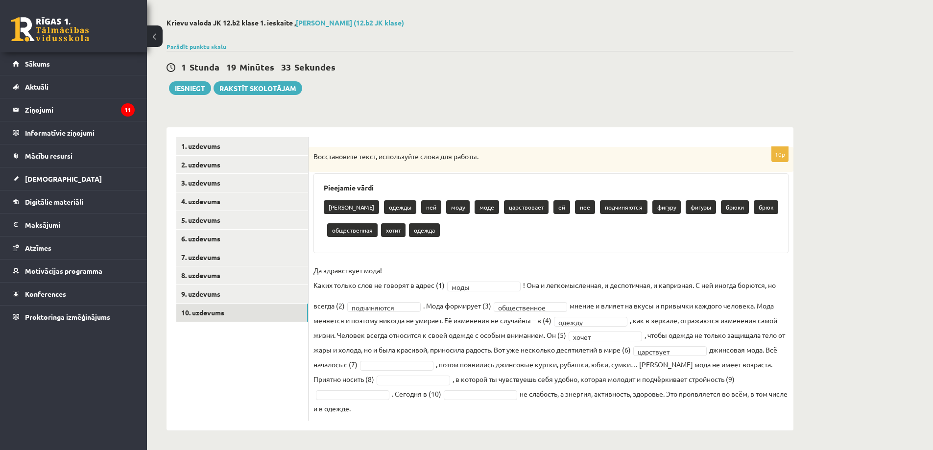
click at [382, 357] on fieldset "**********" at bounding box center [550, 339] width 475 height 153
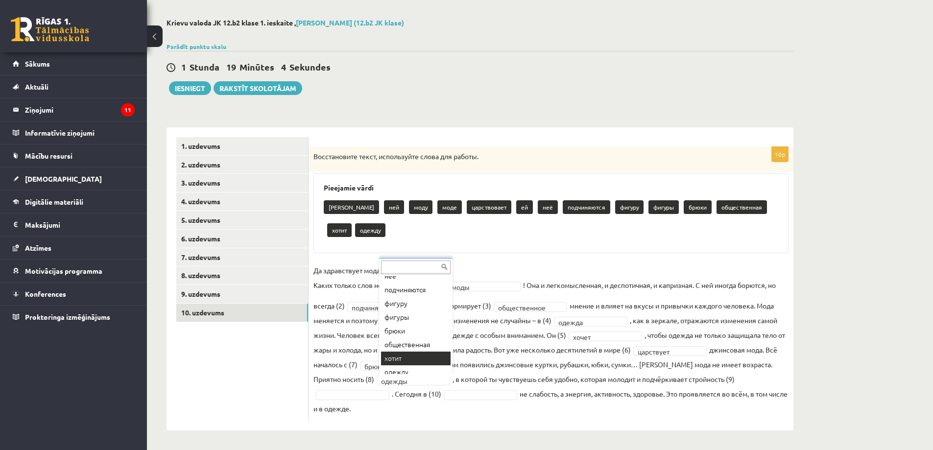
scroll to position [108, 0]
click at [377, 401] on fieldset "**********" at bounding box center [550, 339] width 475 height 153
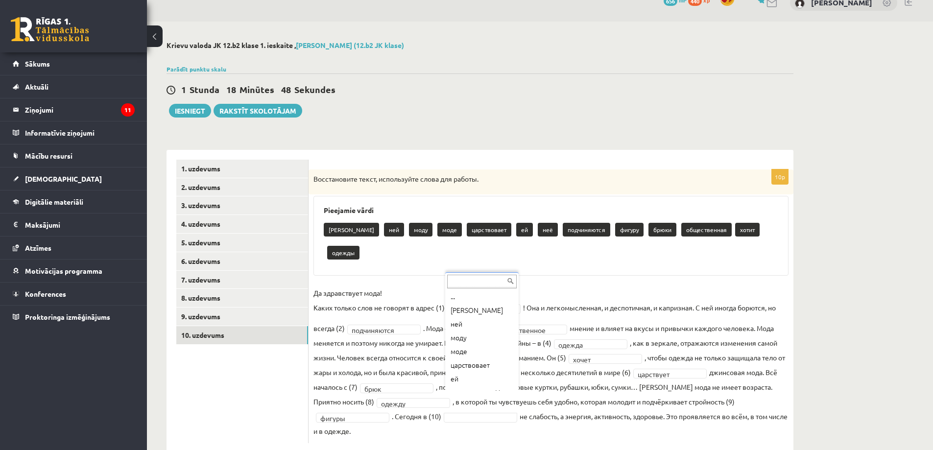
scroll to position [0, 0]
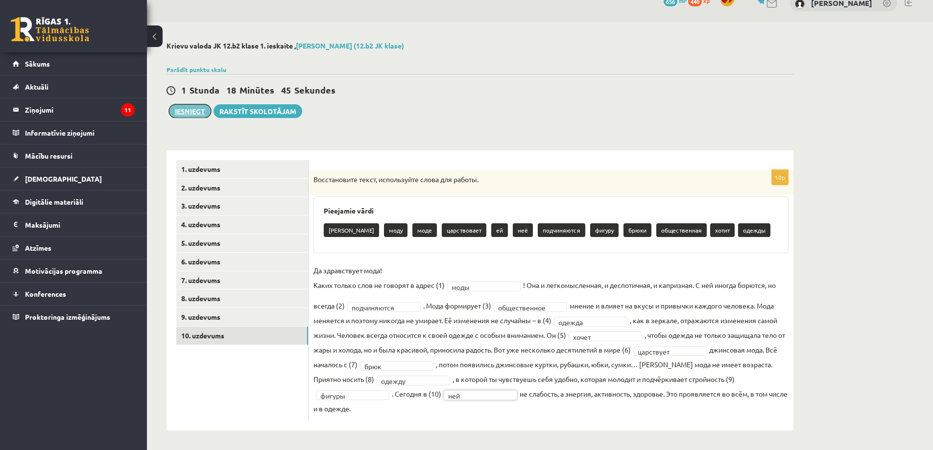
click at [182, 106] on button "Iesniegt" at bounding box center [190, 111] width 42 height 14
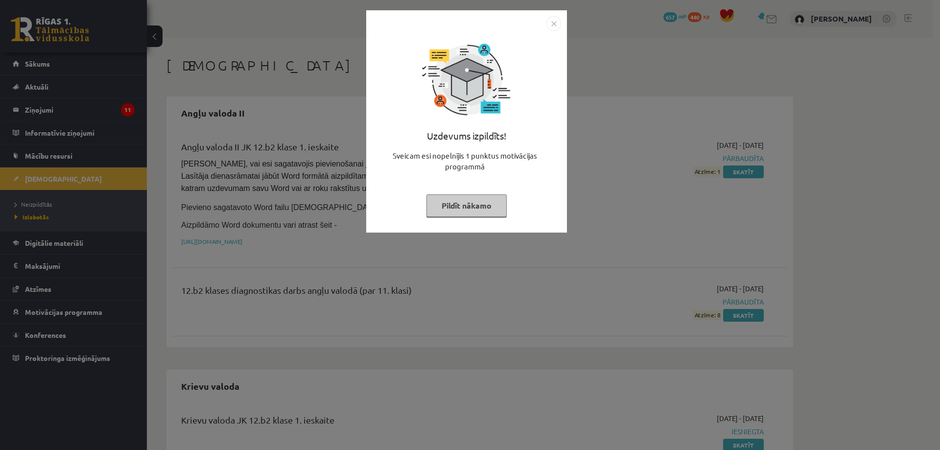
click at [624, 102] on div "Uzdevums izpildīts! Sveicam esi nopelnījis 1 punktus motivācijas programmā Pild…" at bounding box center [470, 225] width 940 height 450
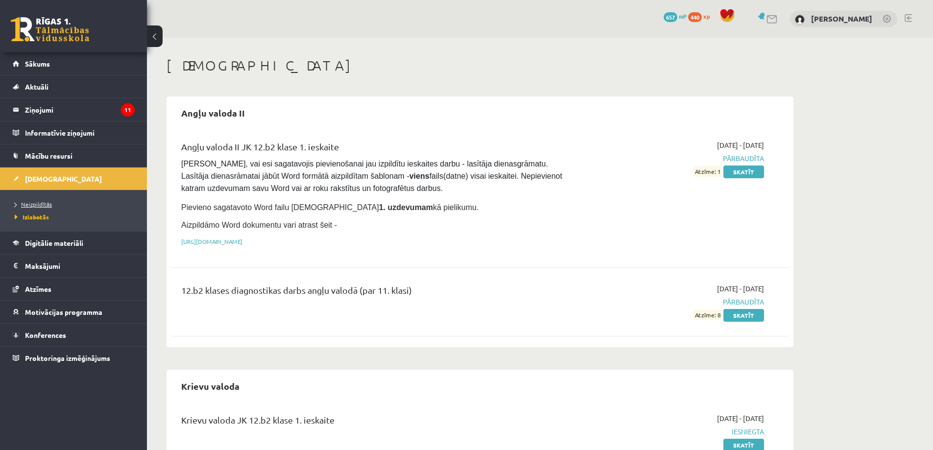
click at [38, 204] on span "Neizpildītās" at bounding box center [33, 204] width 37 height 8
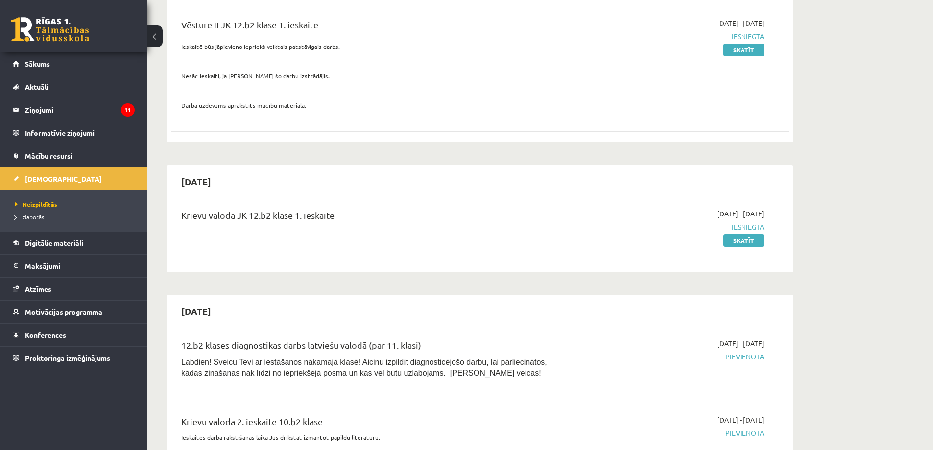
scroll to position [147, 0]
